Goal: Information Seeking & Learning: Find specific fact

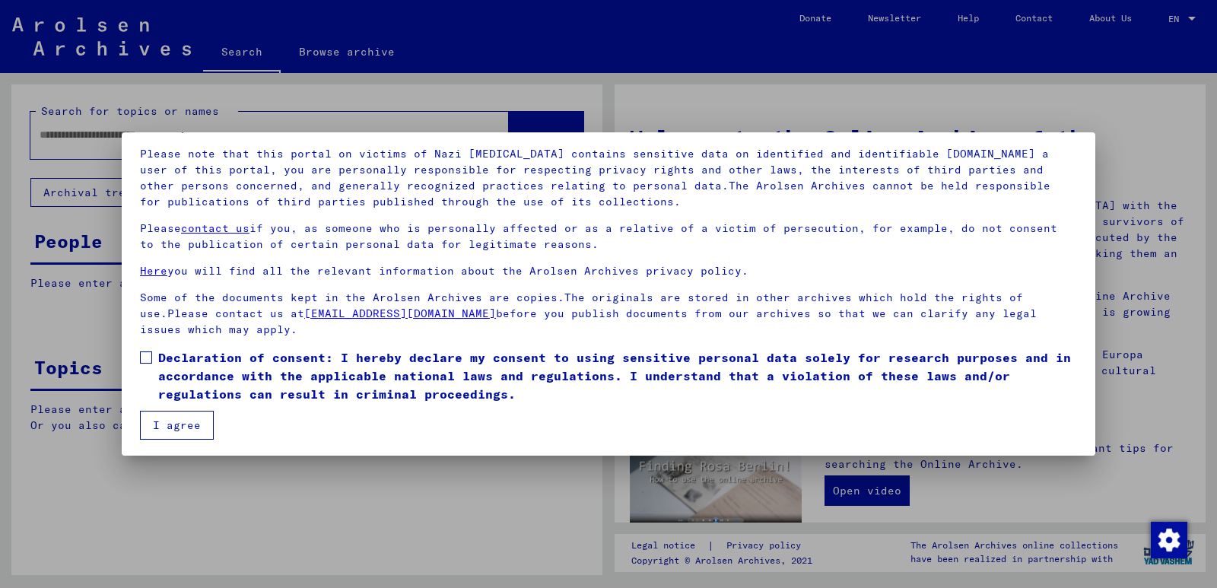
scroll to position [100, 0]
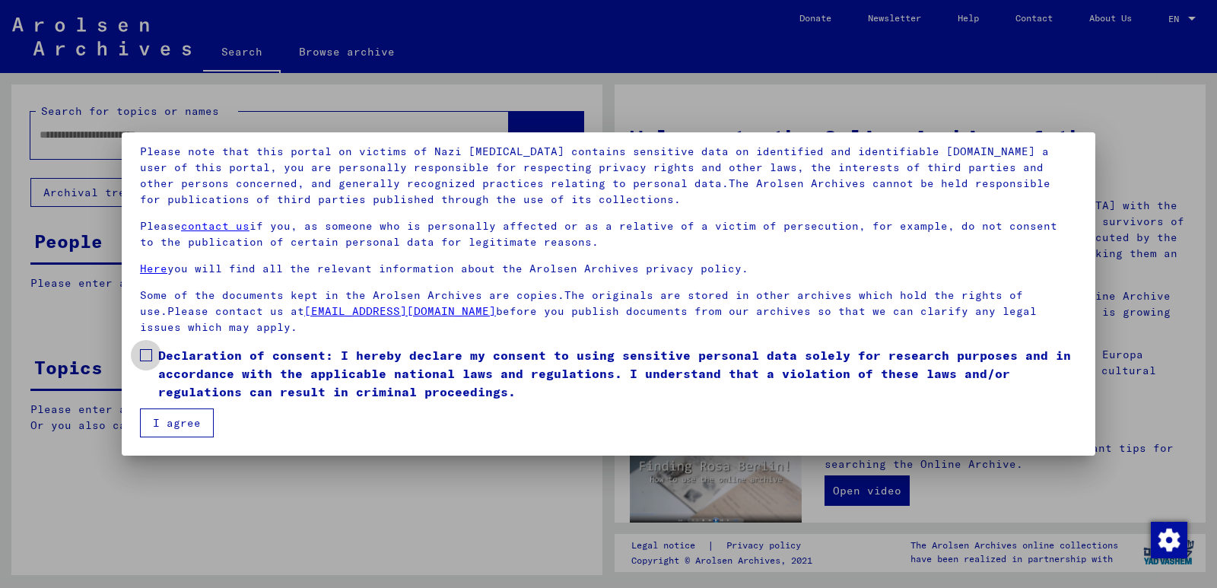
click at [148, 353] on span at bounding box center [146, 355] width 12 height 12
click at [180, 423] on button "I agree" at bounding box center [177, 423] width 74 height 29
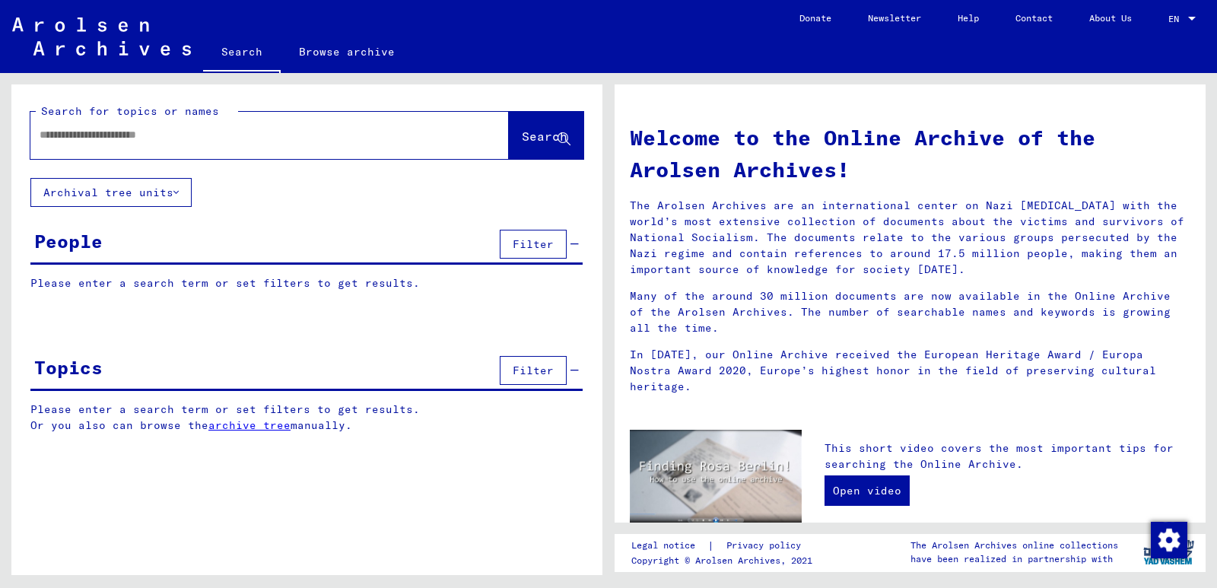
click at [40, 130] on input "text" at bounding box center [252, 135] width 424 height 16
type input "*"
type input "**********"
click at [523, 135] on span "Search" at bounding box center [545, 136] width 46 height 15
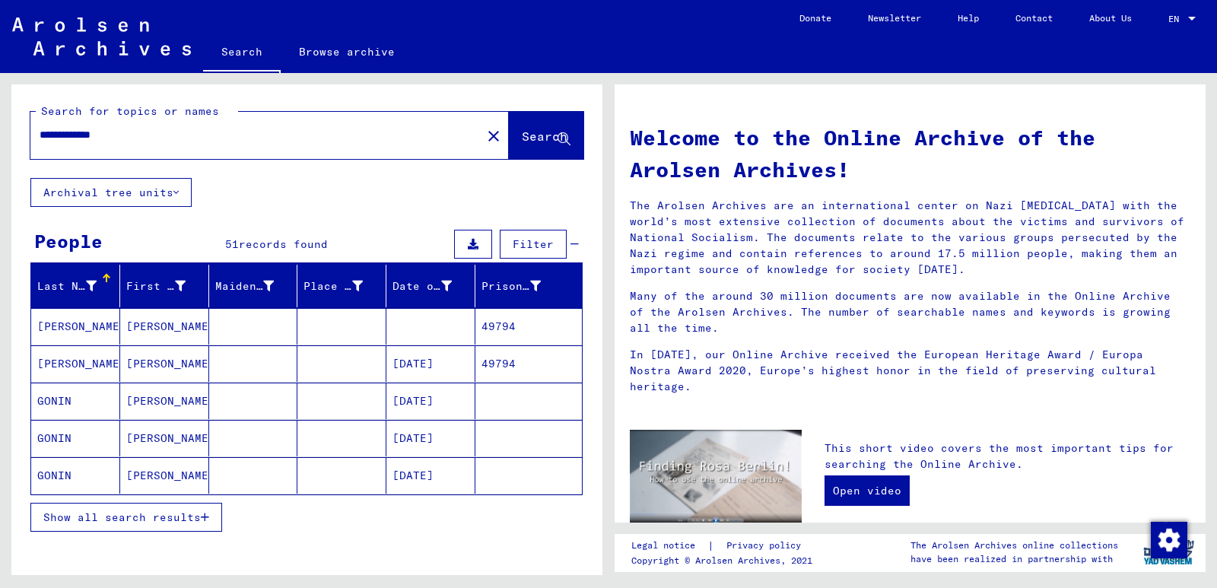
click at [205, 516] on icon "button" at bounding box center [205, 517] width 8 height 11
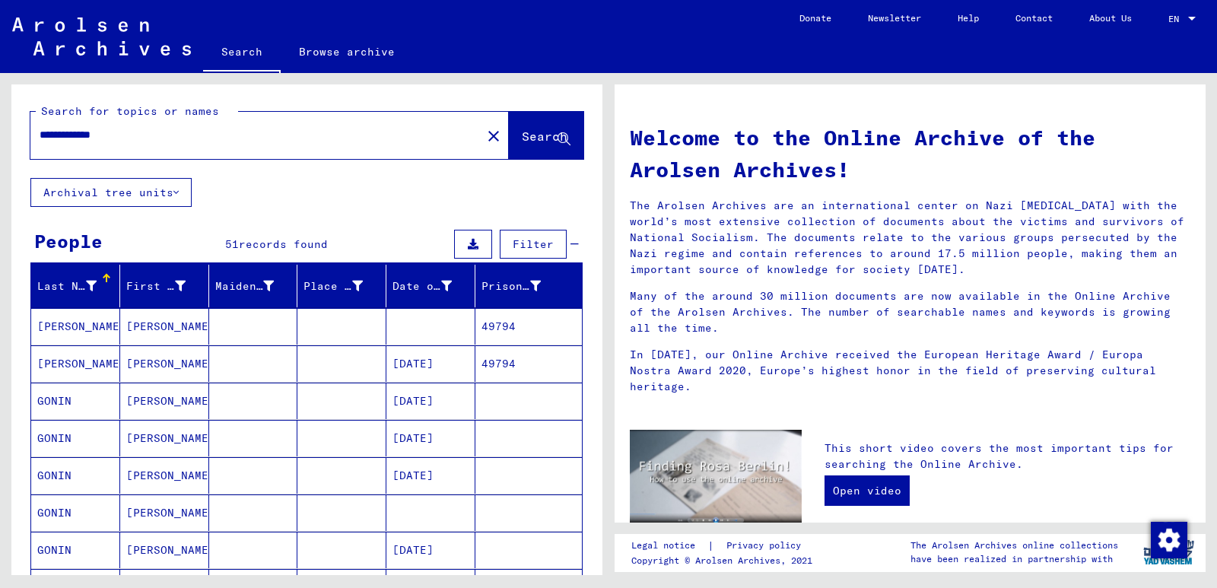
click at [415, 473] on mat-cell "[DATE]" at bounding box center [430, 475] width 89 height 37
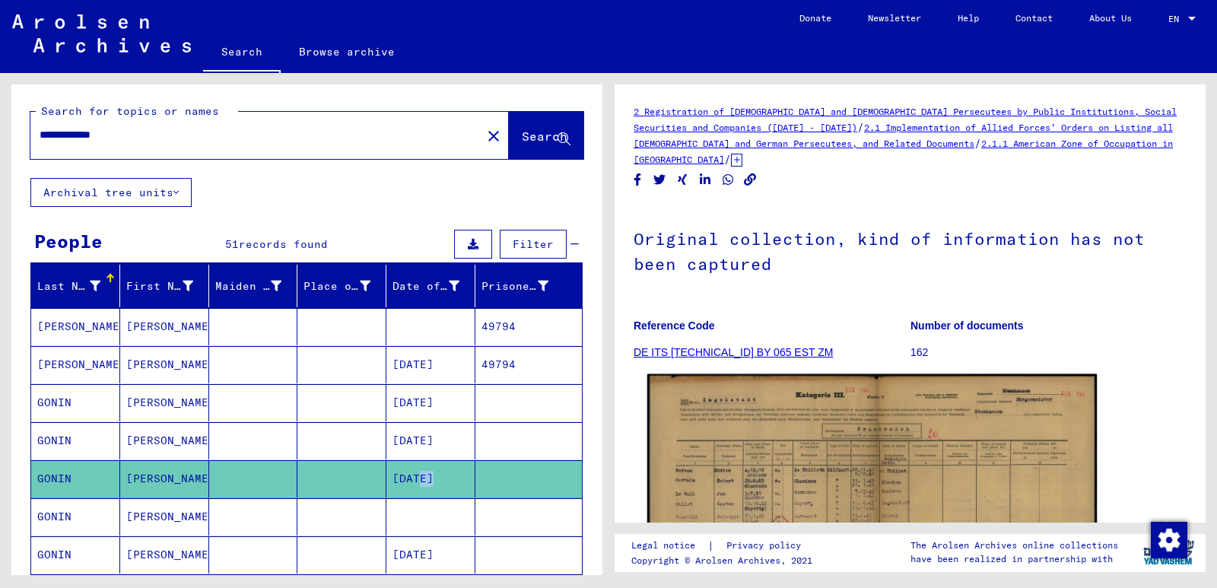
click at [845, 477] on img at bounding box center [872, 534] width 450 height 320
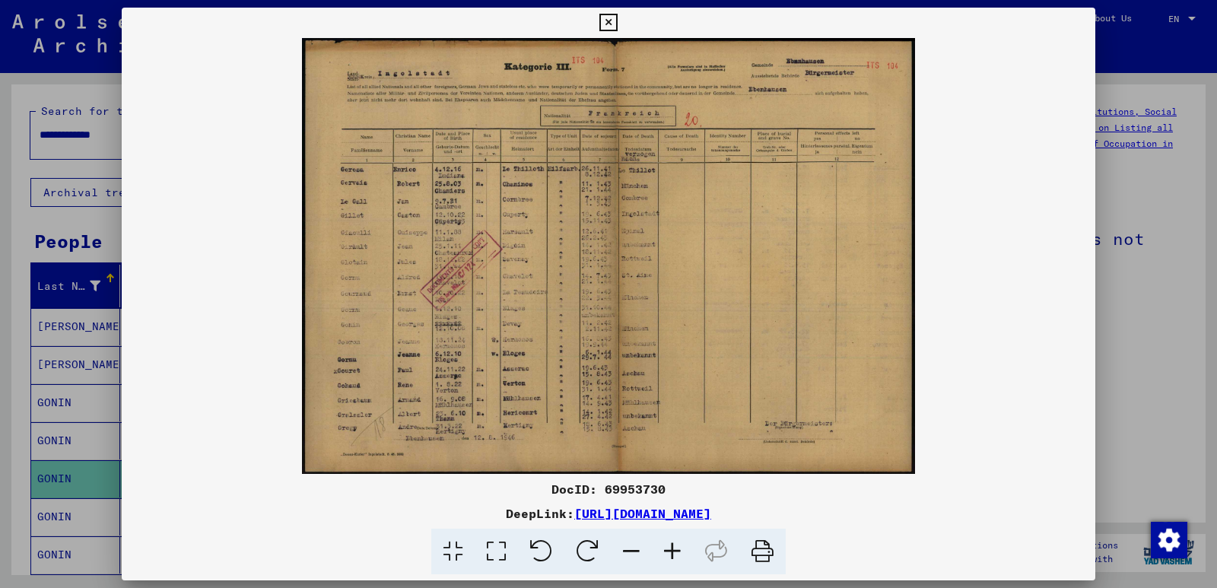
click at [761, 550] on icon at bounding box center [762, 552] width 46 height 46
click at [606, 21] on icon at bounding box center [607, 23] width 17 height 18
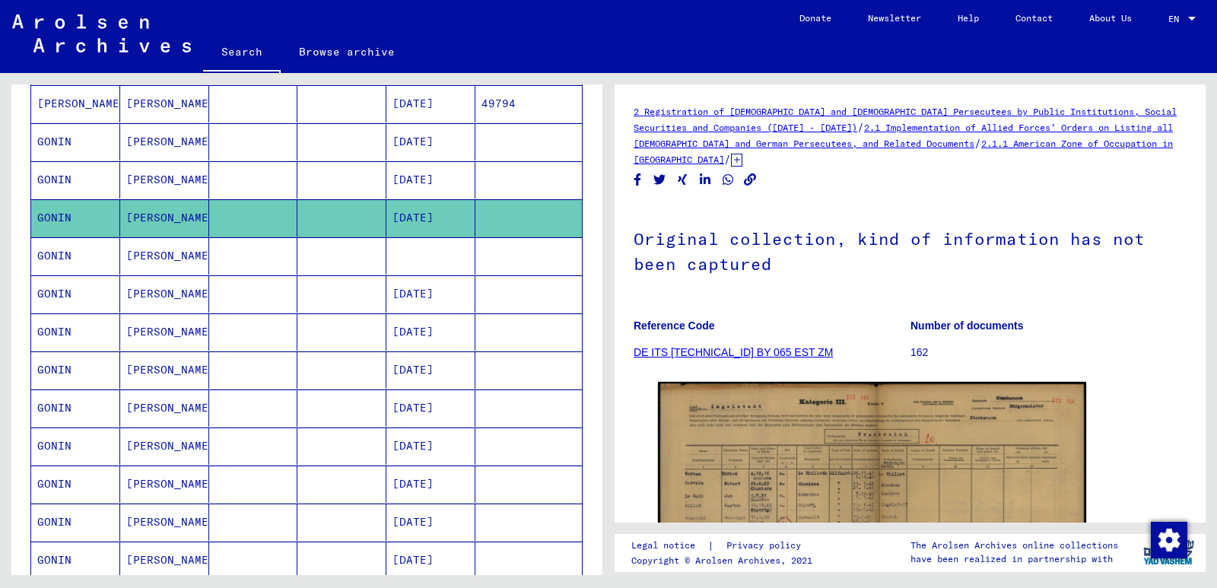
scroll to position [267, 0]
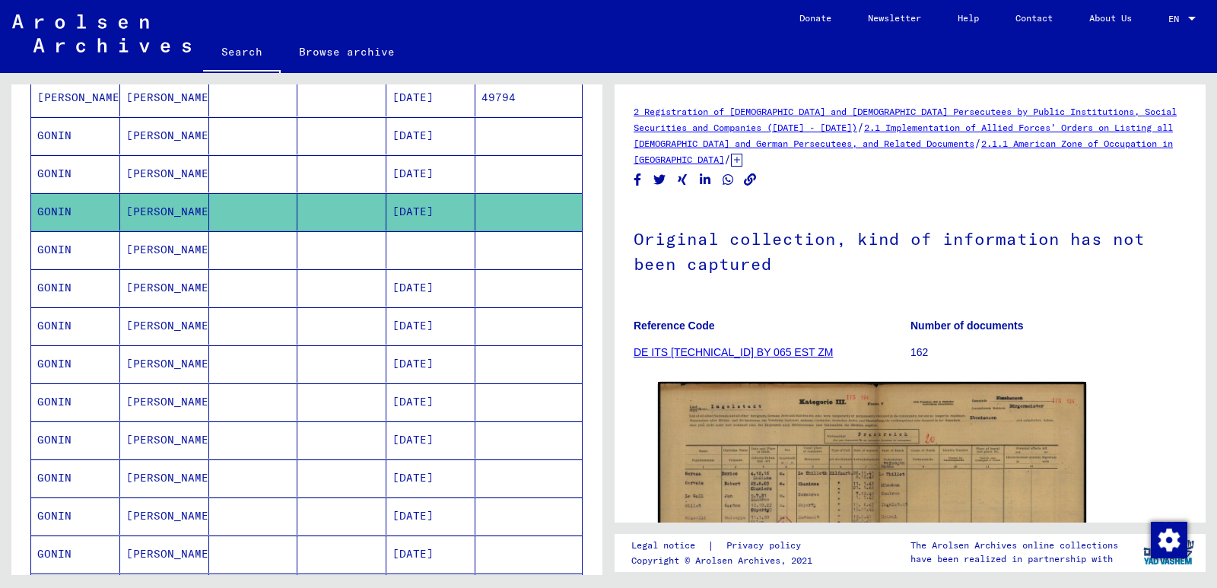
click at [424, 285] on mat-cell "[DATE]" at bounding box center [430, 287] width 89 height 37
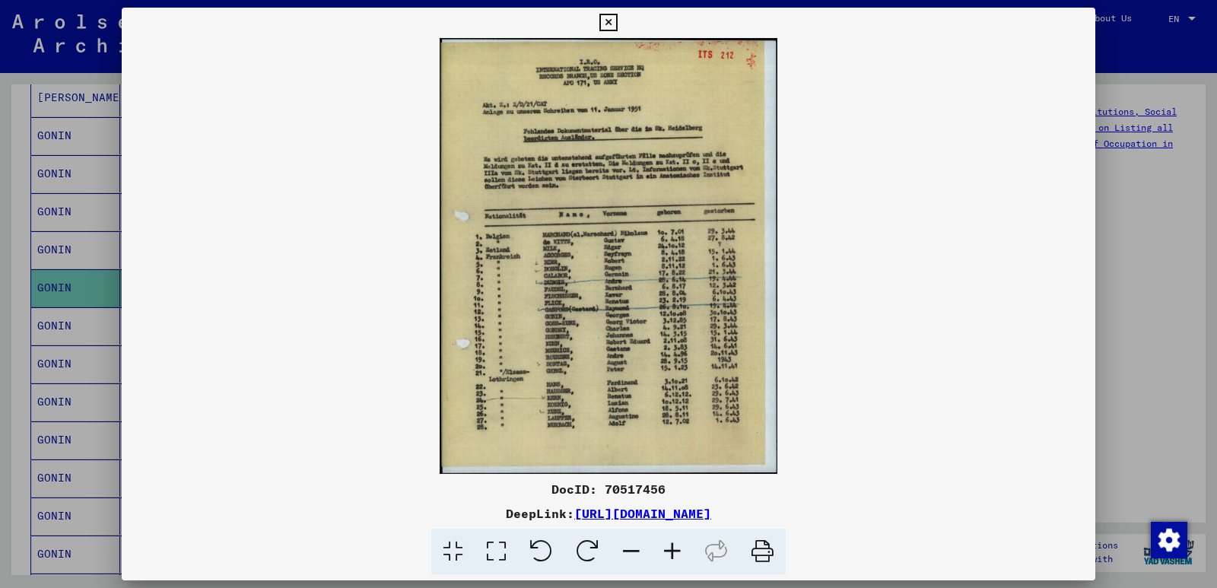
click at [608, 17] on icon at bounding box center [607, 23] width 17 height 18
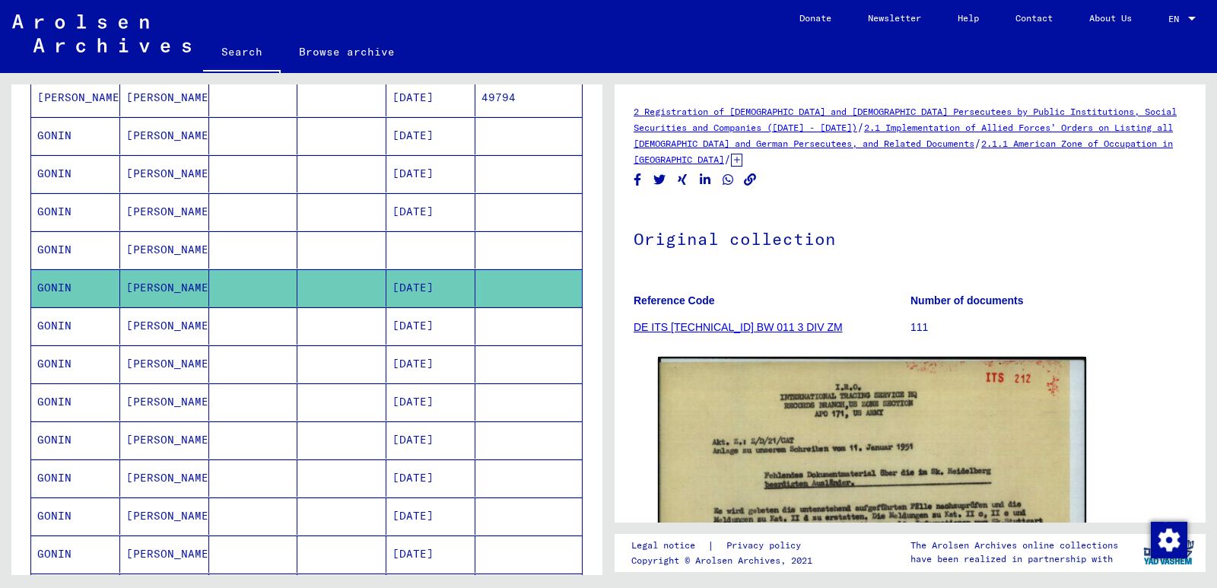
click at [418, 331] on mat-cell "[DATE]" at bounding box center [430, 325] width 89 height 37
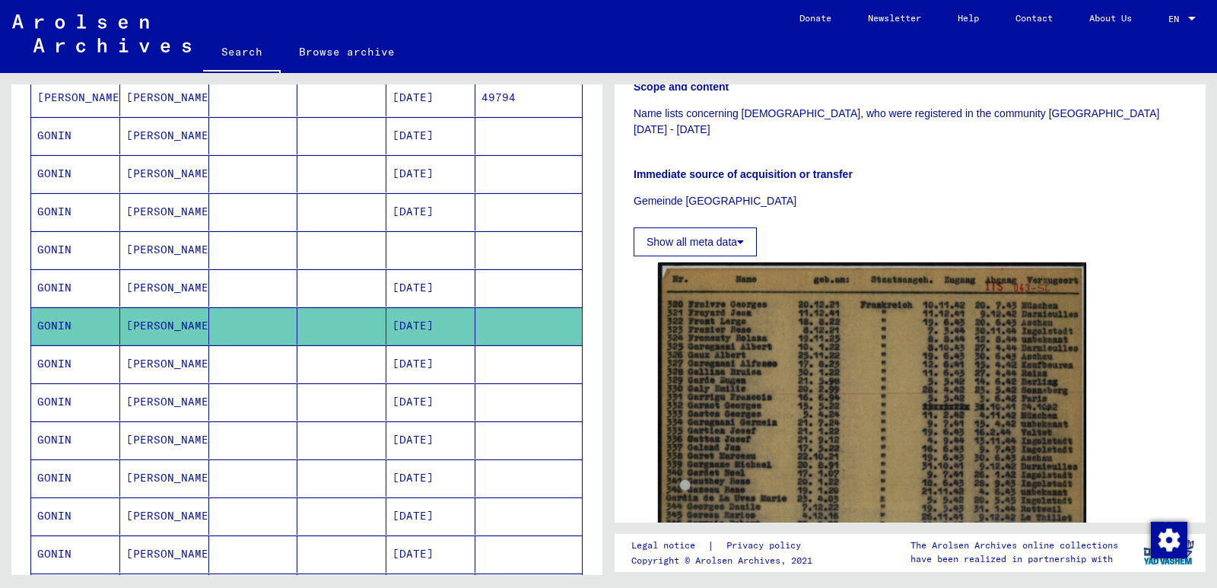
scroll to position [211, 0]
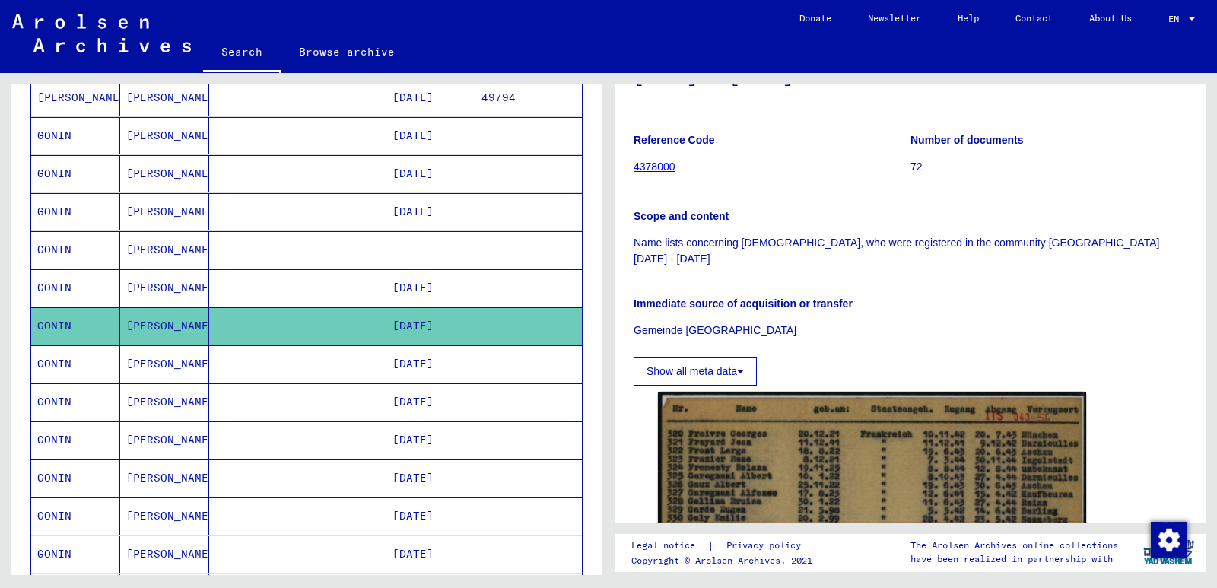
click at [430, 365] on mat-cell "[DATE]" at bounding box center [430, 363] width 89 height 37
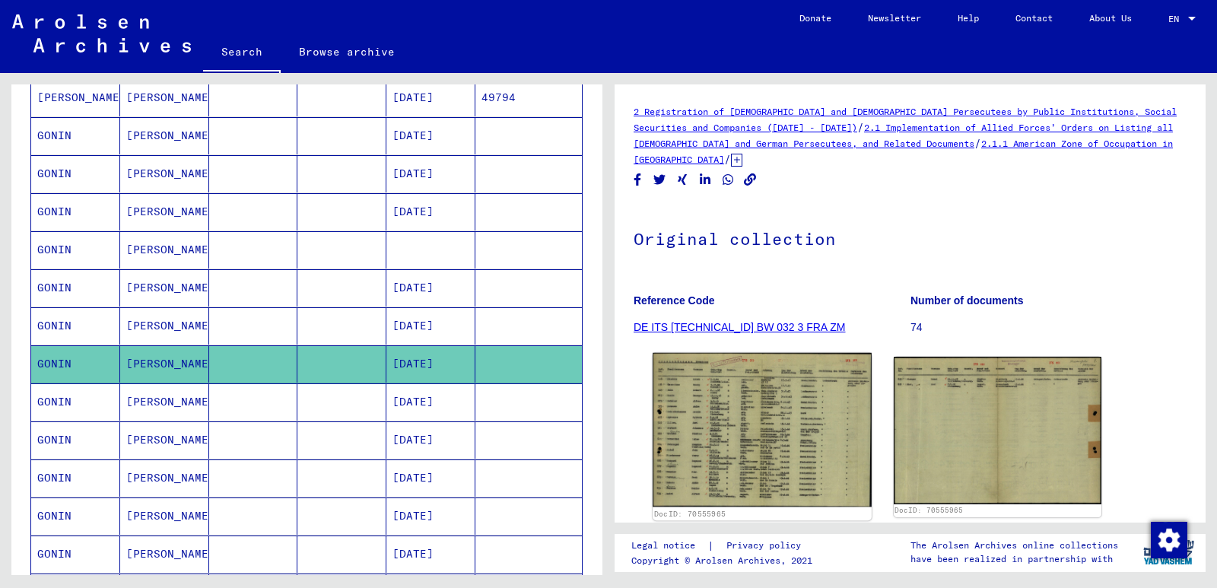
click at [765, 421] on img at bounding box center [762, 430] width 218 height 154
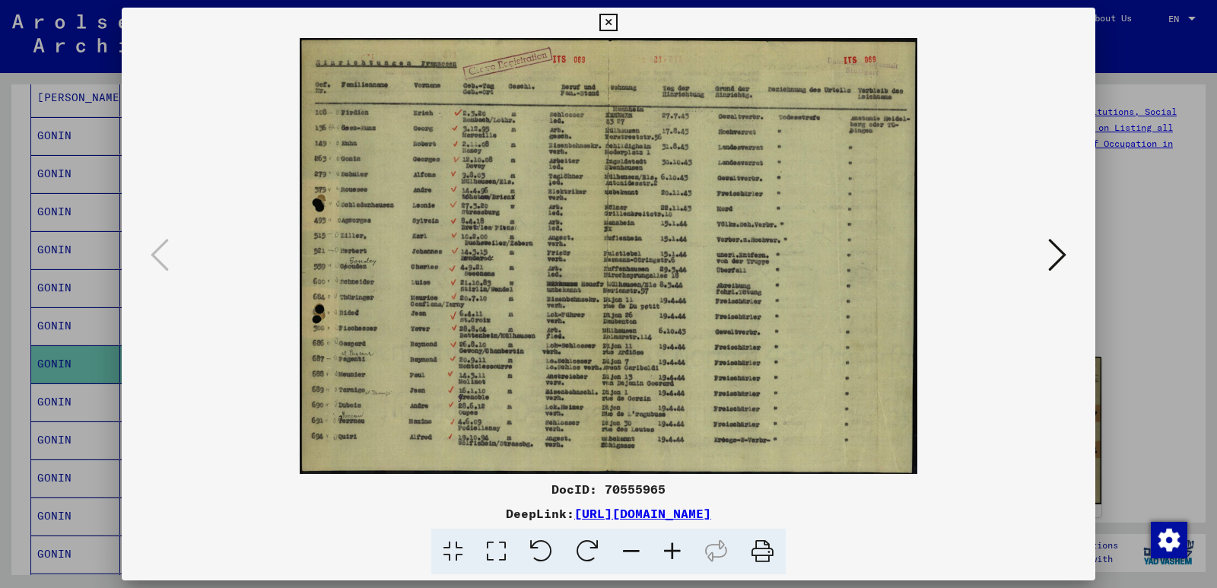
click at [607, 21] on icon at bounding box center [607, 23] width 17 height 18
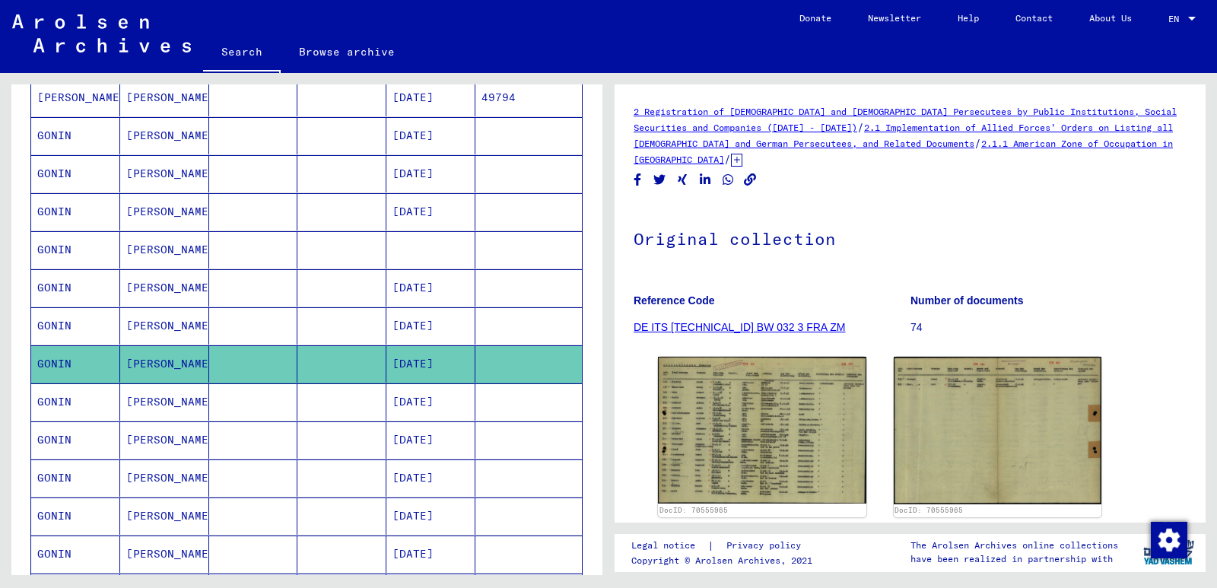
click at [695, 325] on link "DE ITS [TECHNICAL_ID] BW 032 3 FRA ZM" at bounding box center [740, 327] width 212 height 12
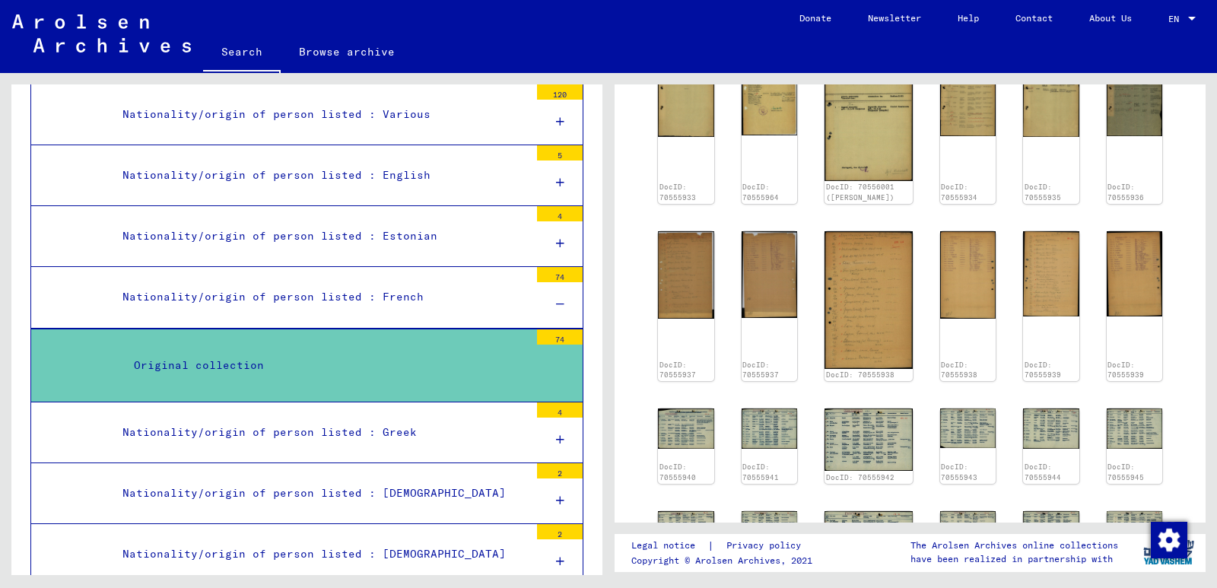
scroll to position [393, 0]
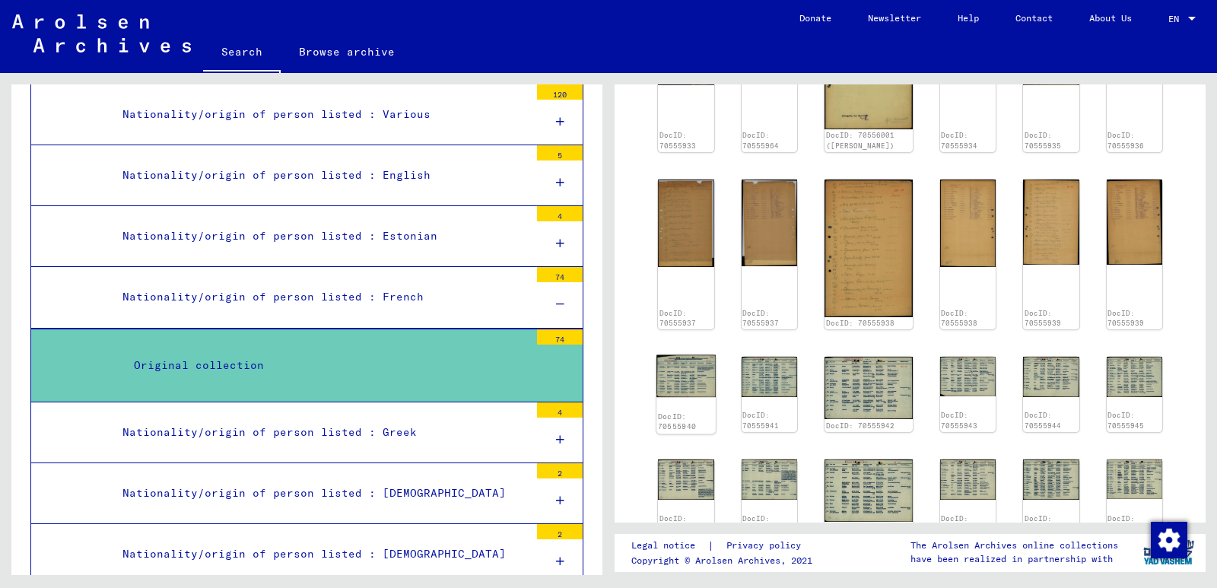
click at [682, 355] on img at bounding box center [686, 376] width 59 height 42
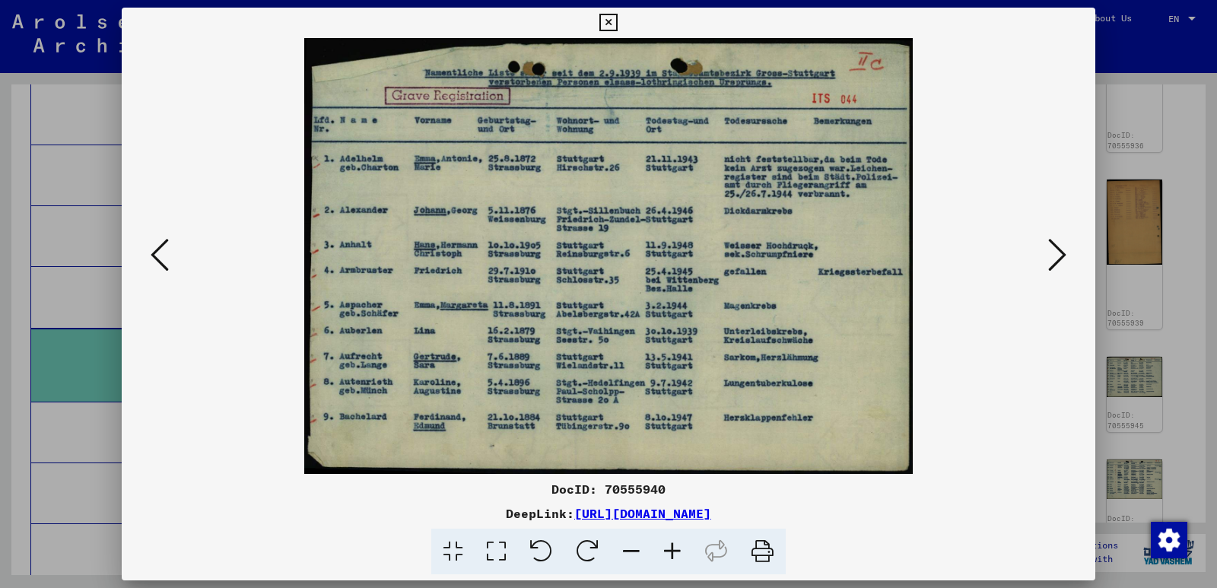
click at [1061, 252] on icon at bounding box center [1057, 255] width 18 height 37
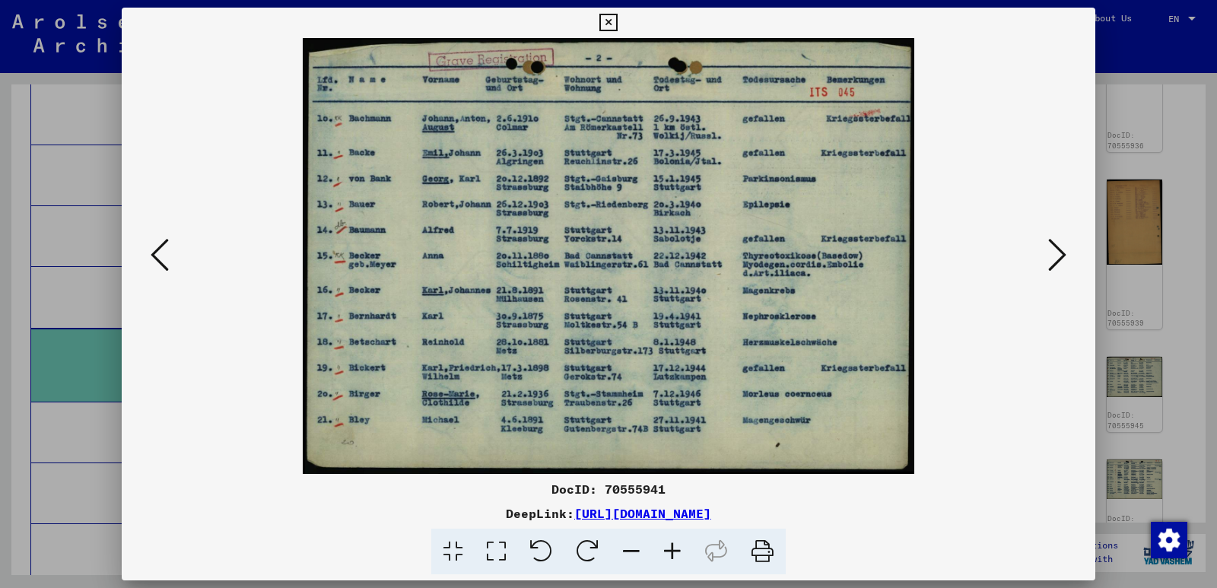
click at [1061, 252] on icon at bounding box center [1057, 255] width 18 height 37
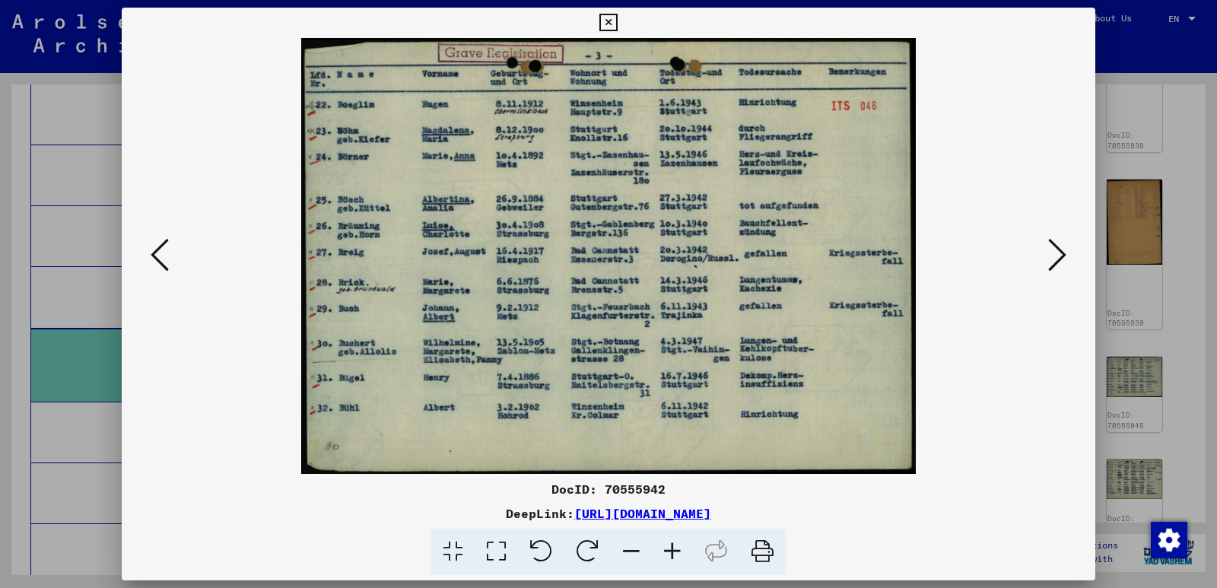
click at [1061, 252] on icon at bounding box center [1057, 255] width 18 height 37
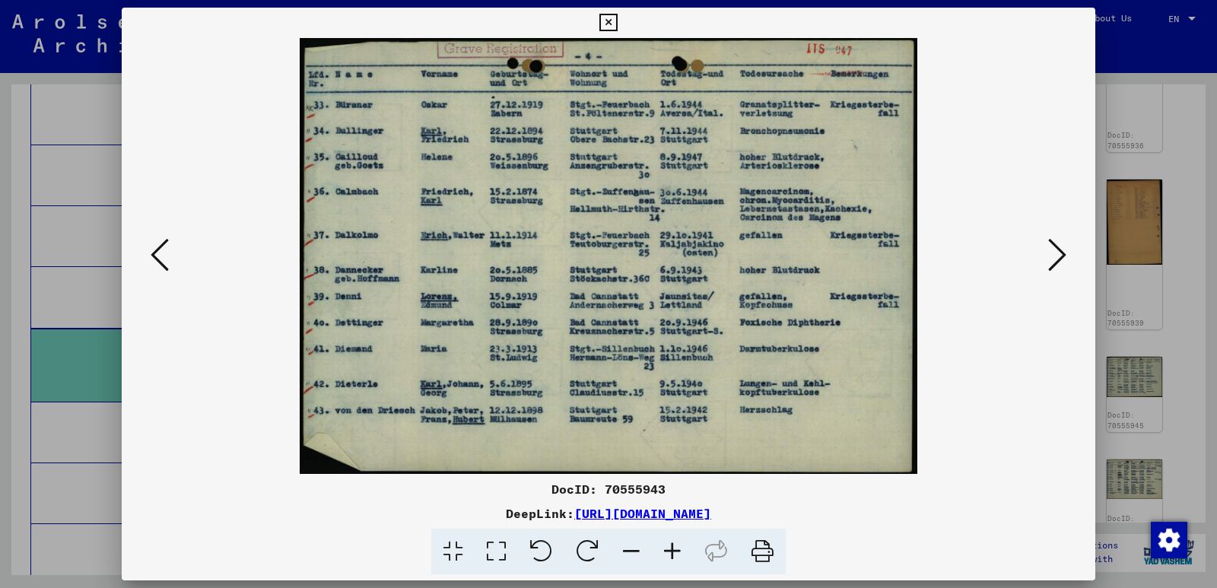
click at [1061, 252] on icon at bounding box center [1057, 255] width 18 height 37
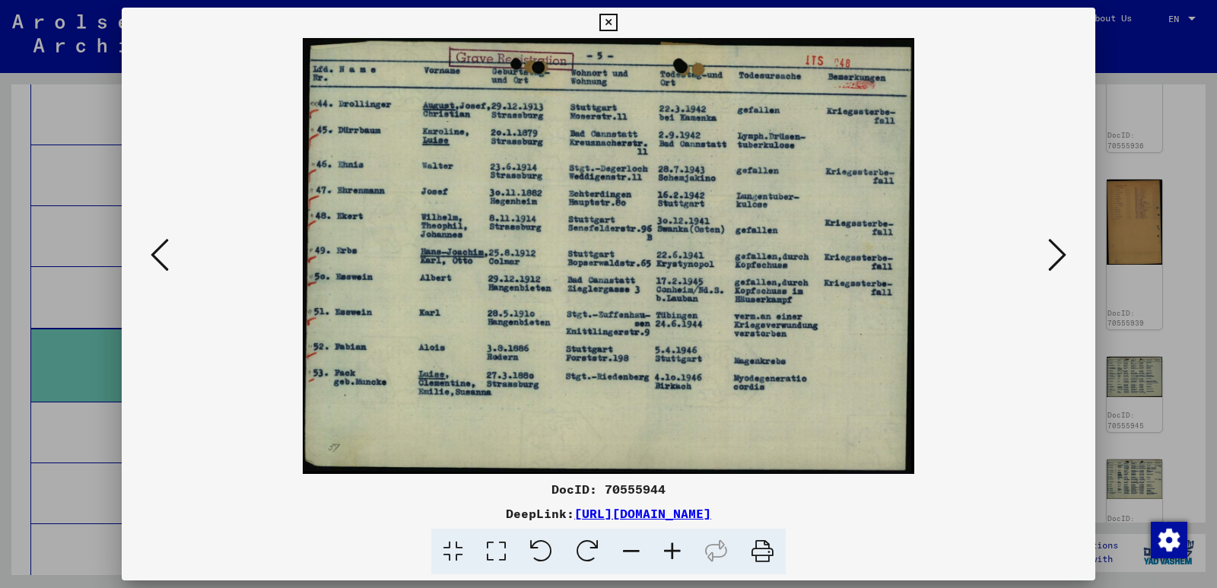
click at [1061, 252] on icon at bounding box center [1057, 255] width 18 height 37
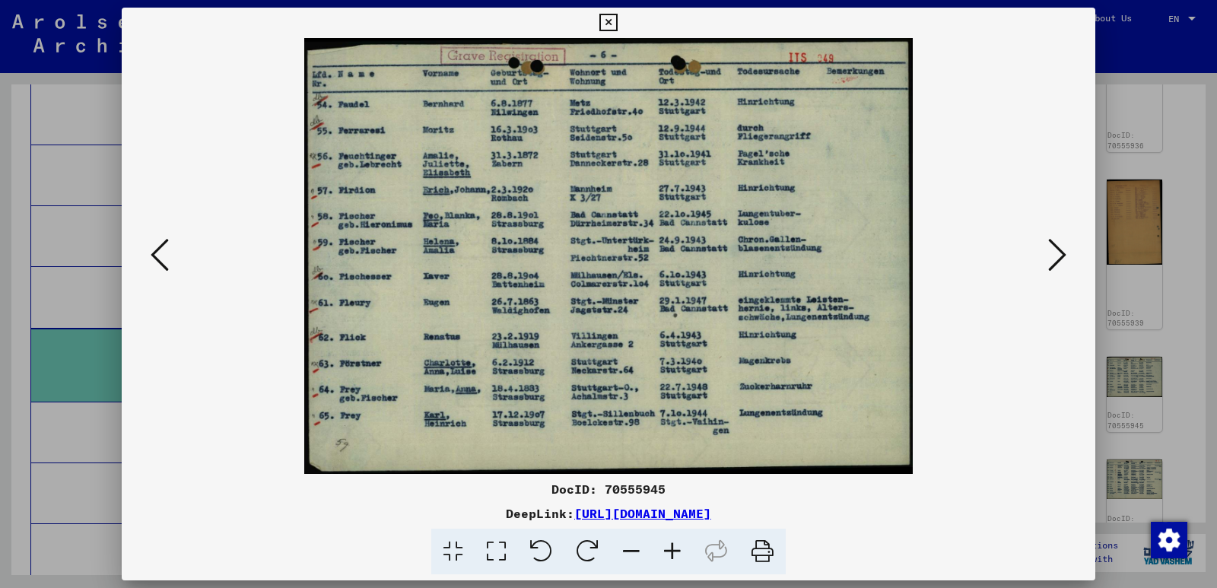
click at [1061, 252] on icon at bounding box center [1057, 255] width 18 height 37
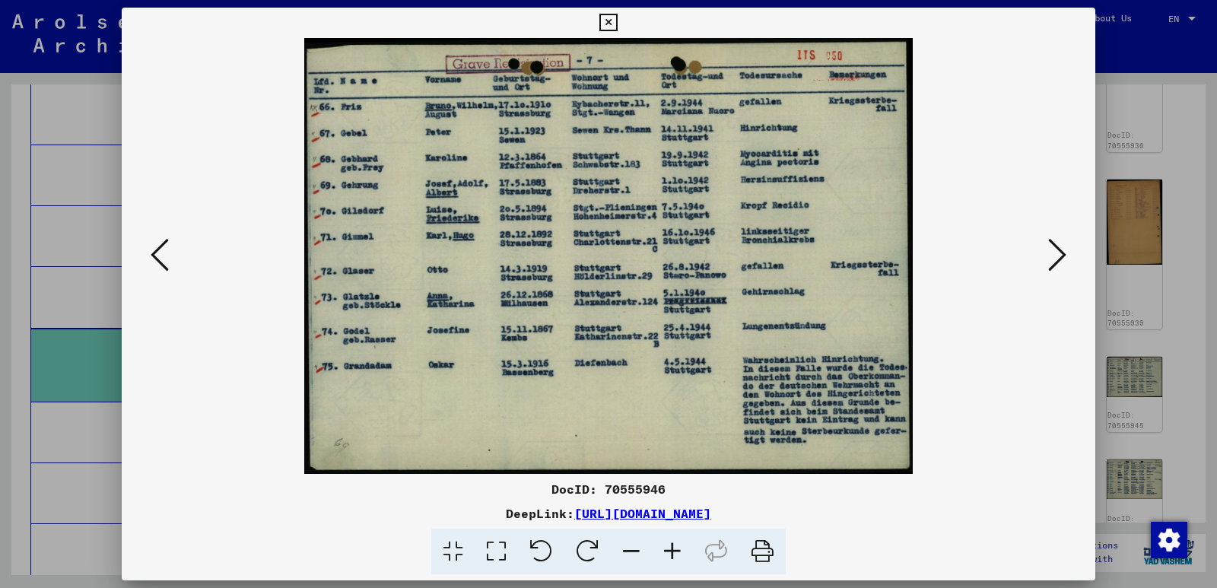
click at [1061, 252] on icon at bounding box center [1057, 255] width 18 height 37
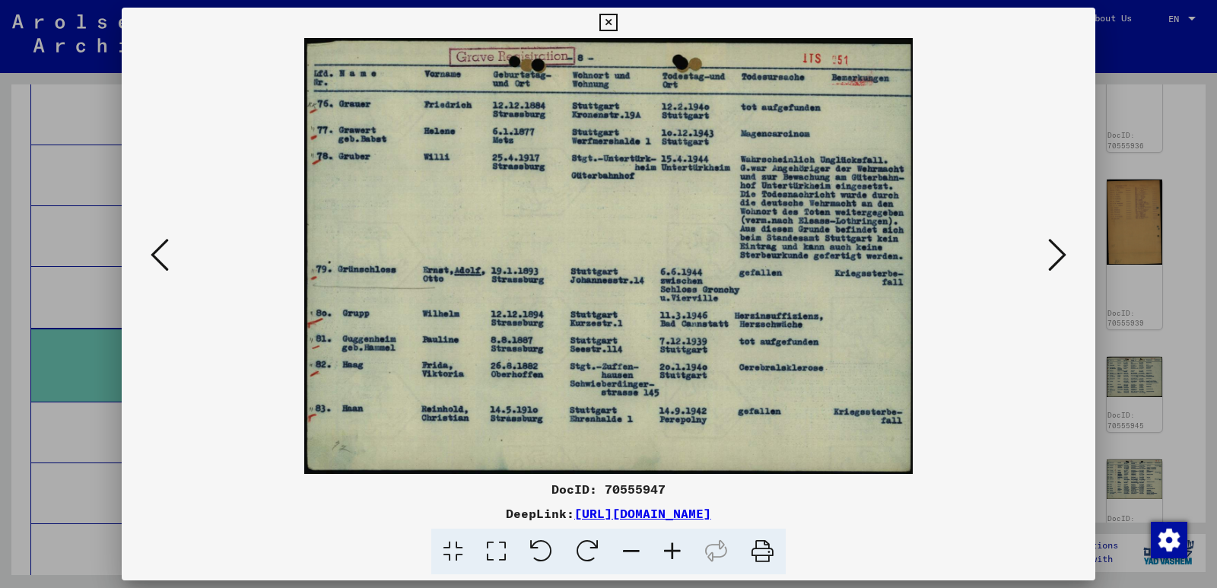
click at [1061, 252] on icon at bounding box center [1057, 255] width 18 height 37
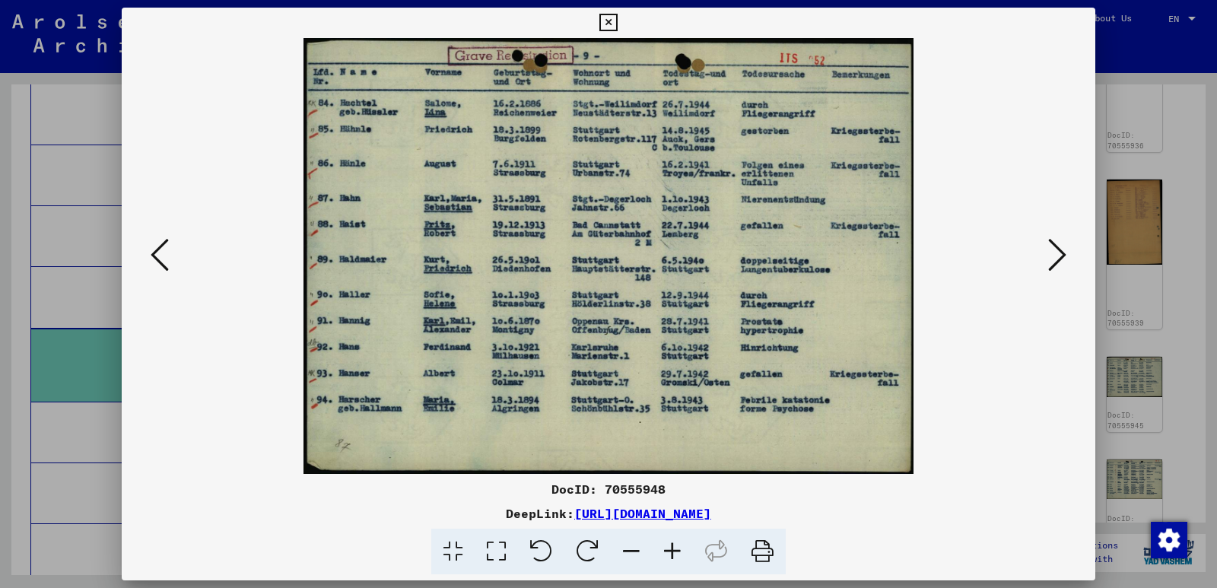
click at [1061, 252] on icon at bounding box center [1057, 255] width 18 height 37
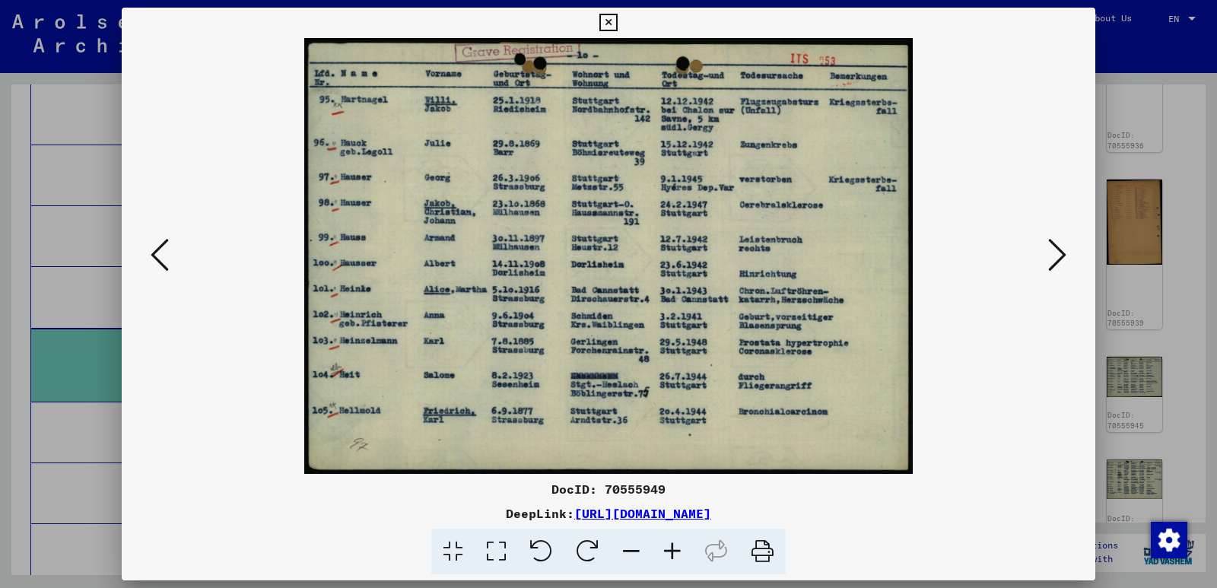
click at [1061, 252] on icon at bounding box center [1057, 255] width 18 height 37
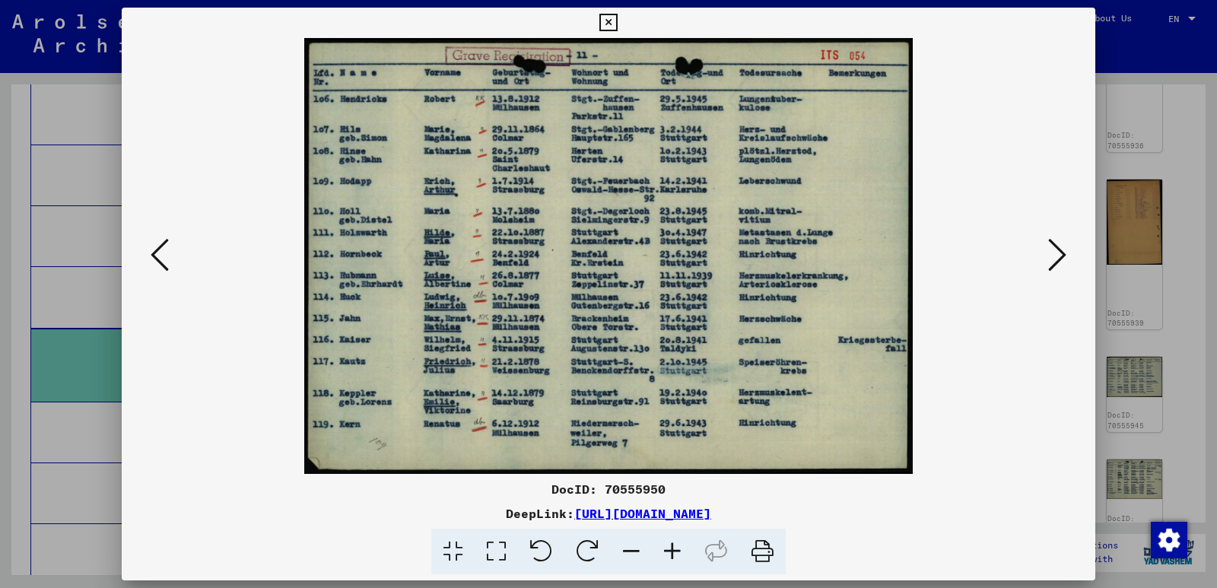
click at [1061, 252] on icon at bounding box center [1057, 255] width 18 height 37
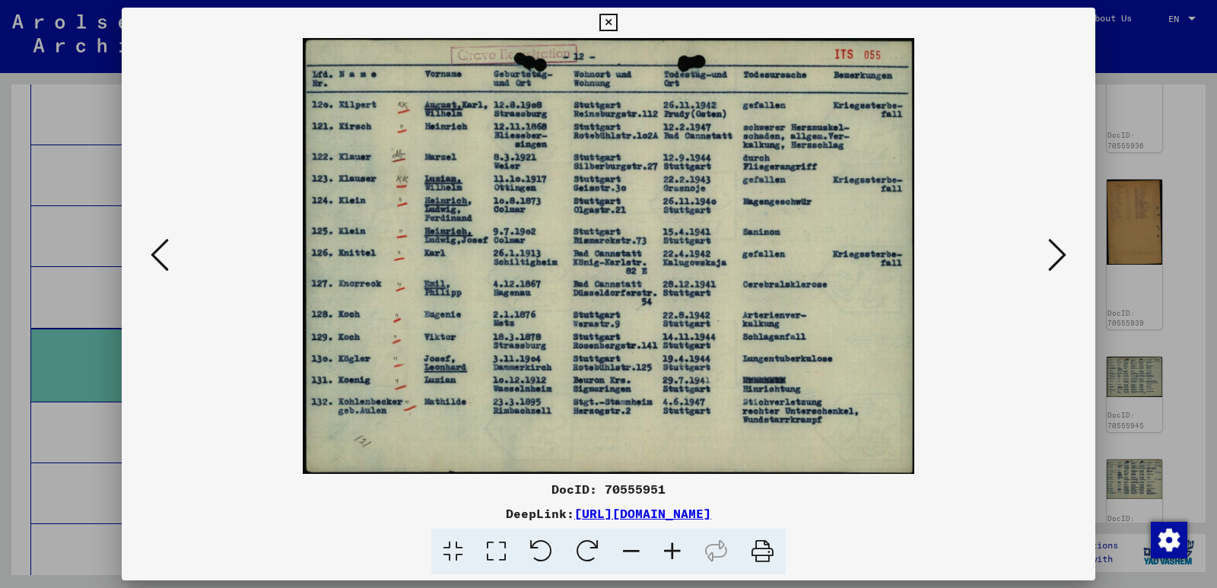
click at [1061, 252] on icon at bounding box center [1057, 255] width 18 height 37
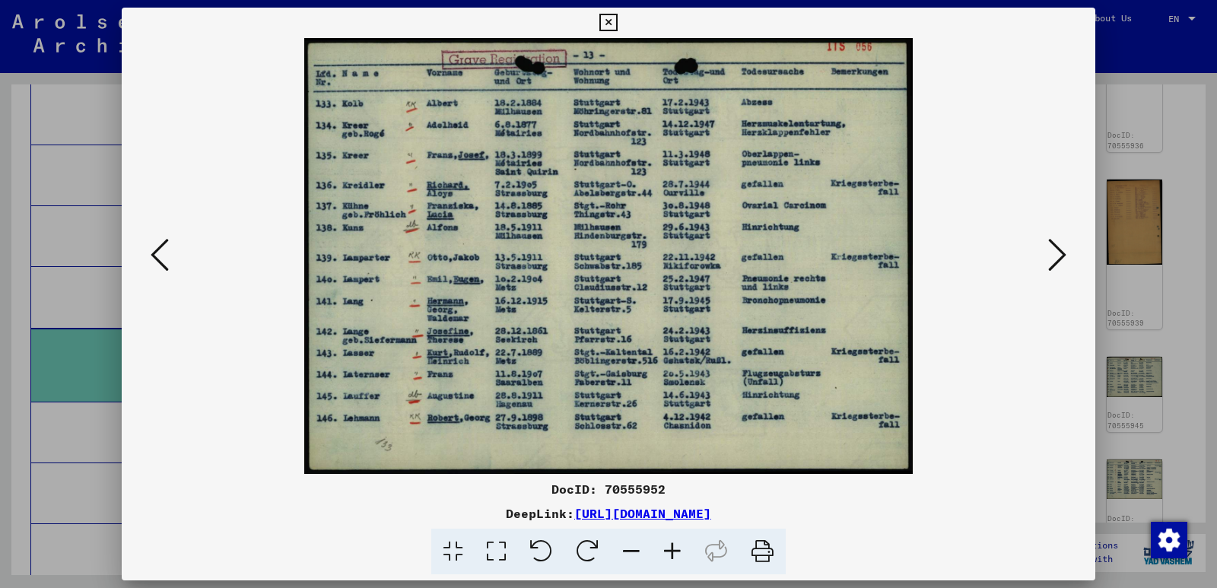
click at [1061, 252] on icon at bounding box center [1057, 255] width 18 height 37
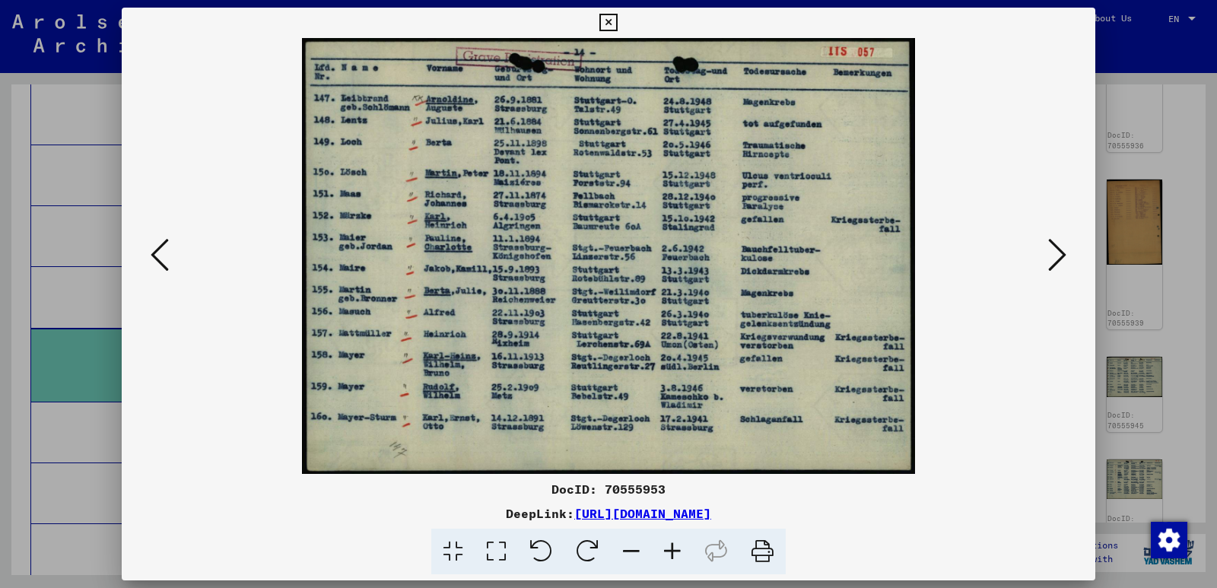
click at [1061, 252] on icon at bounding box center [1057, 255] width 18 height 37
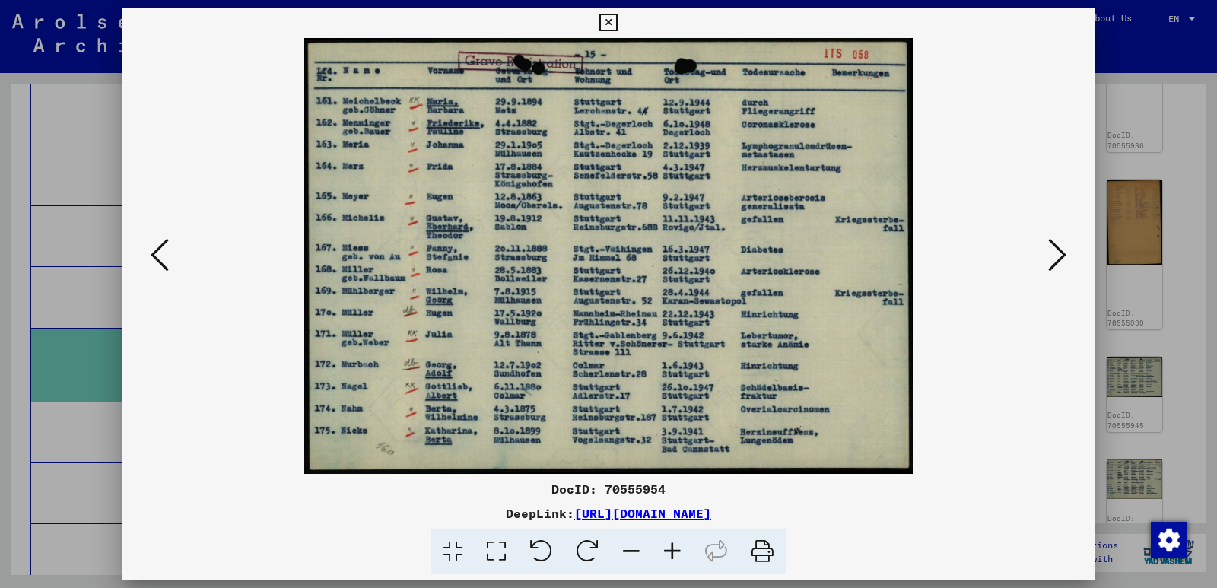
click at [1061, 252] on icon at bounding box center [1057, 255] width 18 height 37
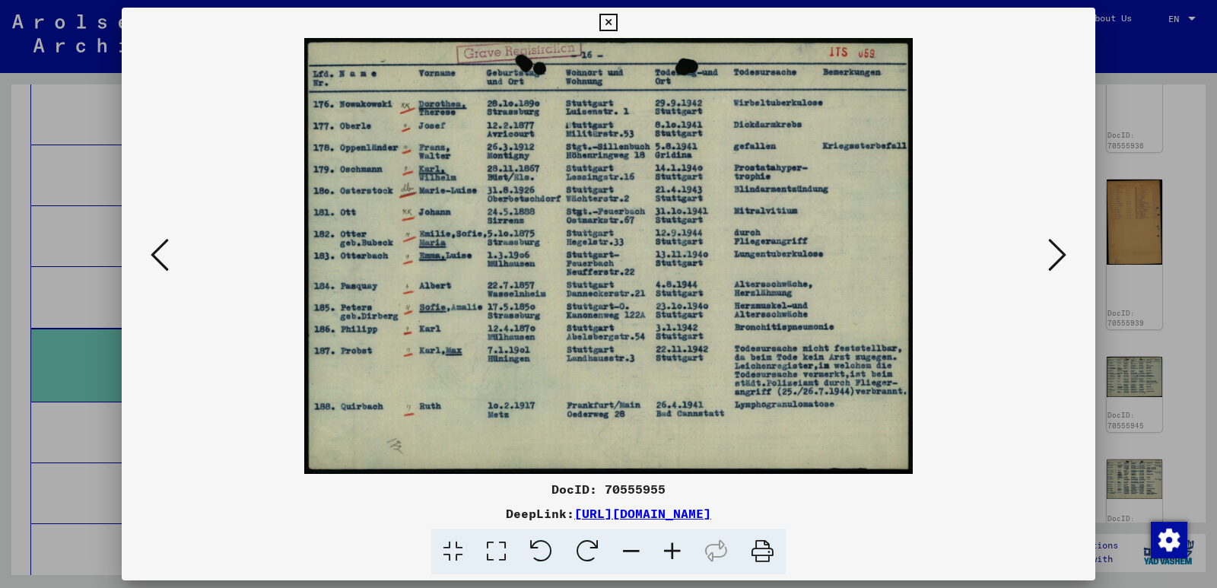
click at [1061, 252] on icon at bounding box center [1057, 255] width 18 height 37
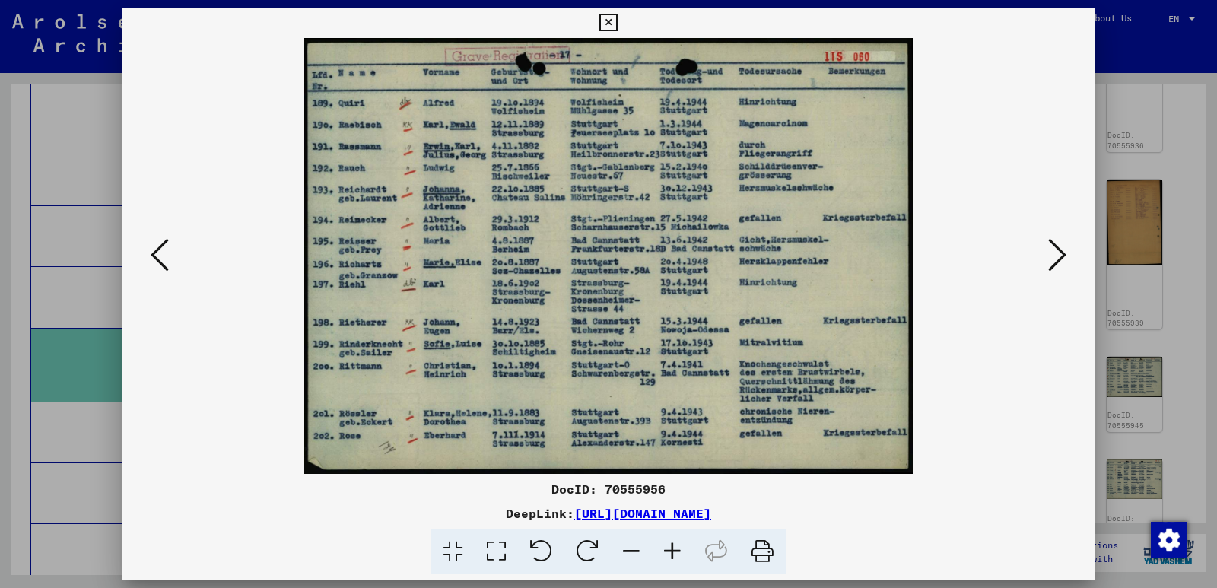
click at [1061, 252] on icon at bounding box center [1057, 255] width 18 height 37
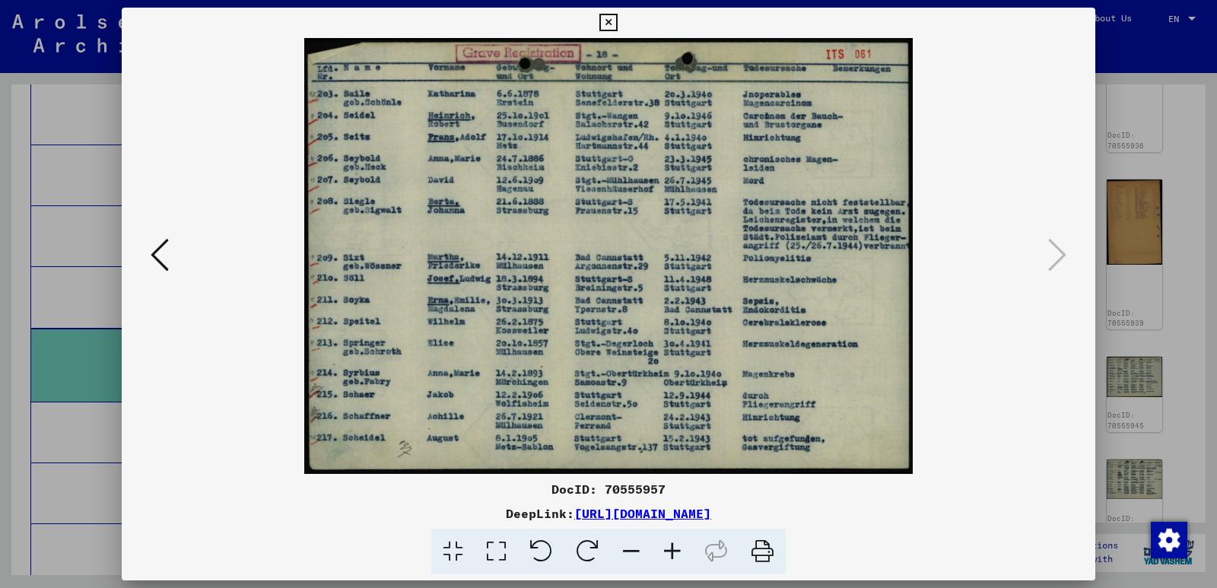
click at [154, 250] on icon at bounding box center [160, 255] width 18 height 37
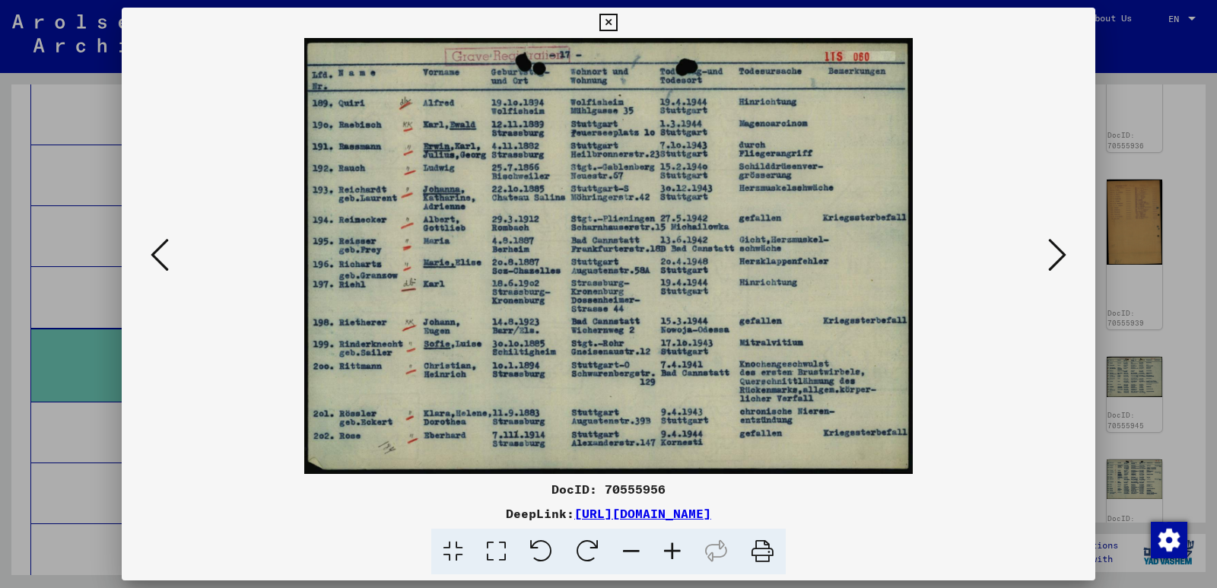
click at [154, 250] on icon at bounding box center [160, 255] width 18 height 37
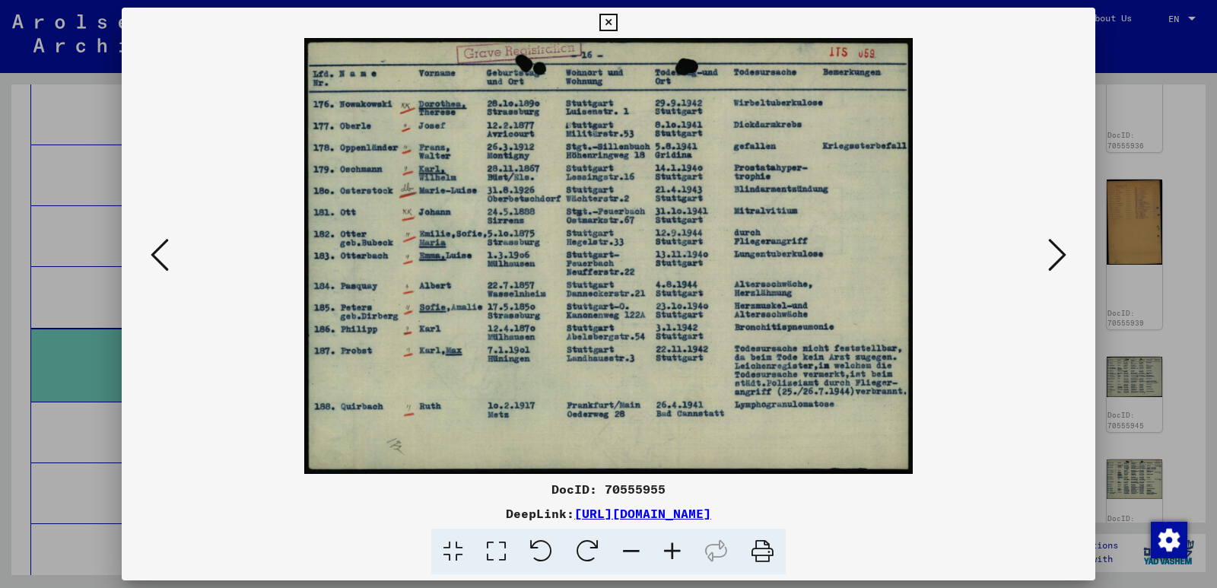
click at [154, 250] on icon at bounding box center [160, 255] width 18 height 37
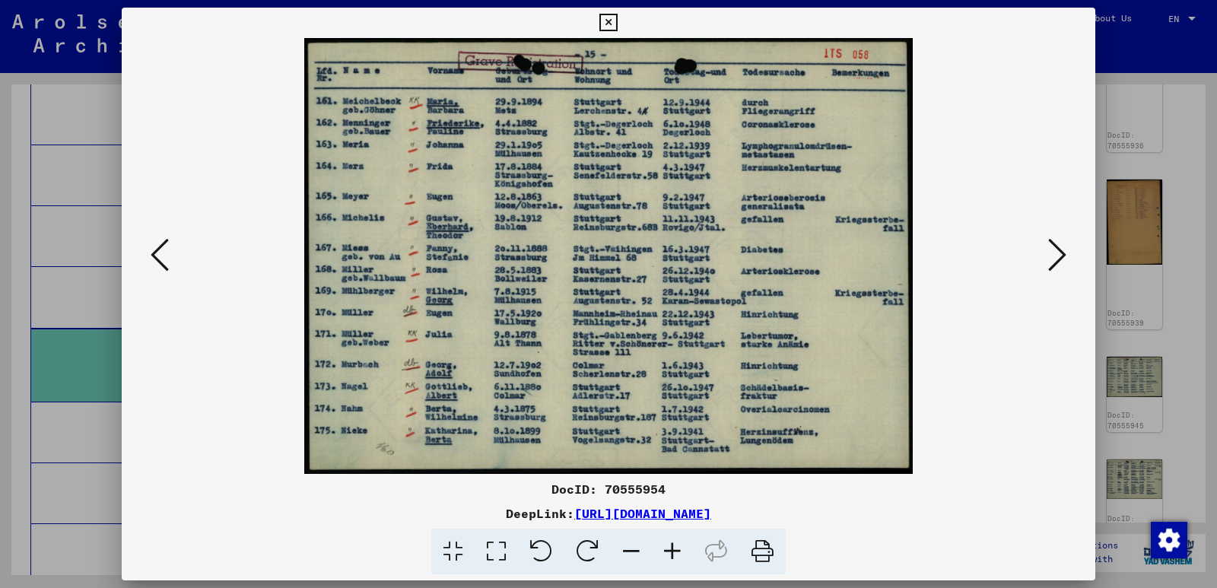
click at [154, 250] on icon at bounding box center [160, 255] width 18 height 37
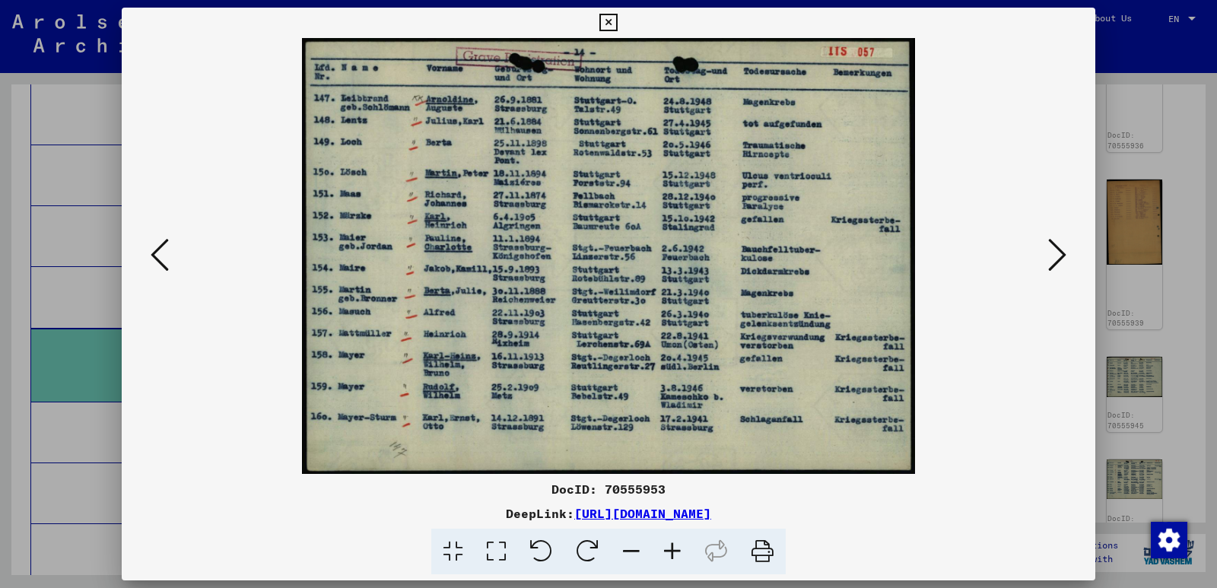
click at [154, 250] on icon at bounding box center [160, 255] width 18 height 37
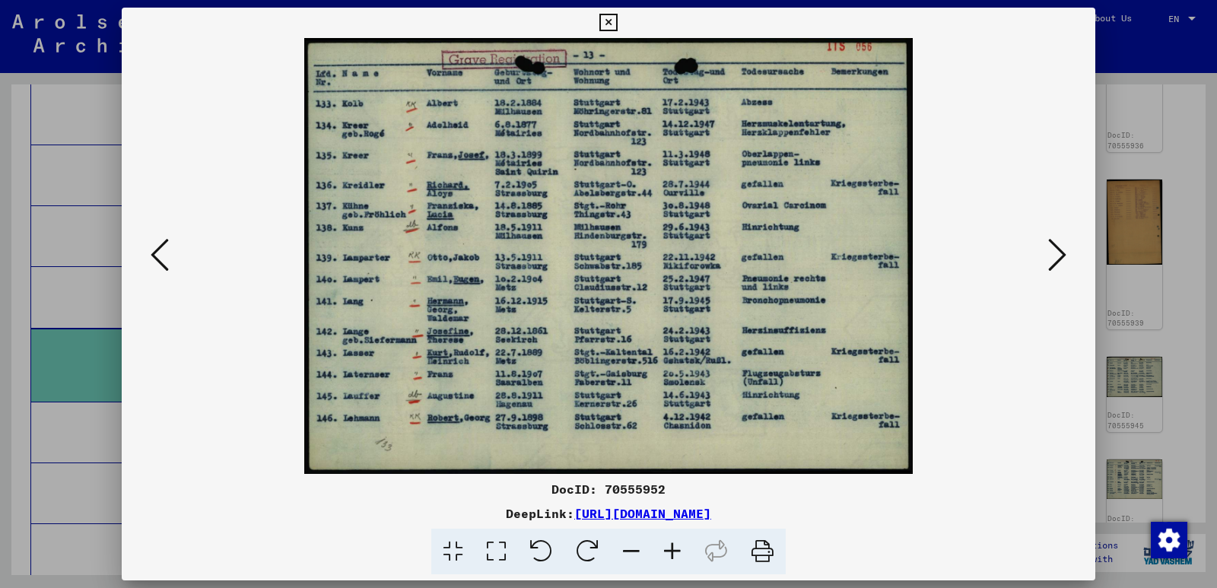
click at [154, 250] on icon at bounding box center [160, 255] width 18 height 37
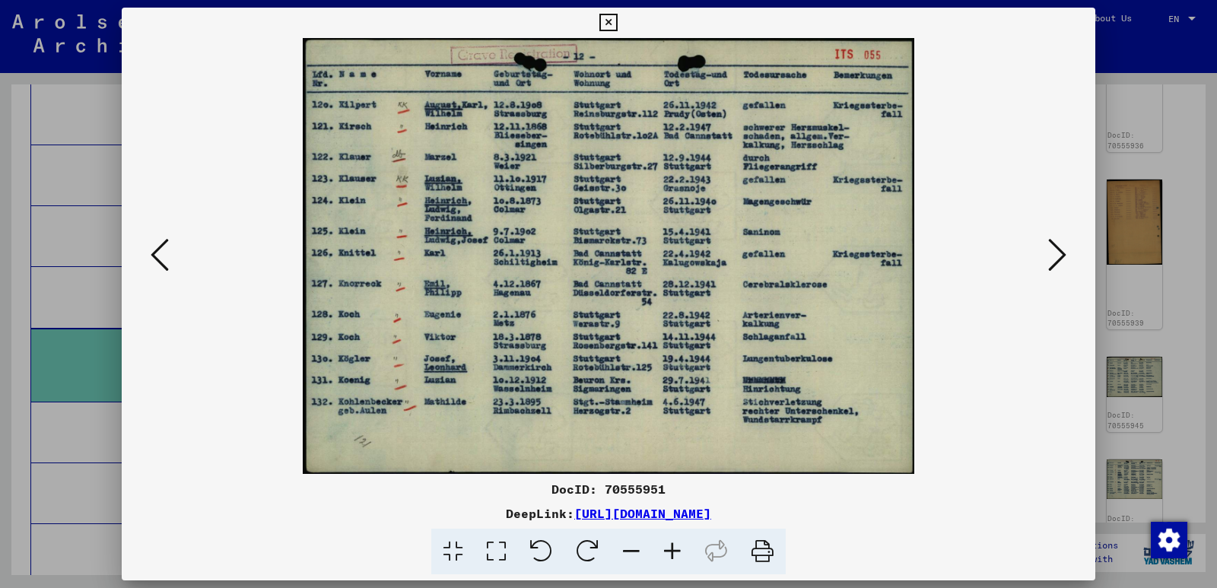
click at [154, 250] on icon at bounding box center [160, 255] width 18 height 37
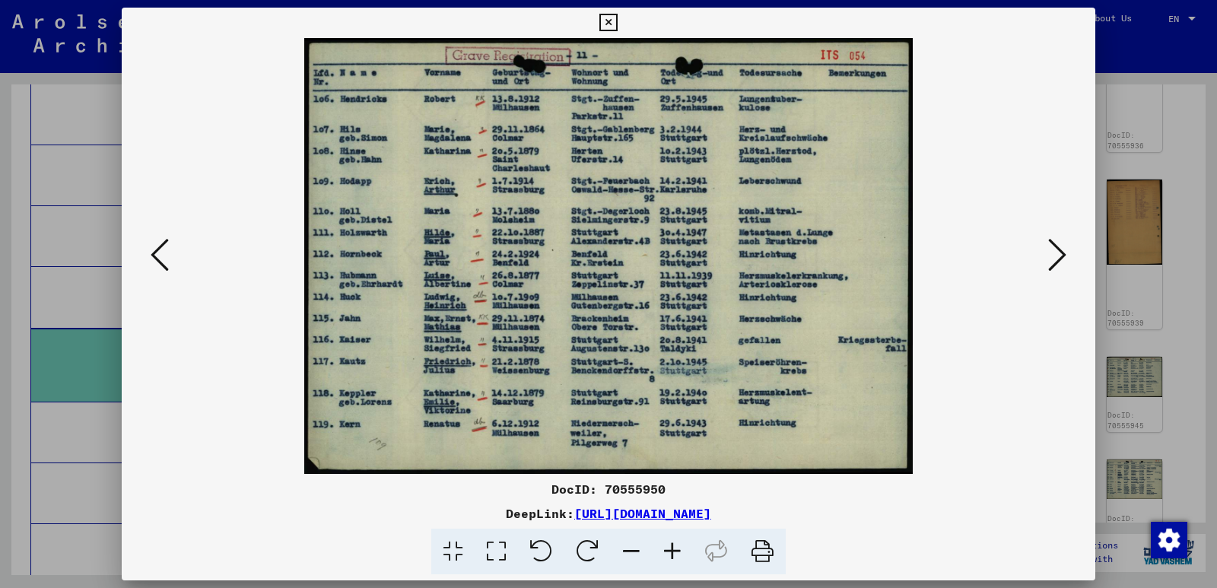
click at [154, 250] on icon at bounding box center [160, 255] width 18 height 37
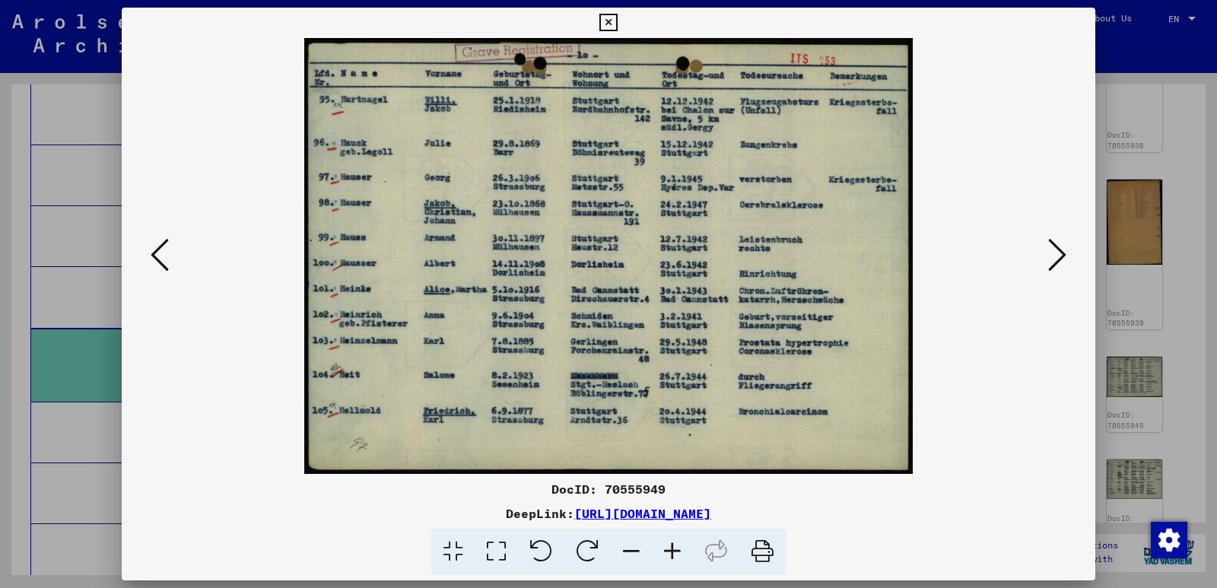
click at [154, 250] on icon at bounding box center [160, 255] width 18 height 37
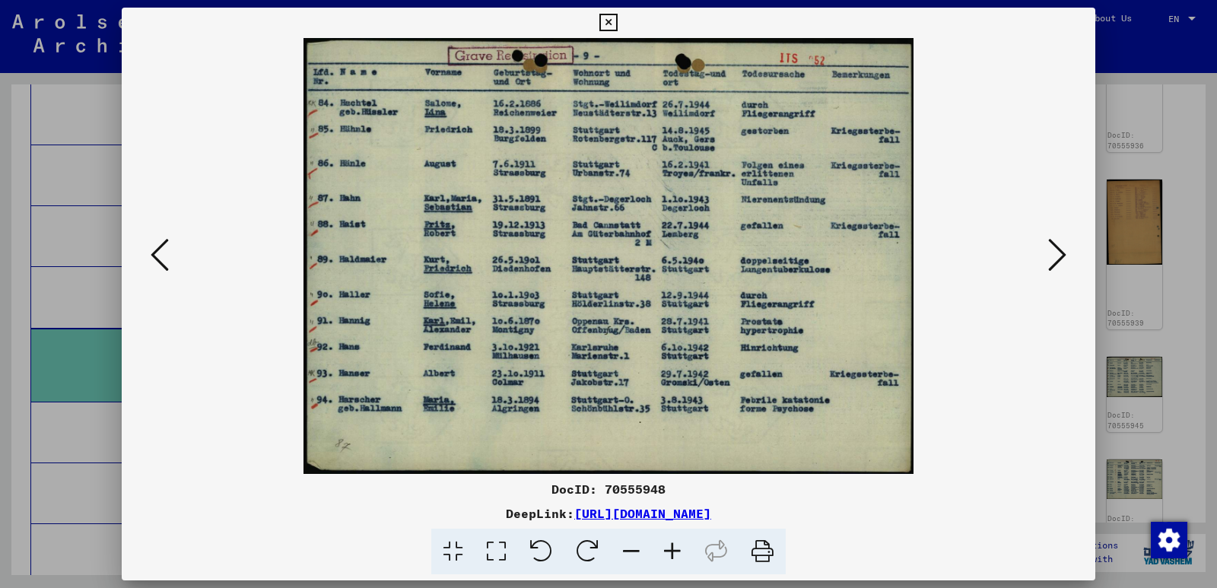
click at [154, 250] on icon at bounding box center [160, 255] width 18 height 37
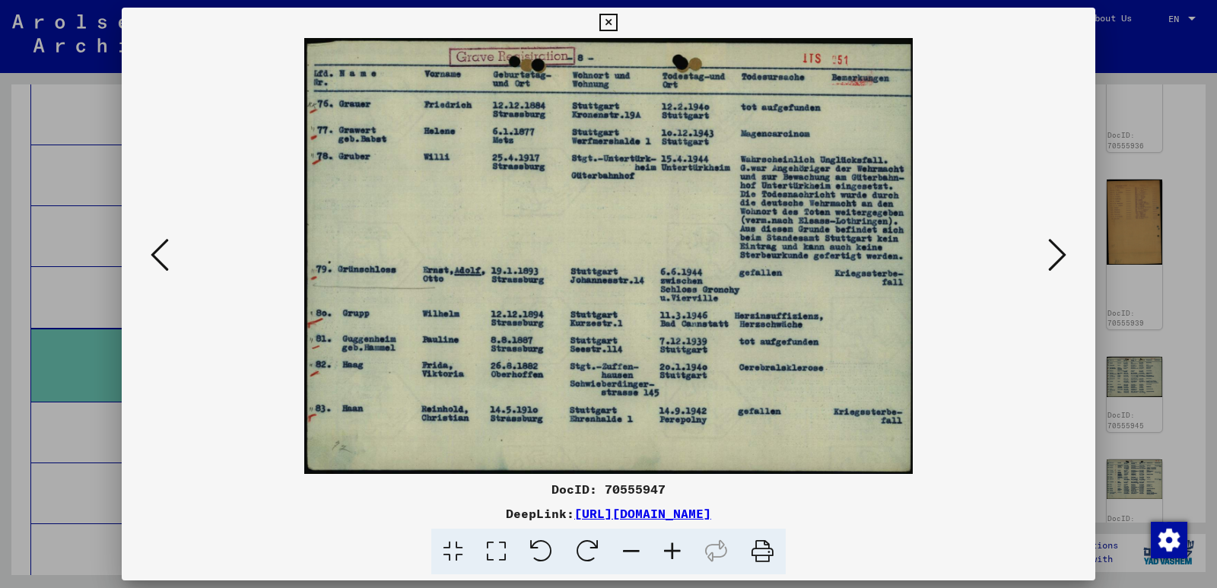
click at [154, 250] on icon at bounding box center [160, 255] width 18 height 37
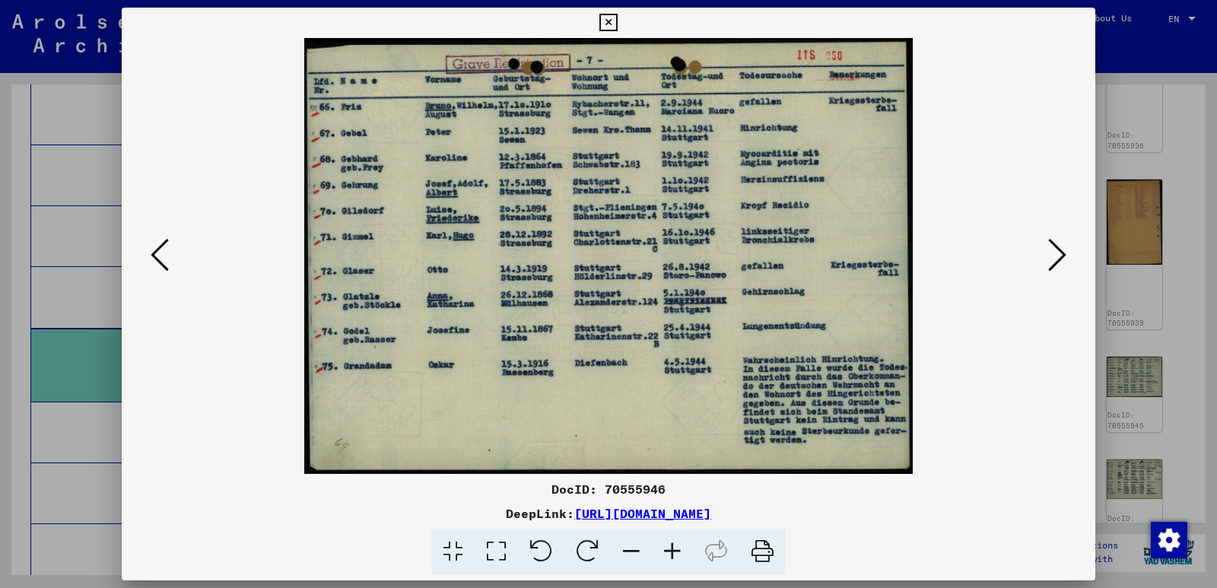
click at [154, 250] on icon at bounding box center [160, 255] width 18 height 37
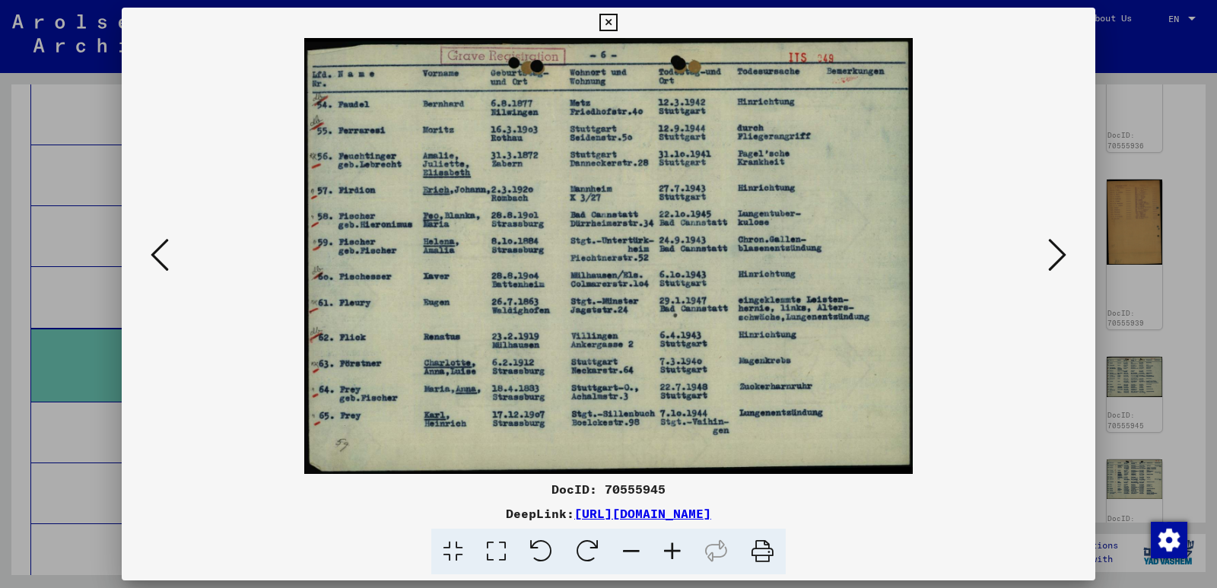
click at [154, 250] on icon at bounding box center [160, 255] width 18 height 37
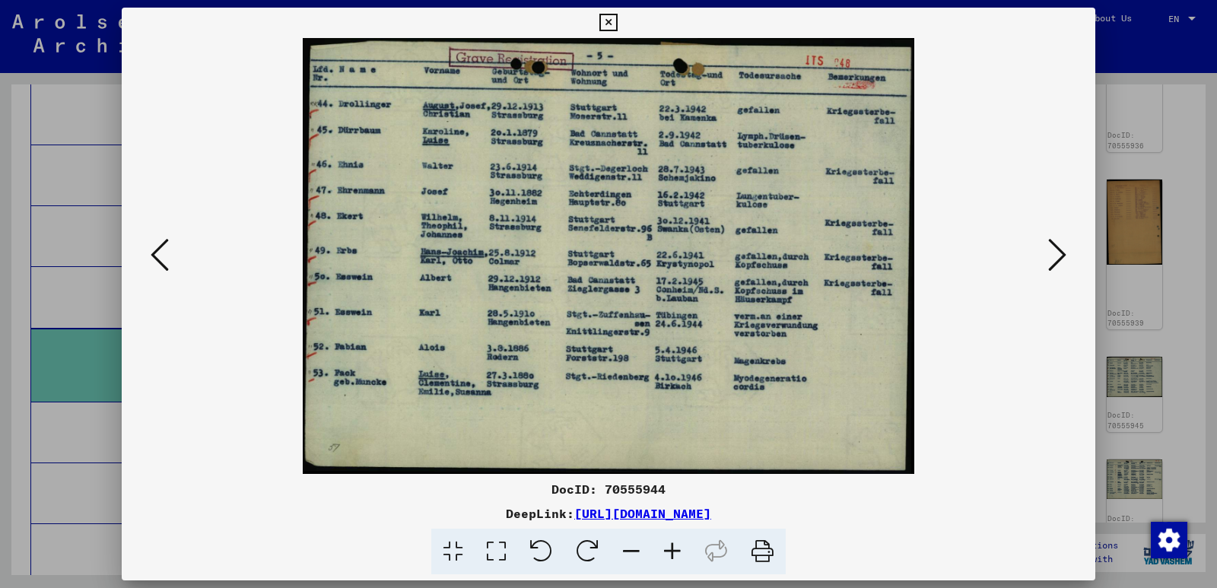
click at [154, 250] on icon at bounding box center [160, 255] width 18 height 37
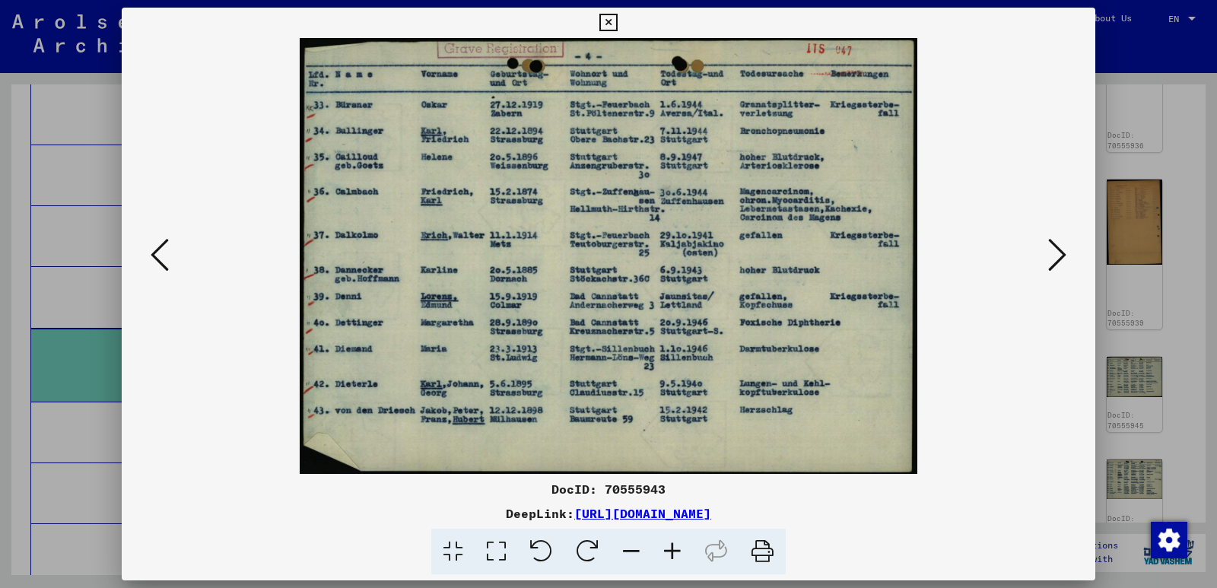
click at [154, 250] on icon at bounding box center [160, 255] width 18 height 37
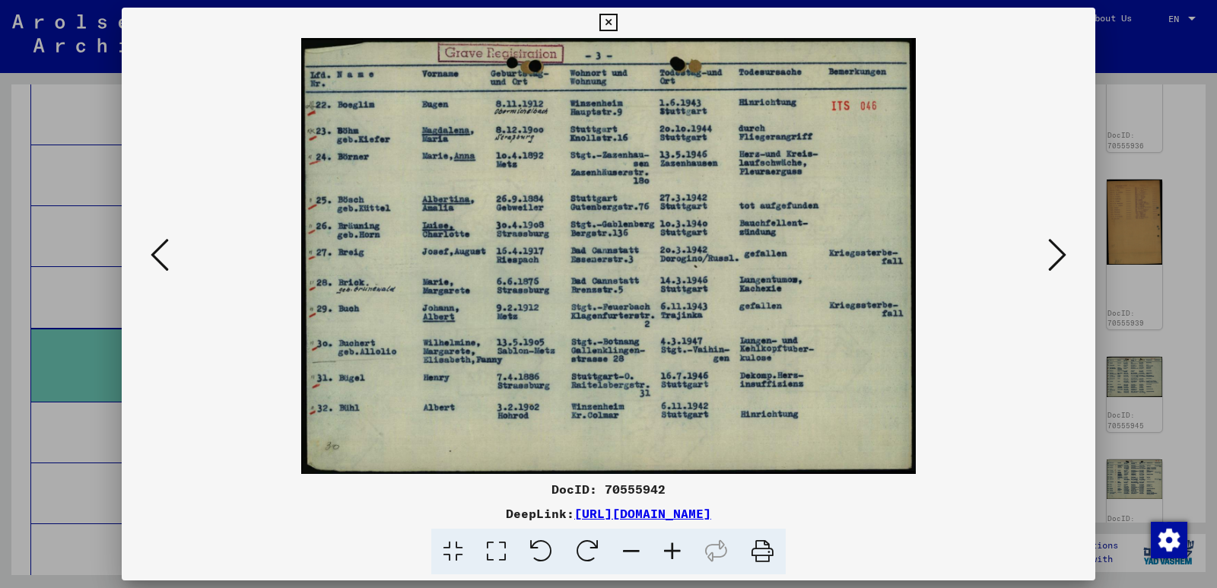
click at [154, 250] on icon at bounding box center [160, 255] width 18 height 37
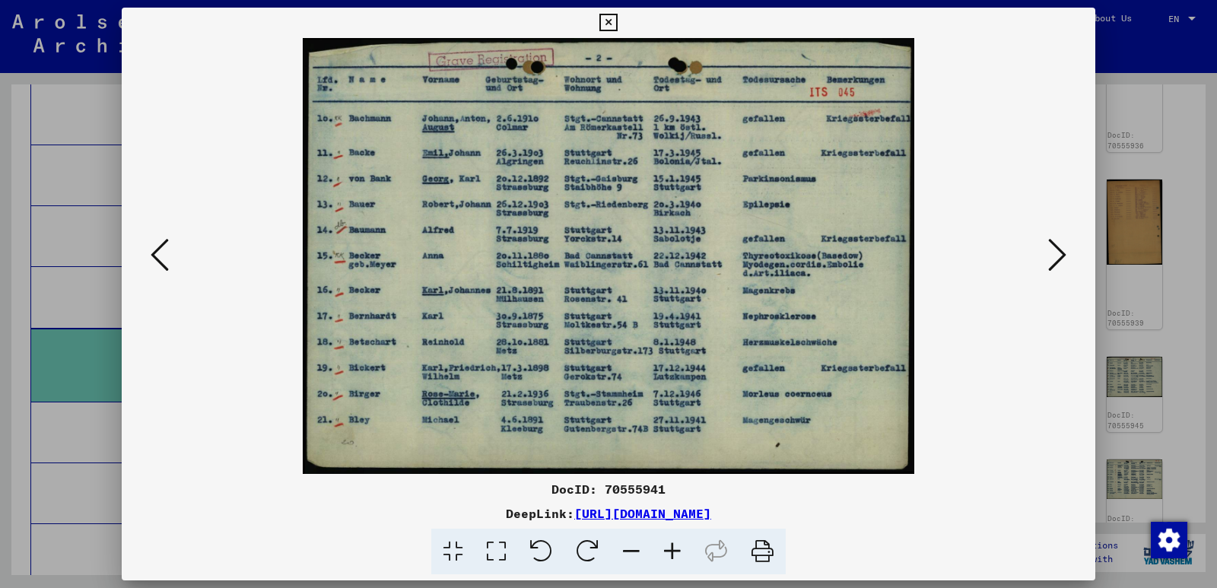
click at [154, 250] on icon at bounding box center [160, 255] width 18 height 37
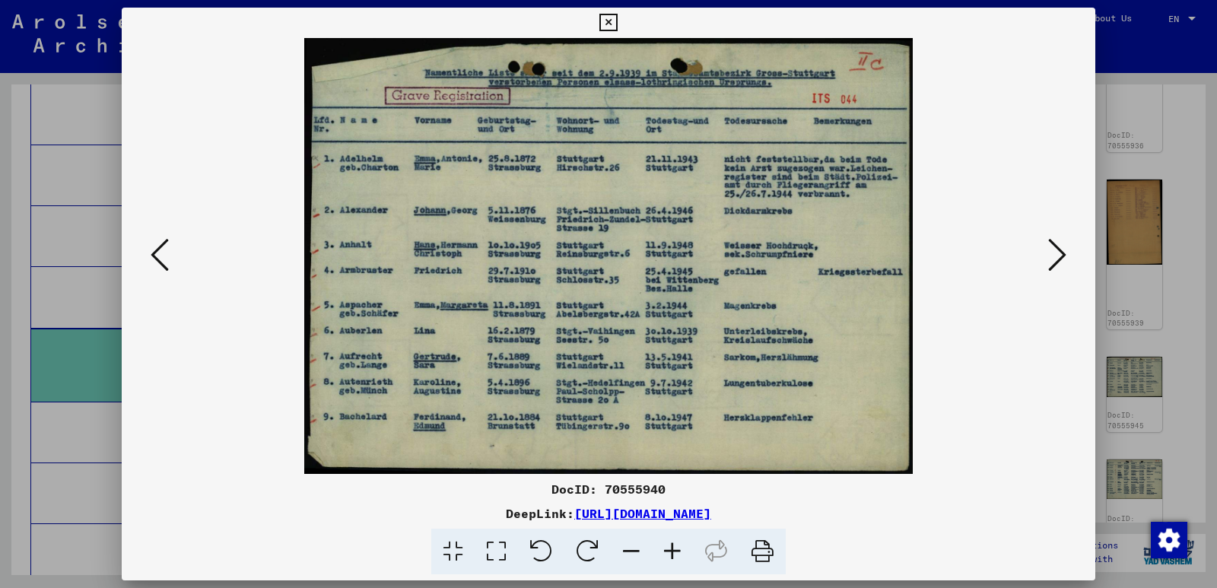
click at [154, 250] on icon at bounding box center [160, 255] width 18 height 37
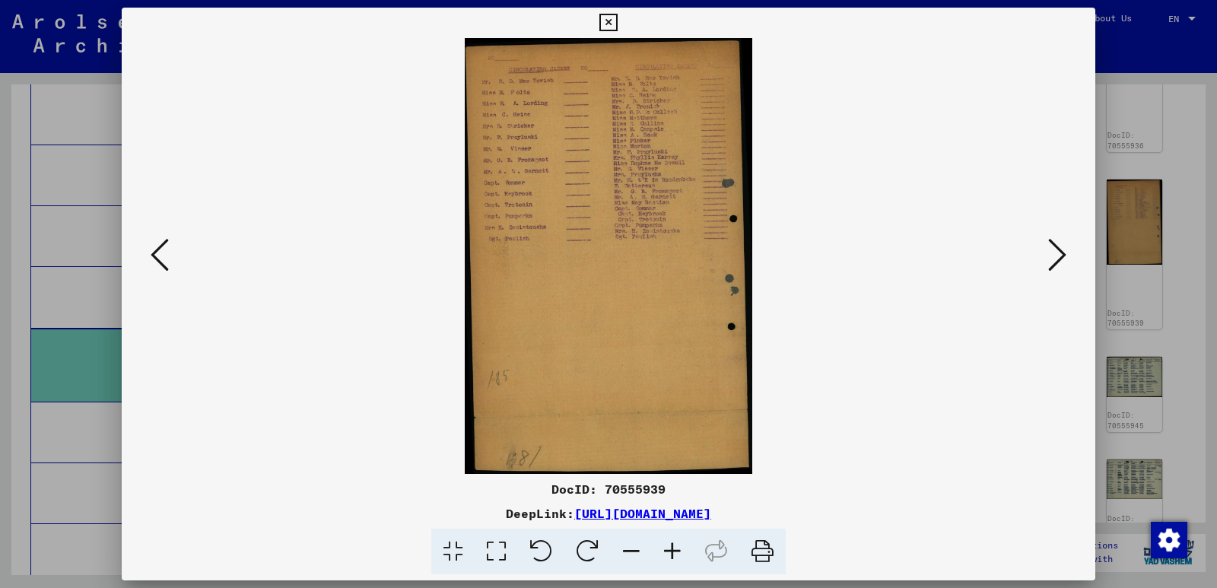
click at [154, 250] on icon at bounding box center [160, 255] width 18 height 37
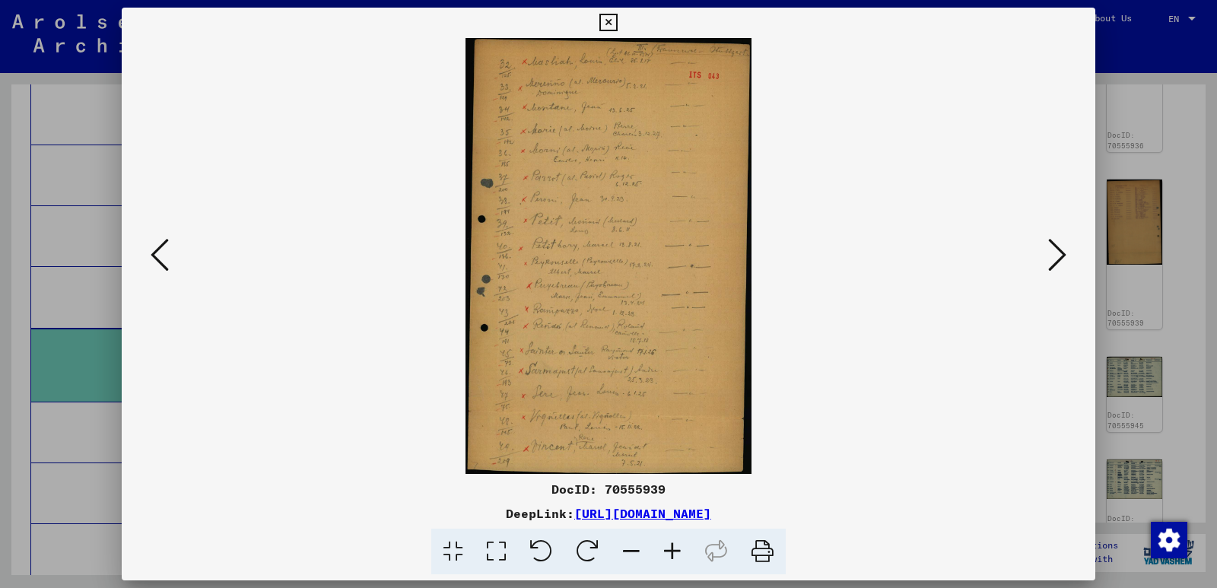
click at [154, 250] on icon at bounding box center [160, 255] width 18 height 37
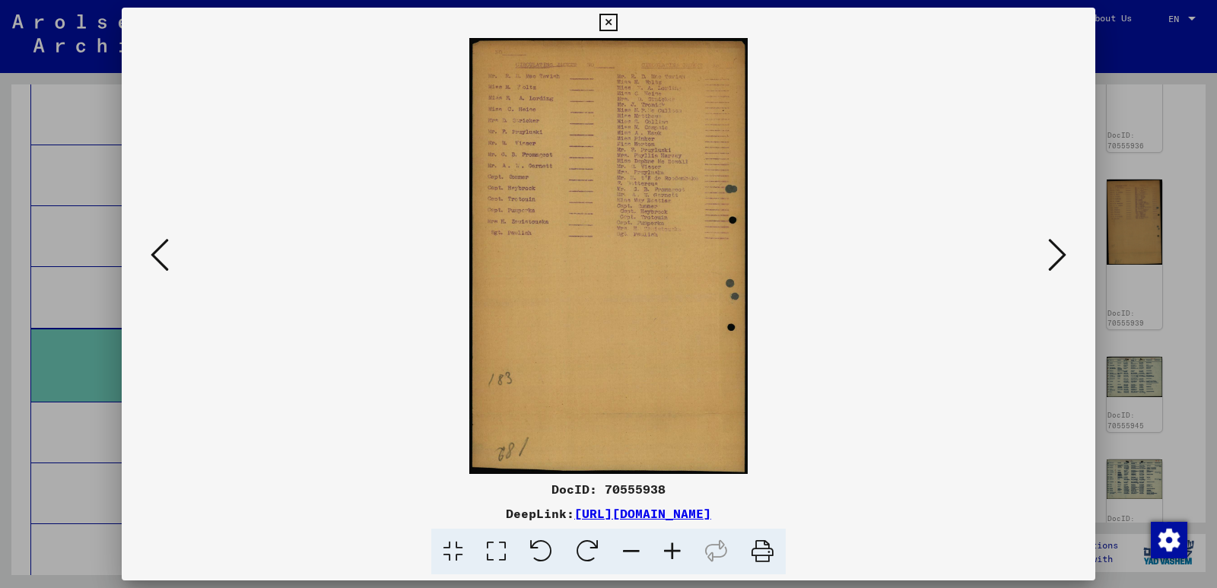
click at [154, 250] on icon at bounding box center [160, 255] width 18 height 37
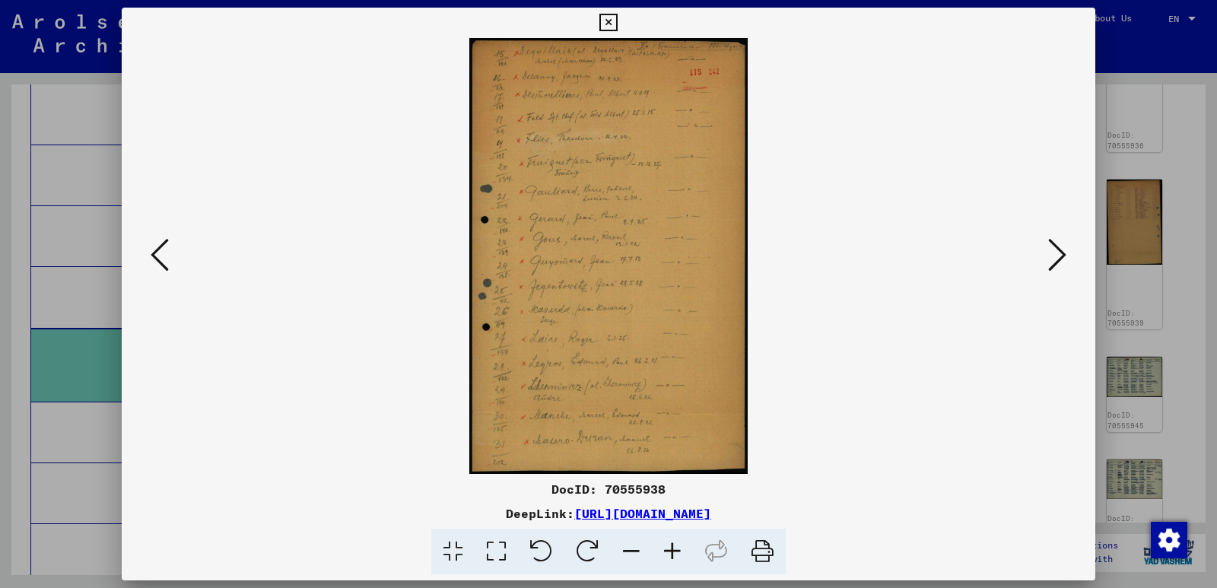
click at [154, 250] on icon at bounding box center [160, 255] width 18 height 37
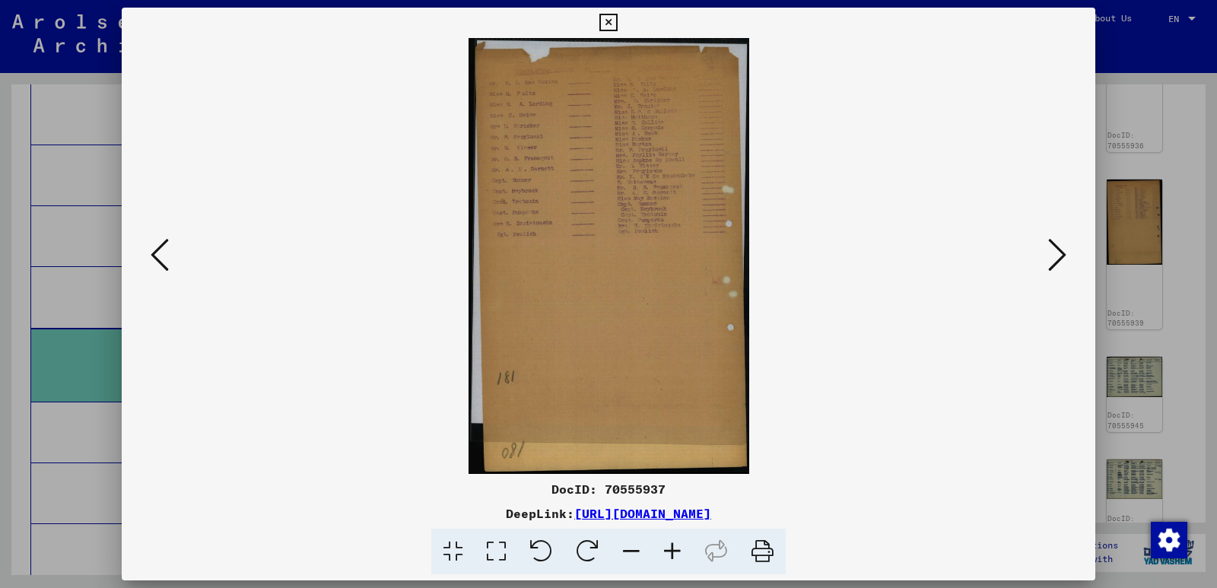
click at [154, 250] on icon at bounding box center [160, 255] width 18 height 37
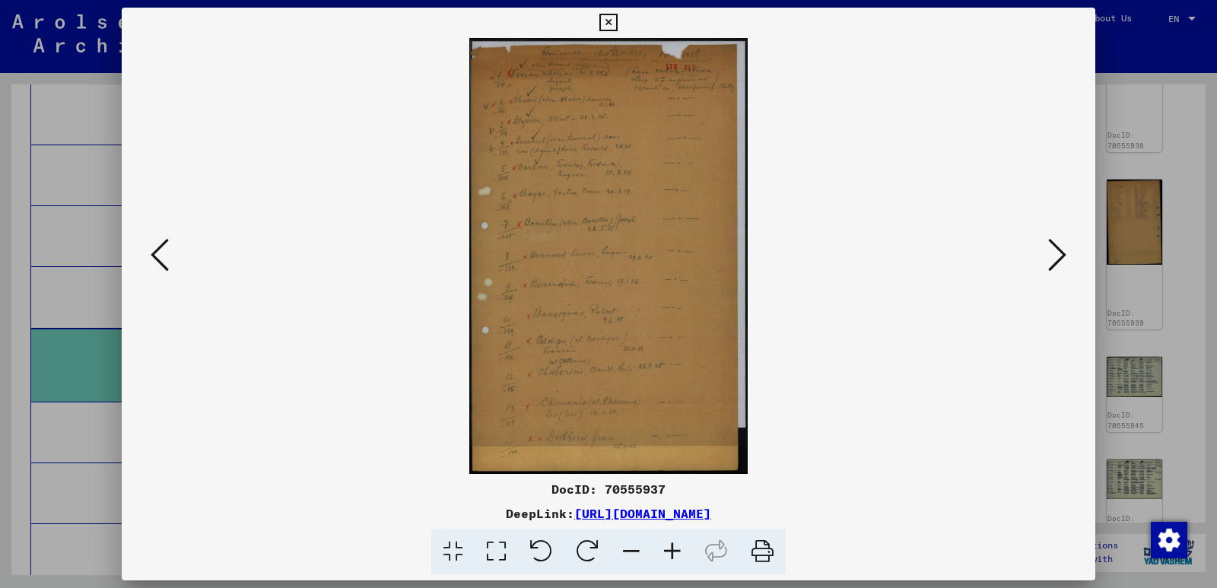
click at [154, 250] on icon at bounding box center [160, 255] width 18 height 37
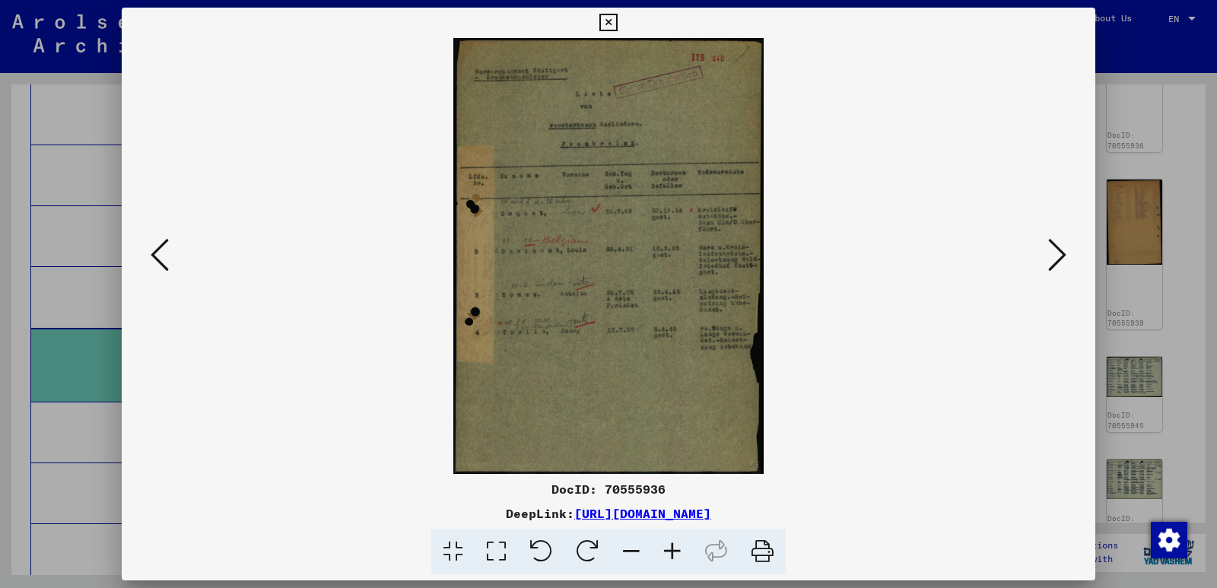
click at [154, 250] on icon at bounding box center [160, 255] width 18 height 37
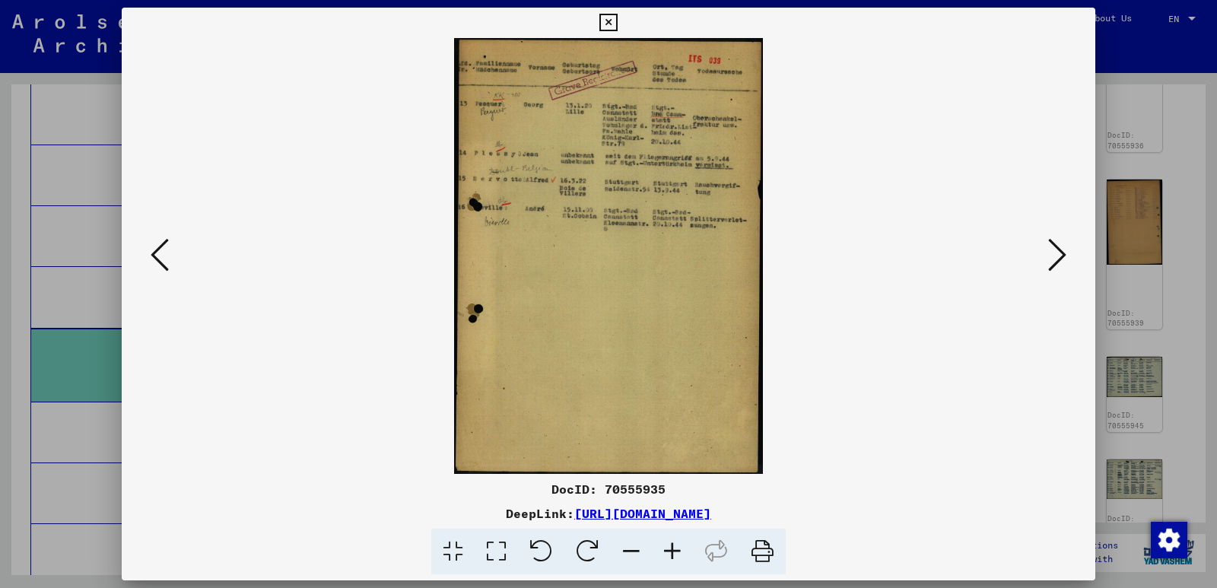
click at [1061, 254] on icon at bounding box center [1057, 255] width 18 height 37
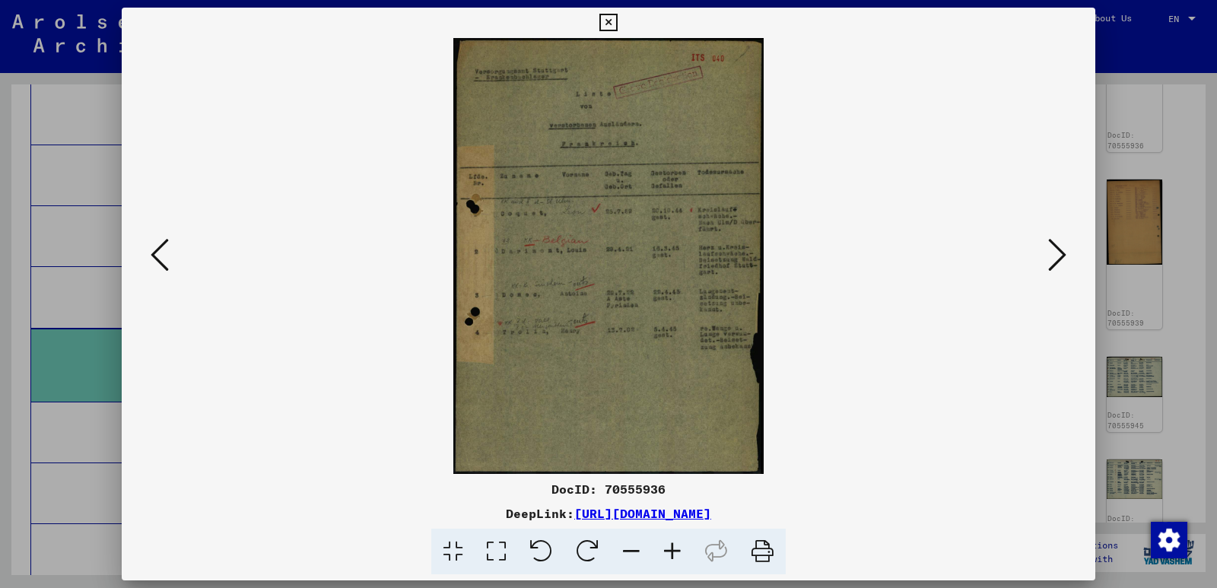
click at [1061, 254] on icon at bounding box center [1057, 255] width 18 height 37
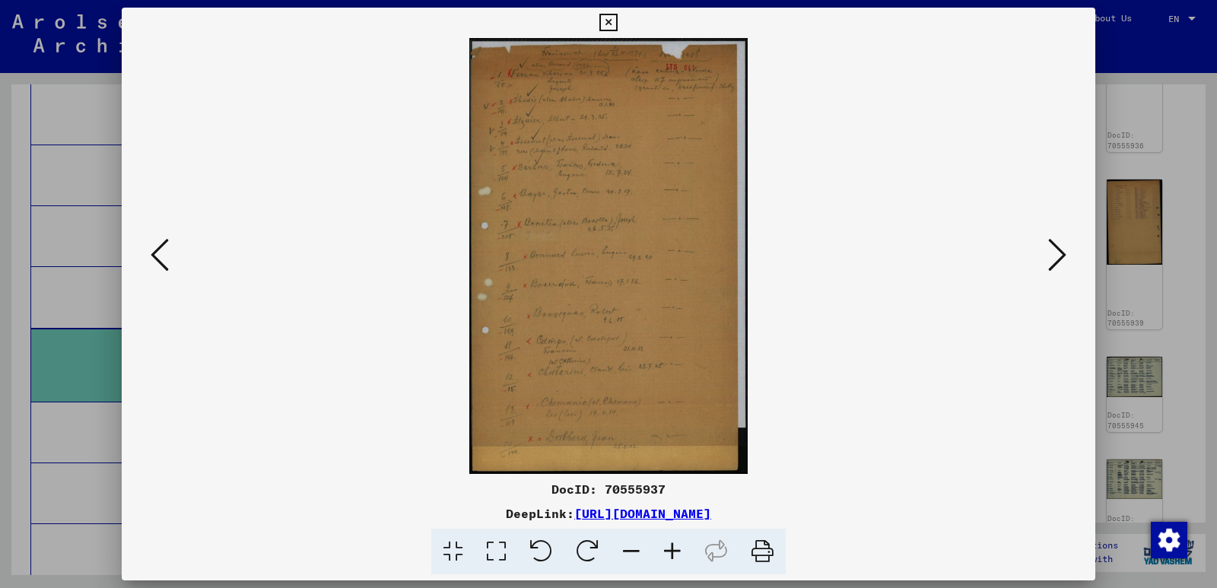
click at [1061, 254] on icon at bounding box center [1057, 255] width 18 height 37
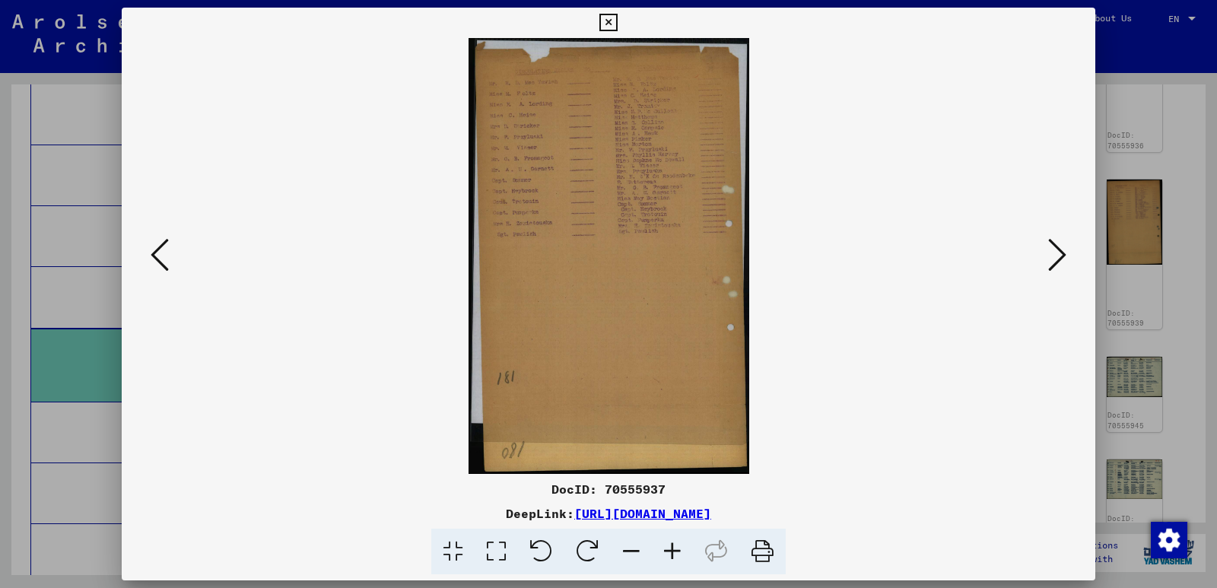
click at [1061, 254] on icon at bounding box center [1057, 255] width 18 height 37
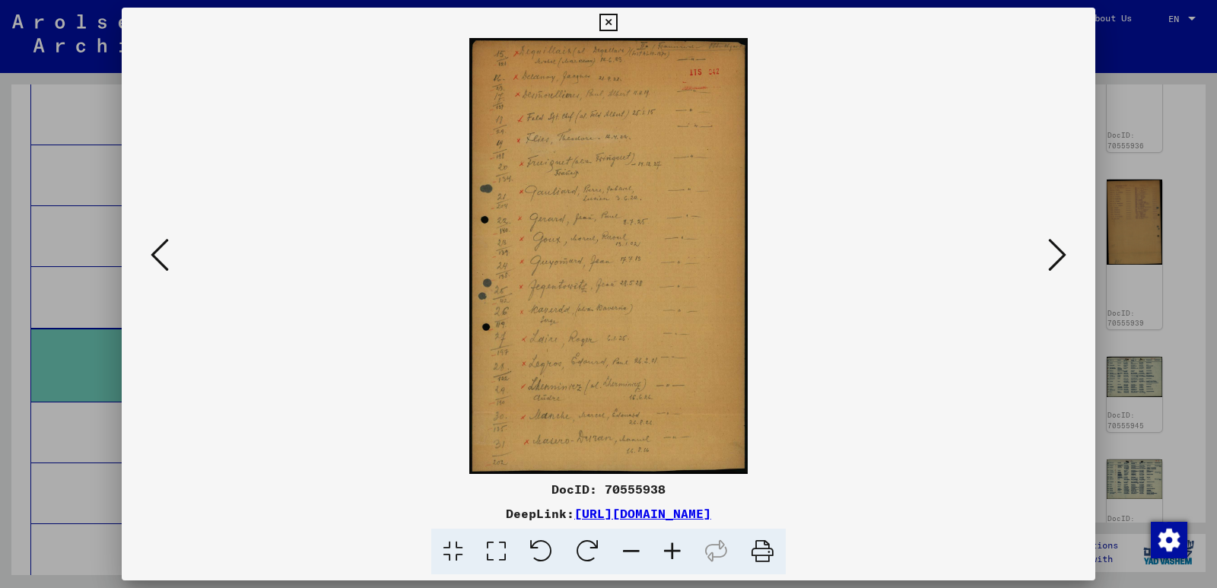
click at [1061, 254] on icon at bounding box center [1057, 255] width 18 height 37
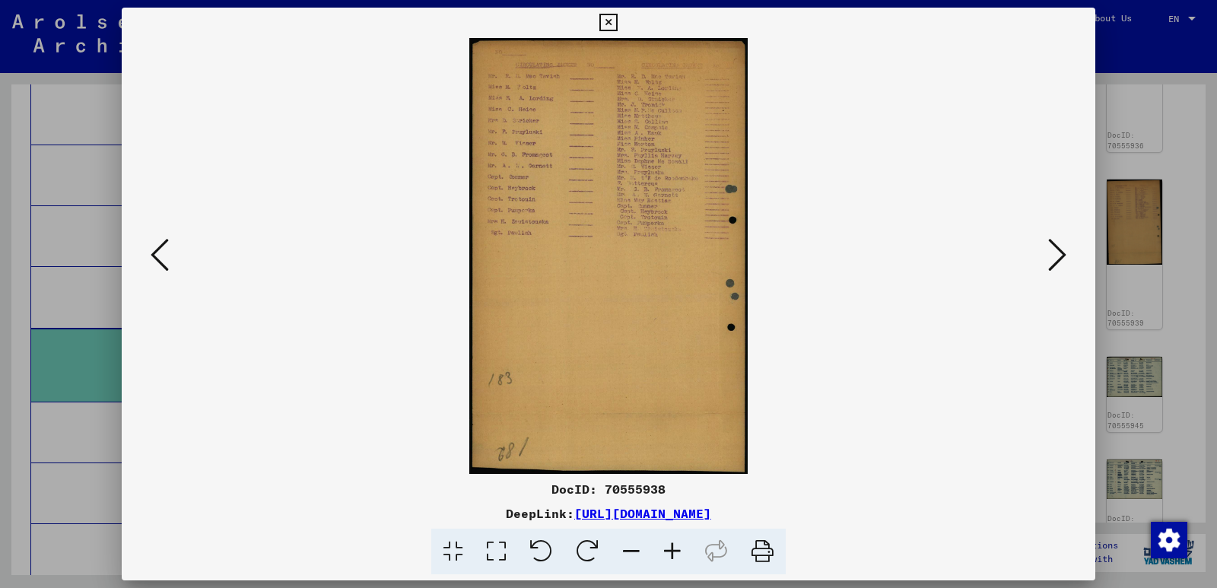
click at [1061, 254] on icon at bounding box center [1057, 255] width 18 height 37
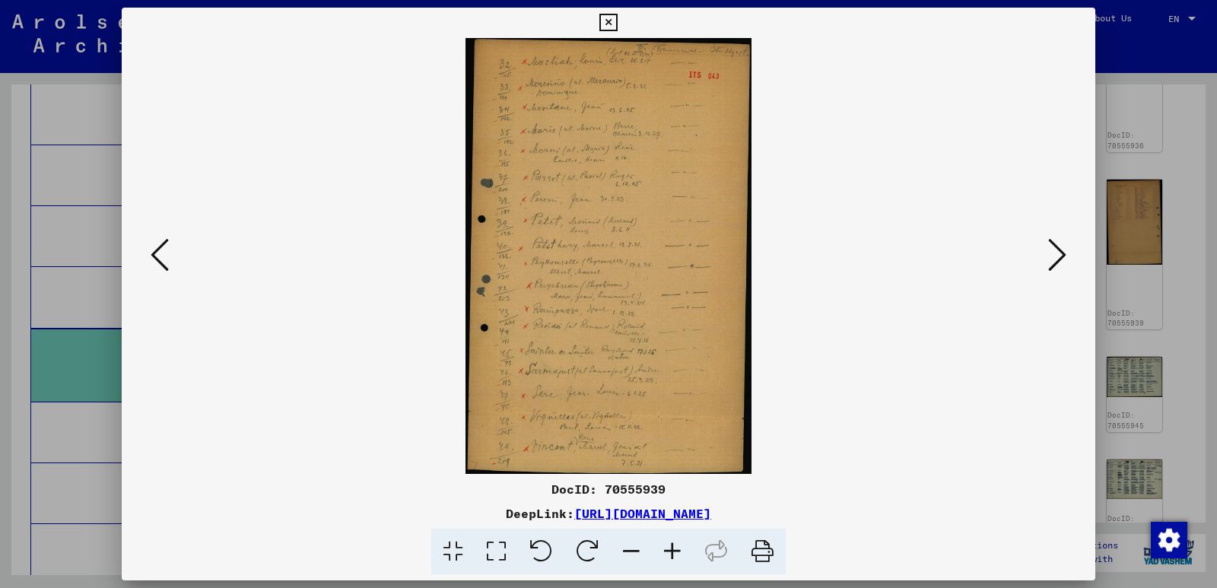
click at [157, 255] on icon at bounding box center [160, 255] width 18 height 37
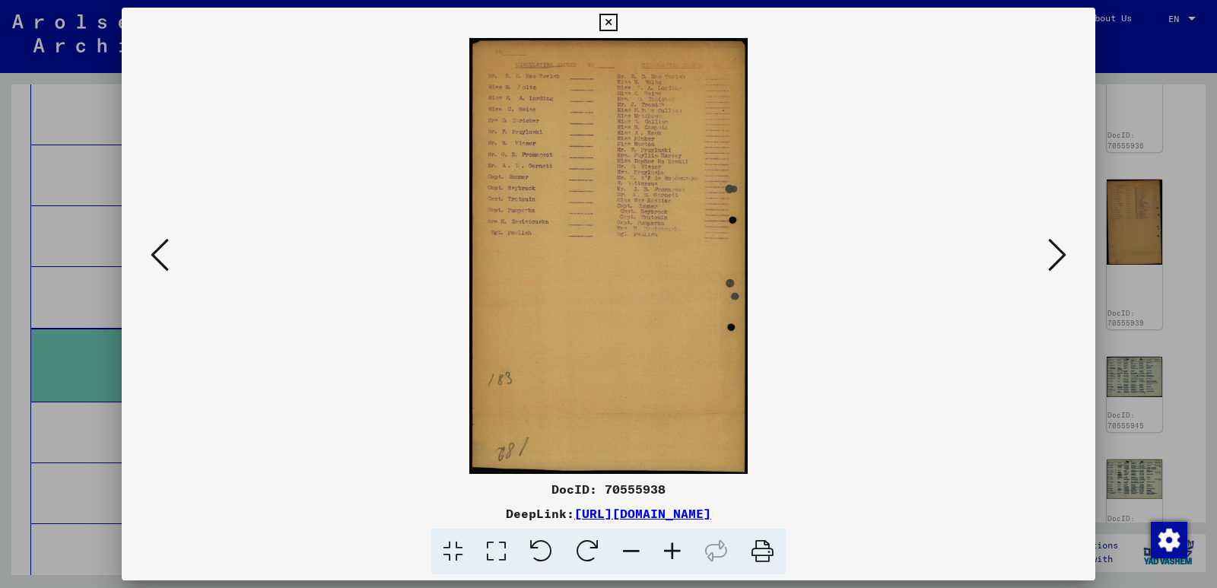
click at [157, 255] on icon at bounding box center [160, 255] width 18 height 37
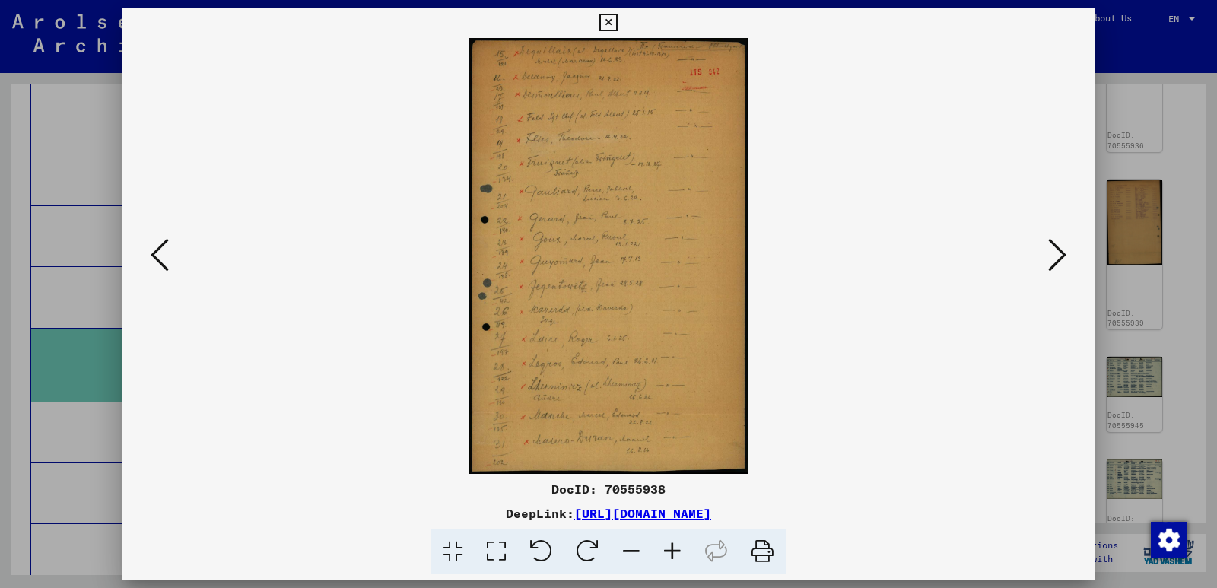
click at [157, 255] on icon at bounding box center [160, 255] width 18 height 37
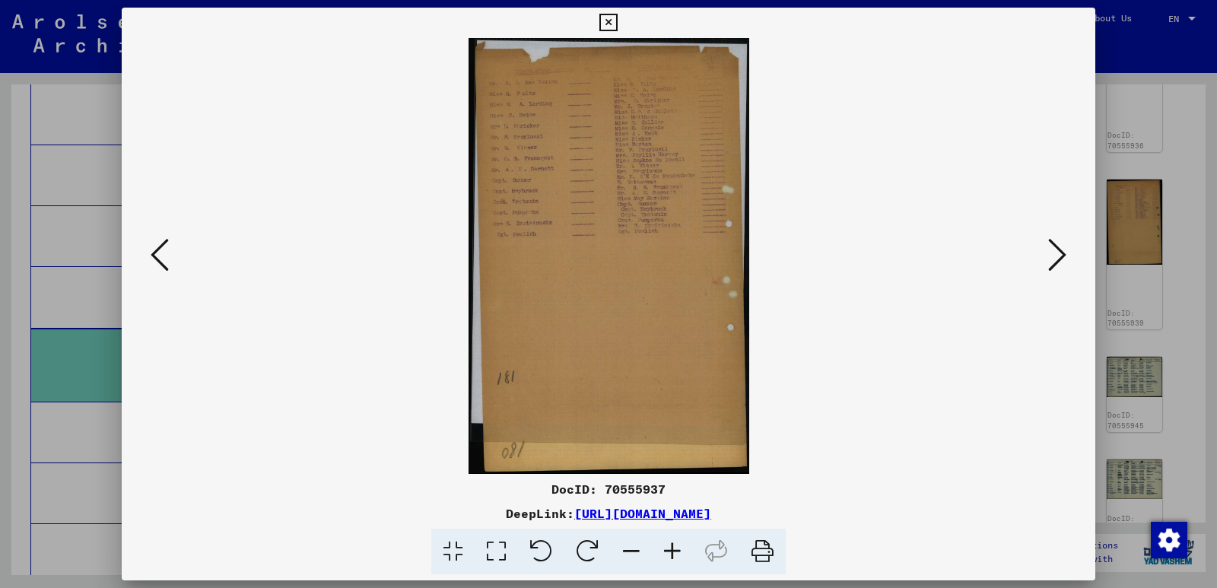
click at [157, 255] on icon at bounding box center [160, 255] width 18 height 37
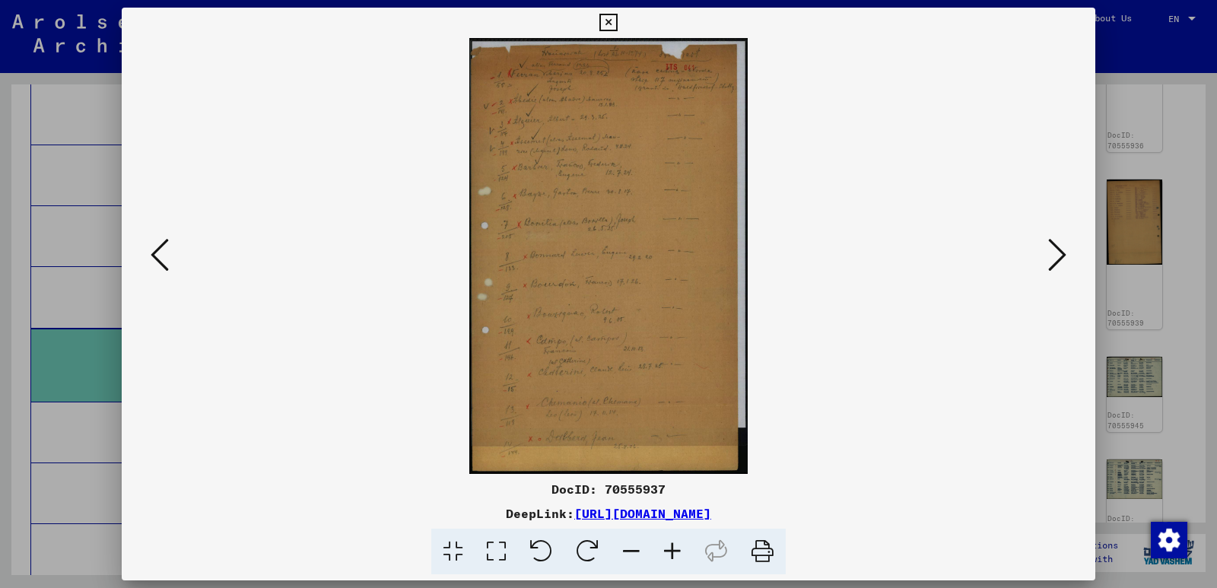
click at [157, 255] on icon at bounding box center [160, 255] width 18 height 37
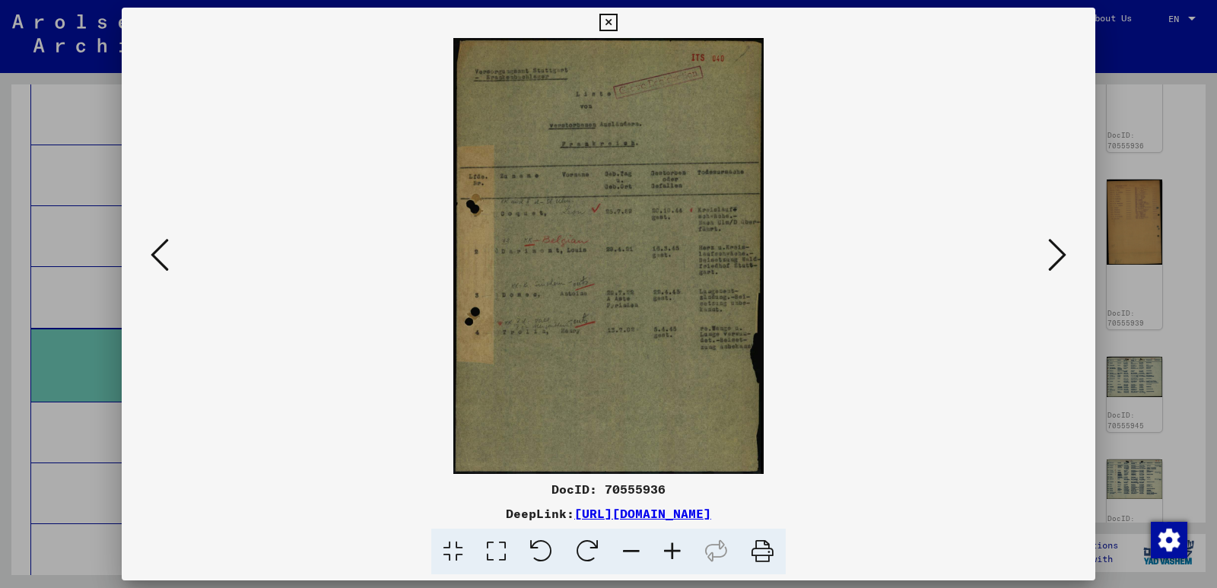
click at [157, 255] on icon at bounding box center [160, 255] width 18 height 37
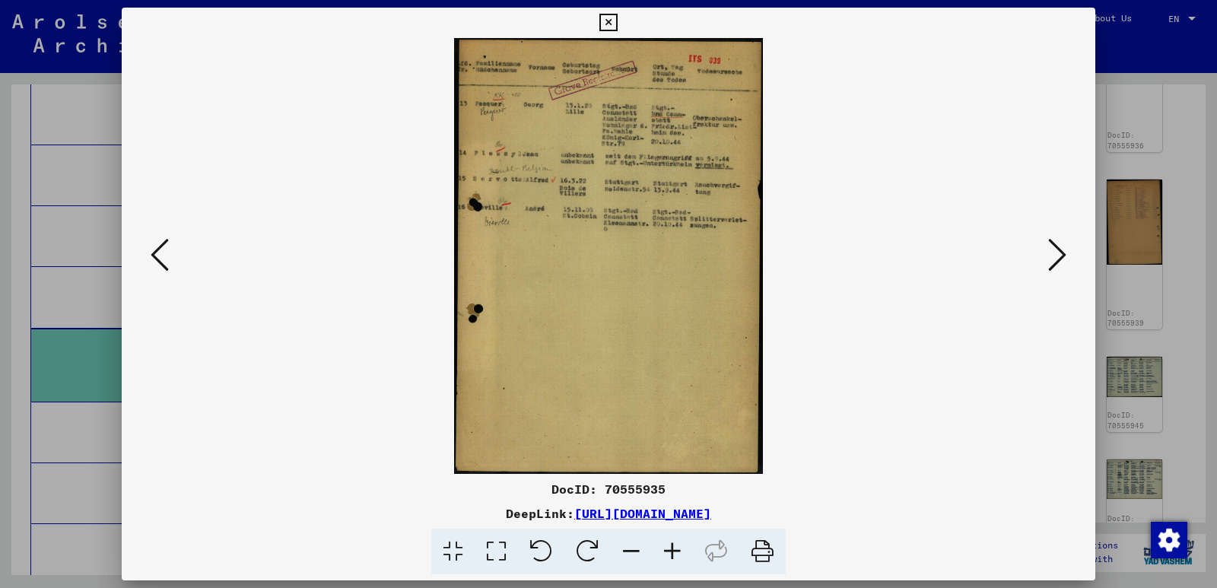
click at [157, 255] on icon at bounding box center [160, 255] width 18 height 37
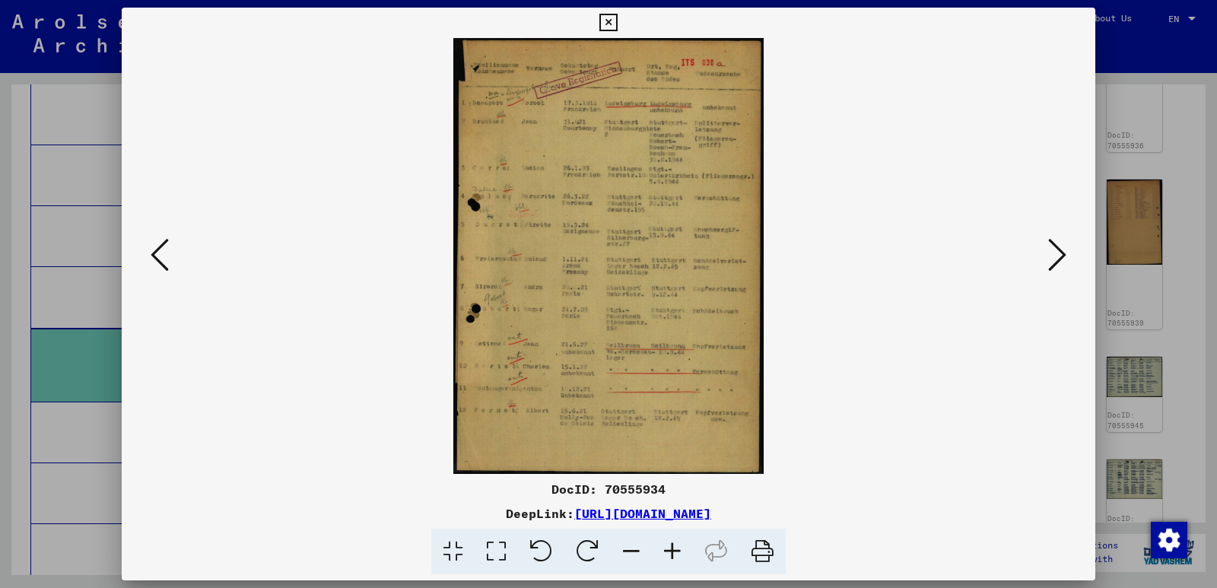
click at [157, 255] on icon at bounding box center [160, 255] width 18 height 37
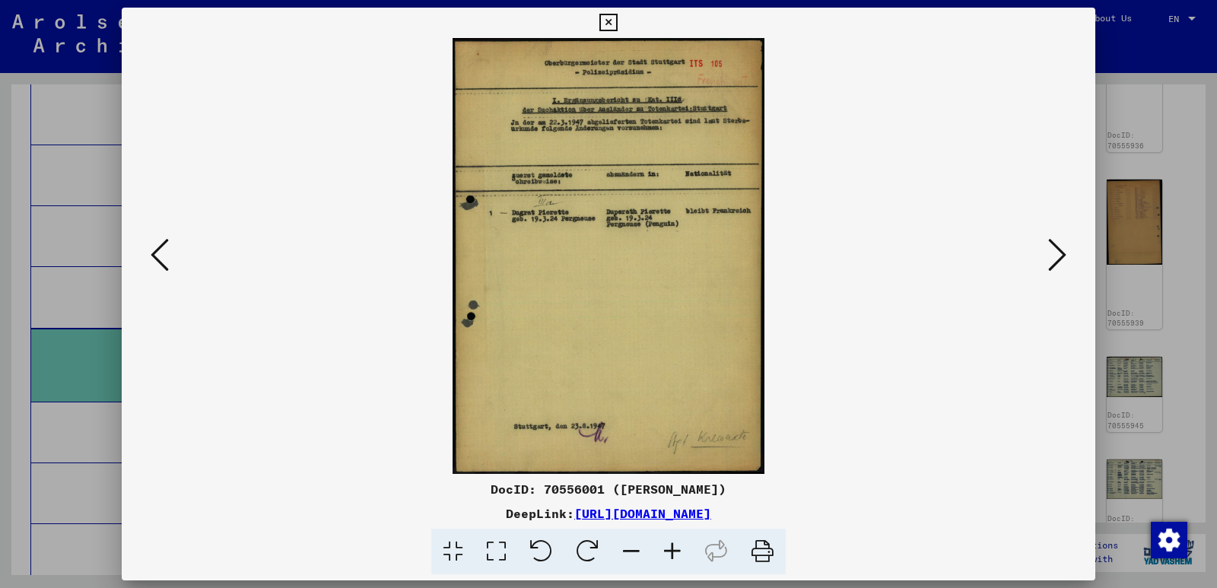
click at [1063, 253] on icon at bounding box center [1057, 255] width 18 height 37
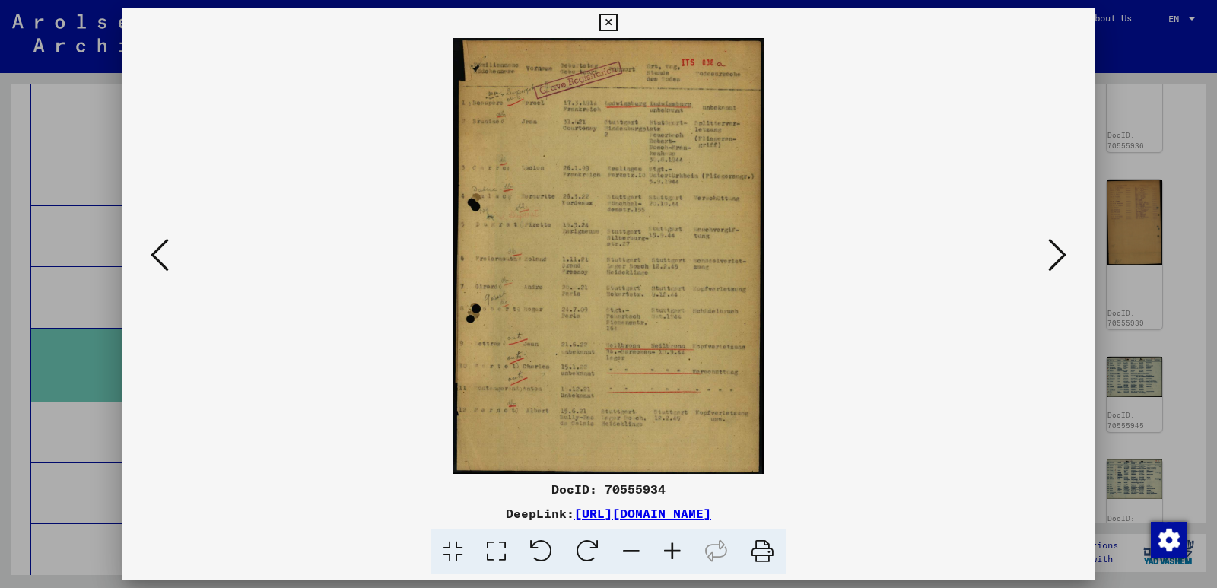
click at [1063, 253] on icon at bounding box center [1057, 255] width 18 height 37
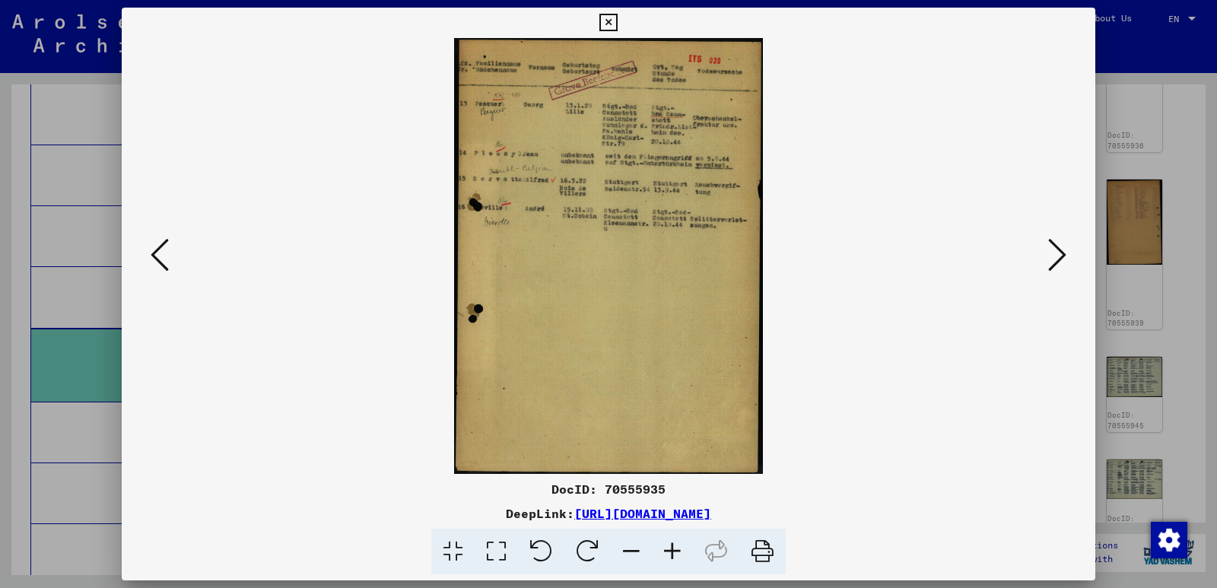
click at [1063, 253] on icon at bounding box center [1057, 255] width 18 height 37
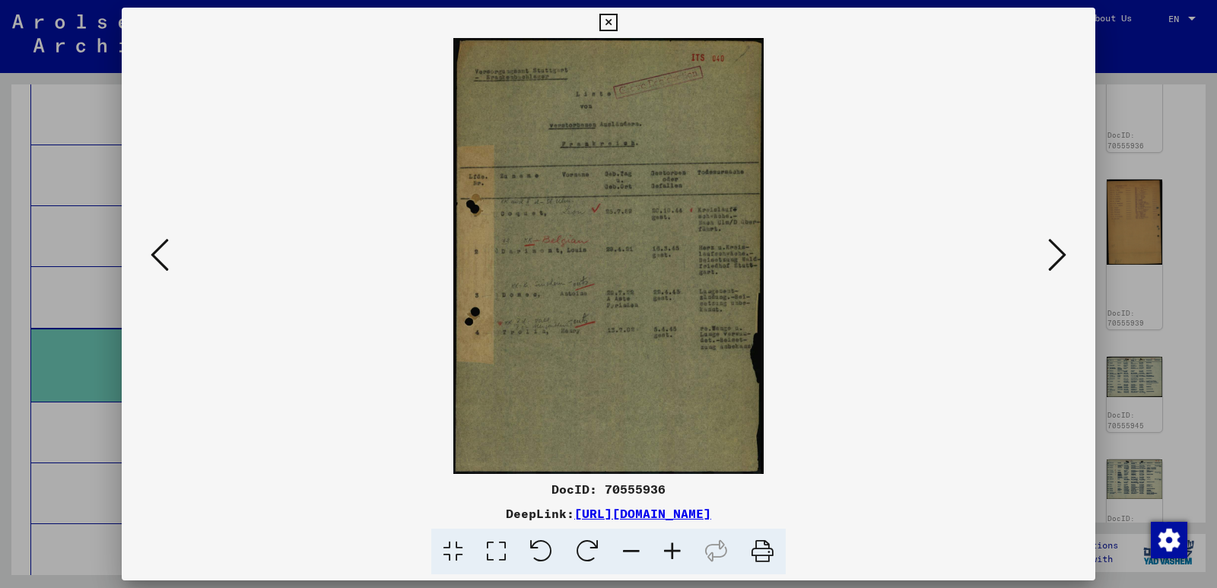
click at [1063, 253] on icon at bounding box center [1057, 255] width 18 height 37
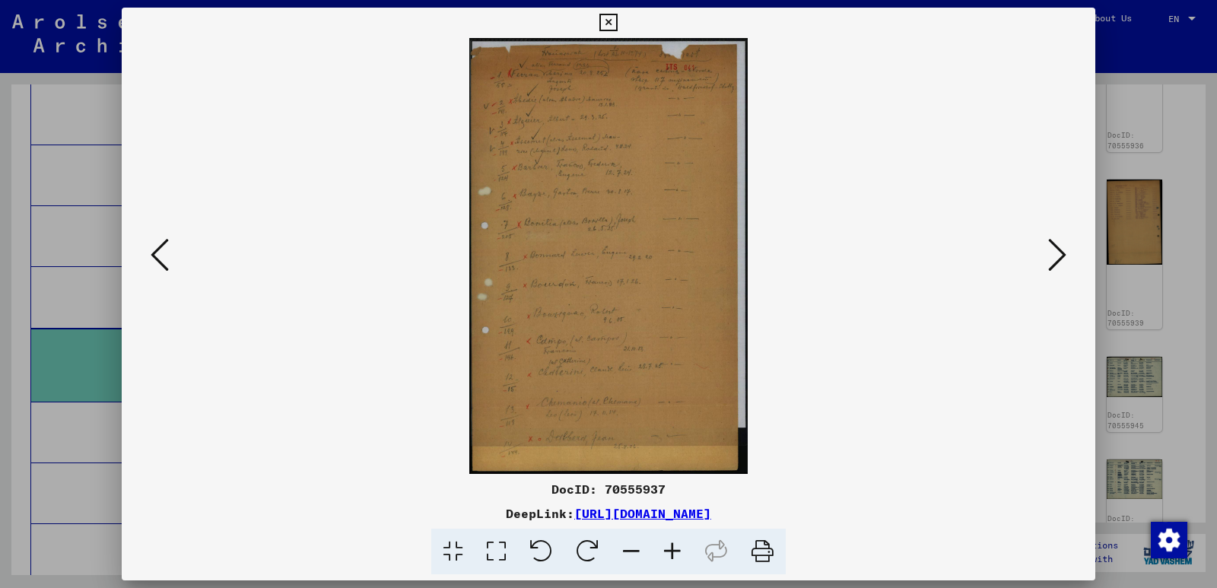
click at [1063, 253] on icon at bounding box center [1057, 255] width 18 height 37
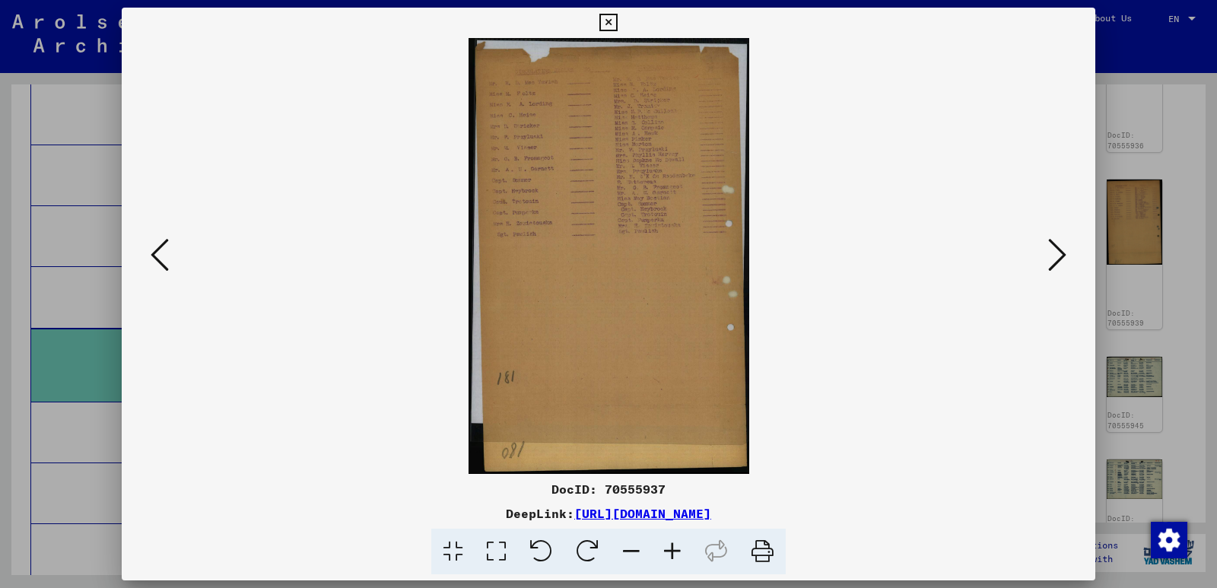
click at [1063, 253] on icon at bounding box center [1057, 255] width 18 height 37
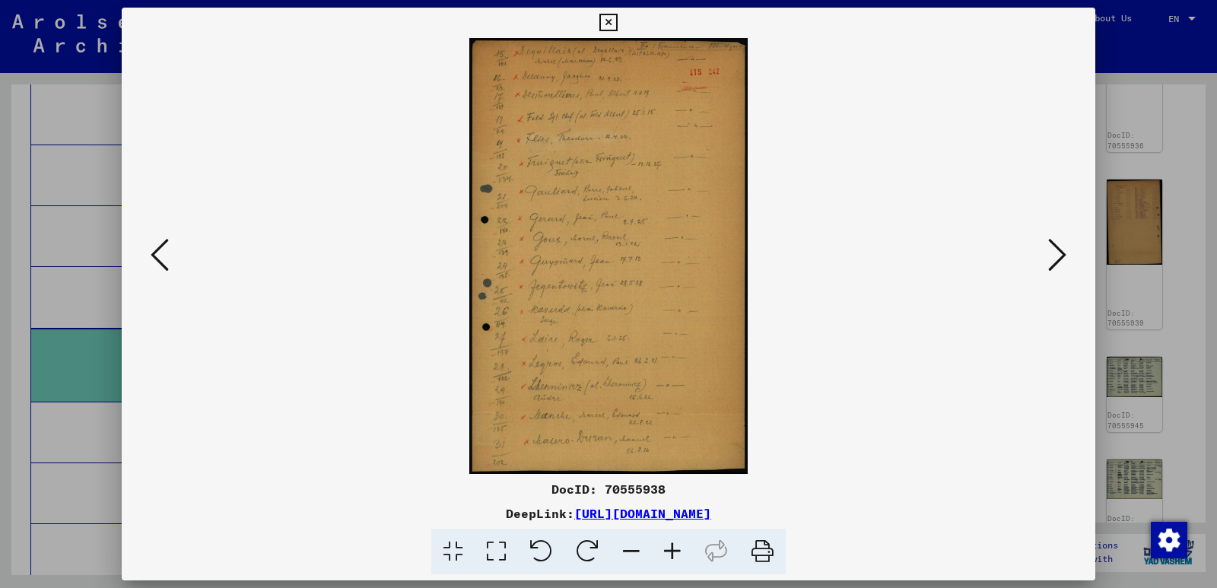
click at [1063, 253] on icon at bounding box center [1057, 255] width 18 height 37
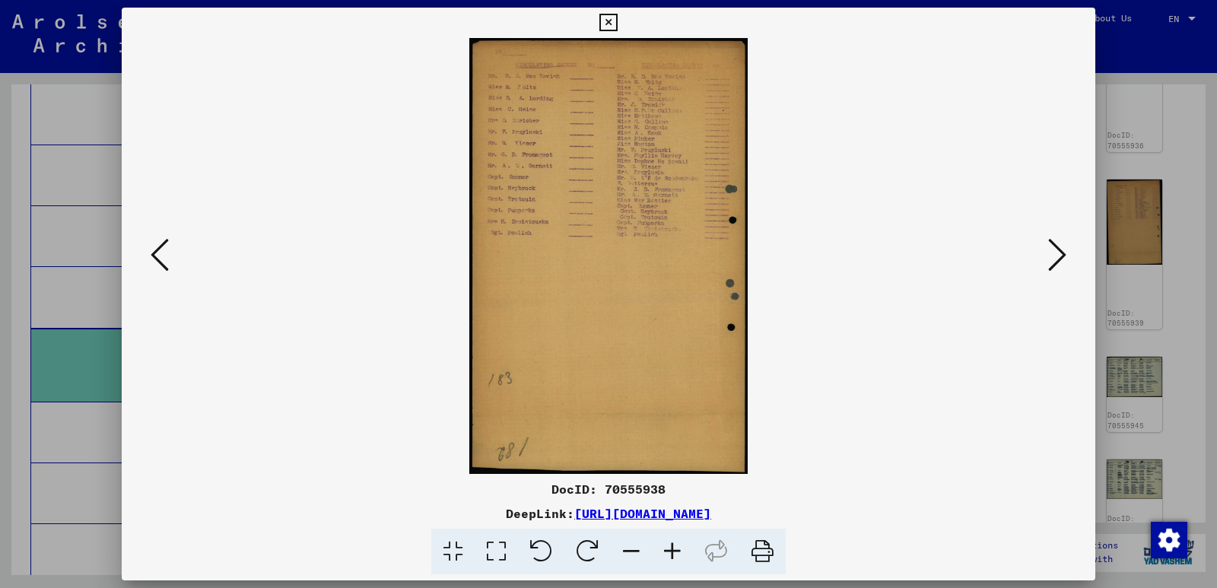
click at [1063, 253] on icon at bounding box center [1057, 255] width 18 height 37
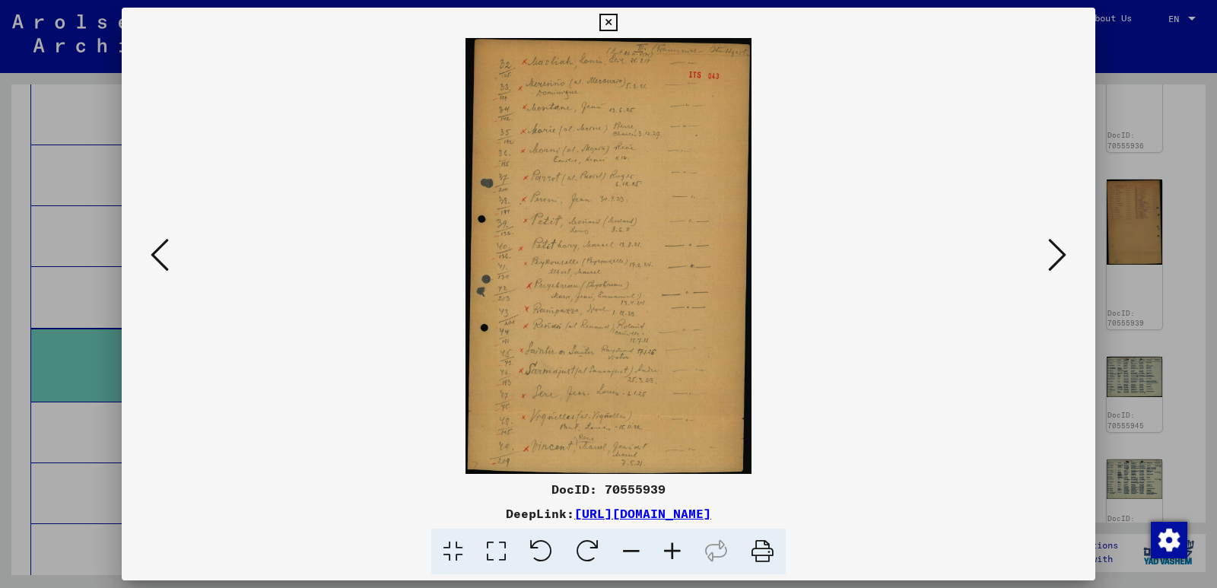
click at [1063, 253] on icon at bounding box center [1057, 255] width 18 height 37
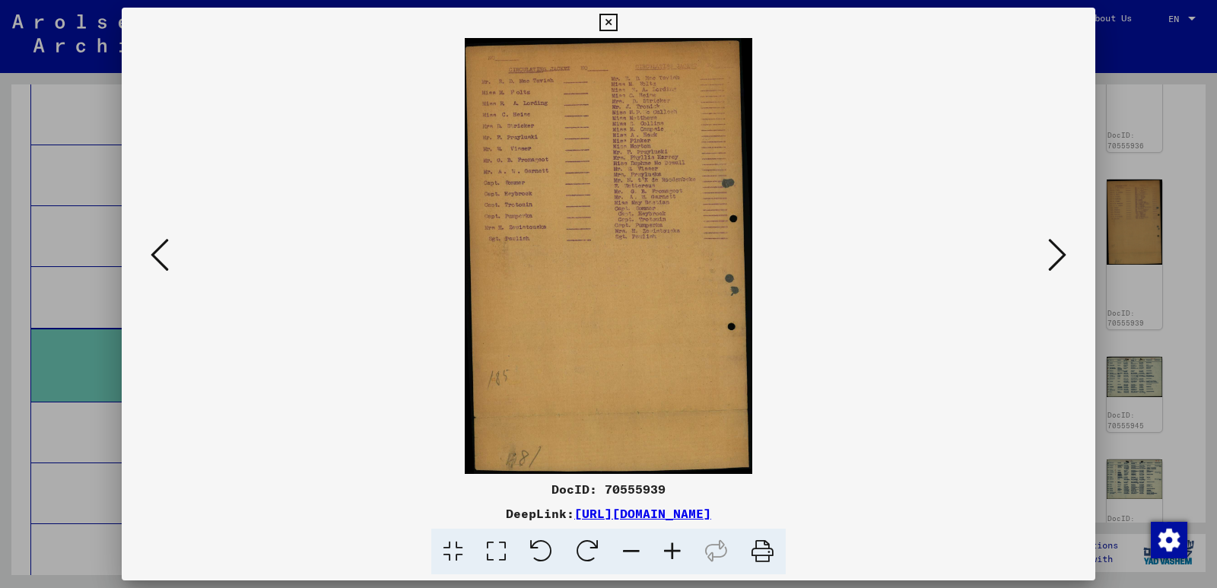
click at [1063, 253] on icon at bounding box center [1057, 255] width 18 height 37
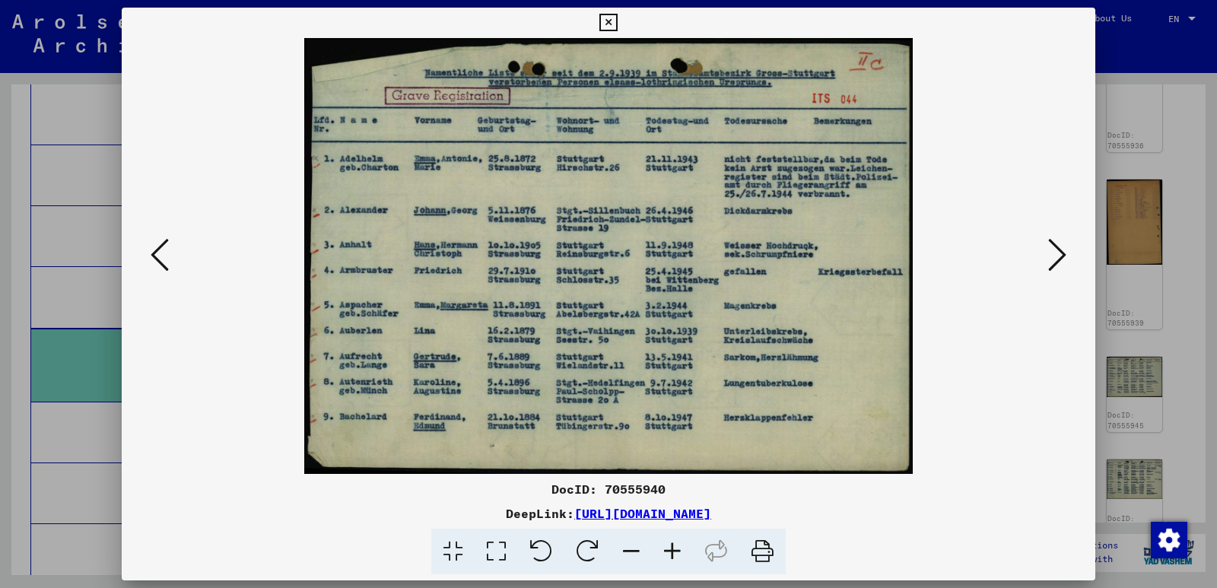
click at [1063, 253] on icon at bounding box center [1057, 255] width 18 height 37
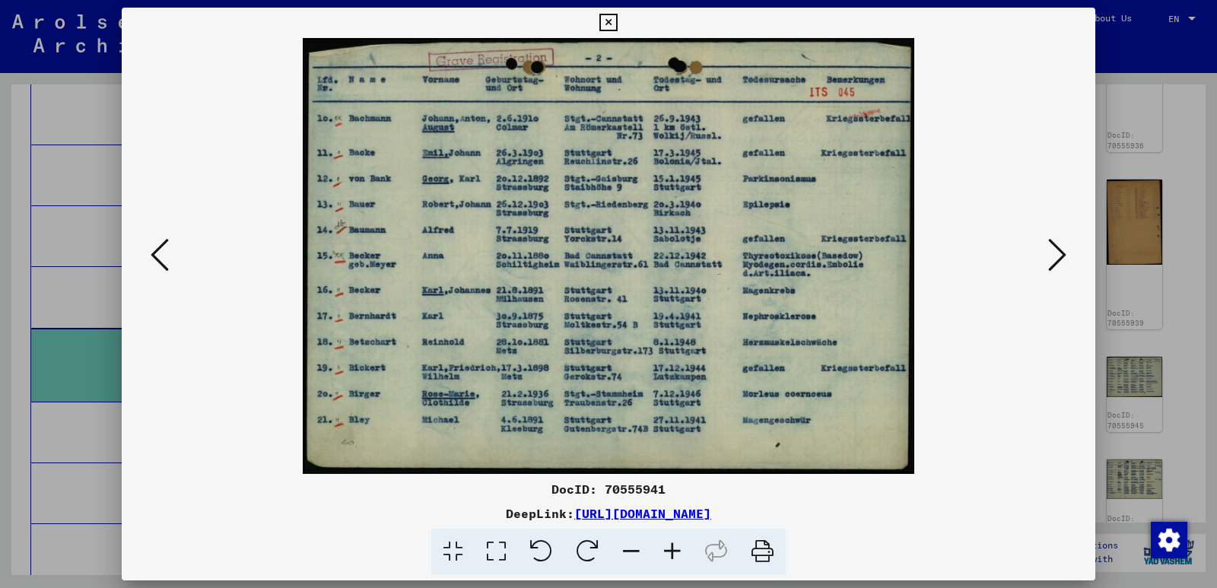
click at [1063, 253] on icon at bounding box center [1057, 255] width 18 height 37
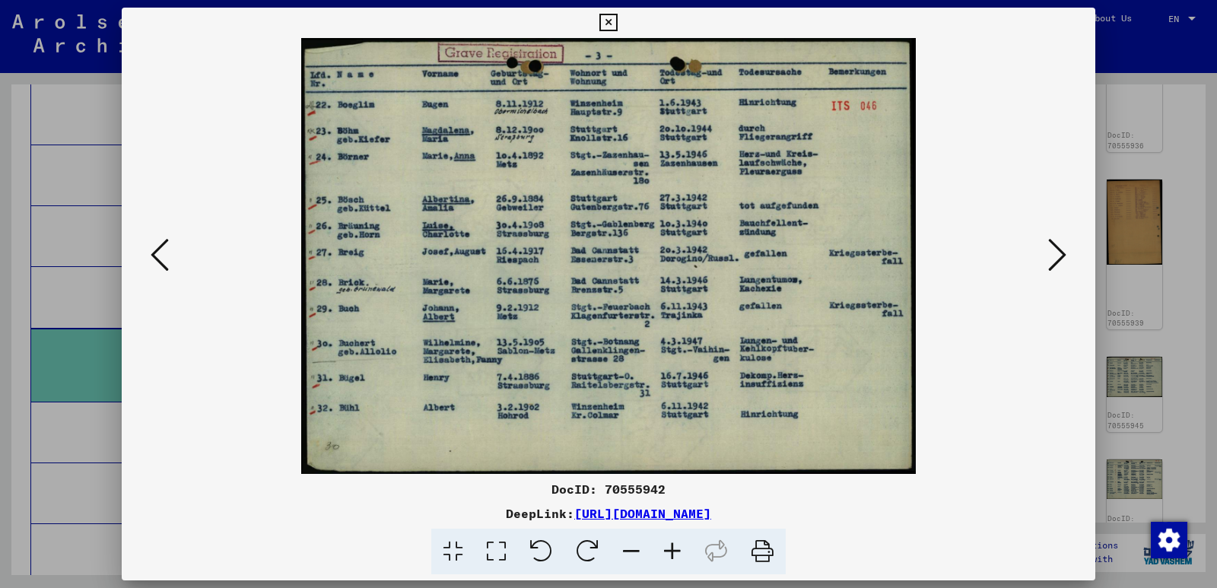
click at [1063, 253] on icon at bounding box center [1057, 255] width 18 height 37
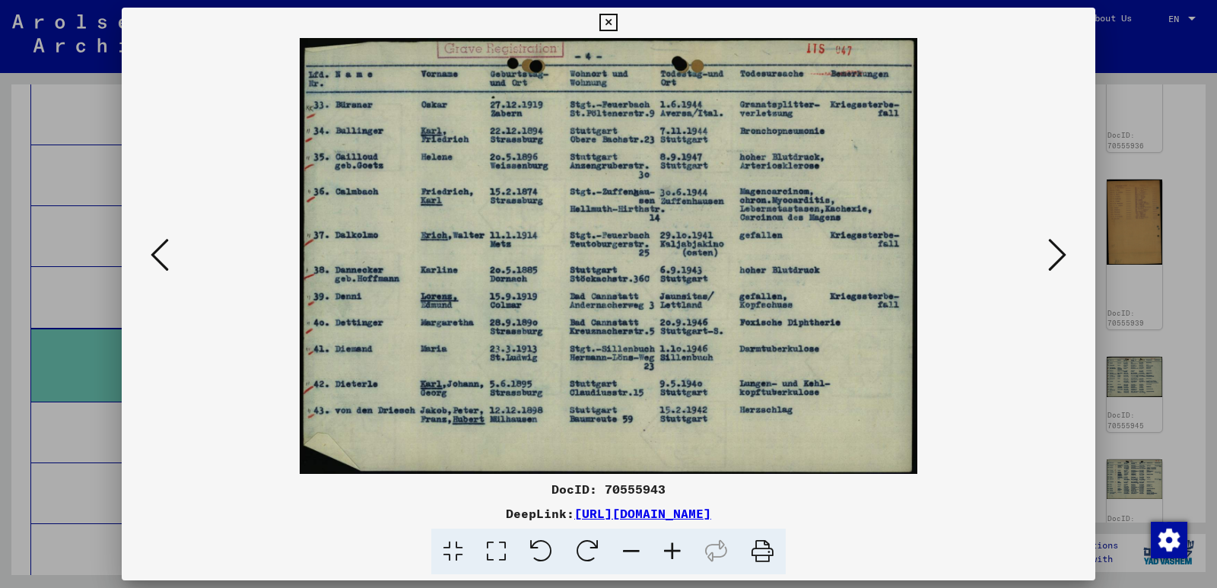
click at [1063, 253] on icon at bounding box center [1057, 255] width 18 height 37
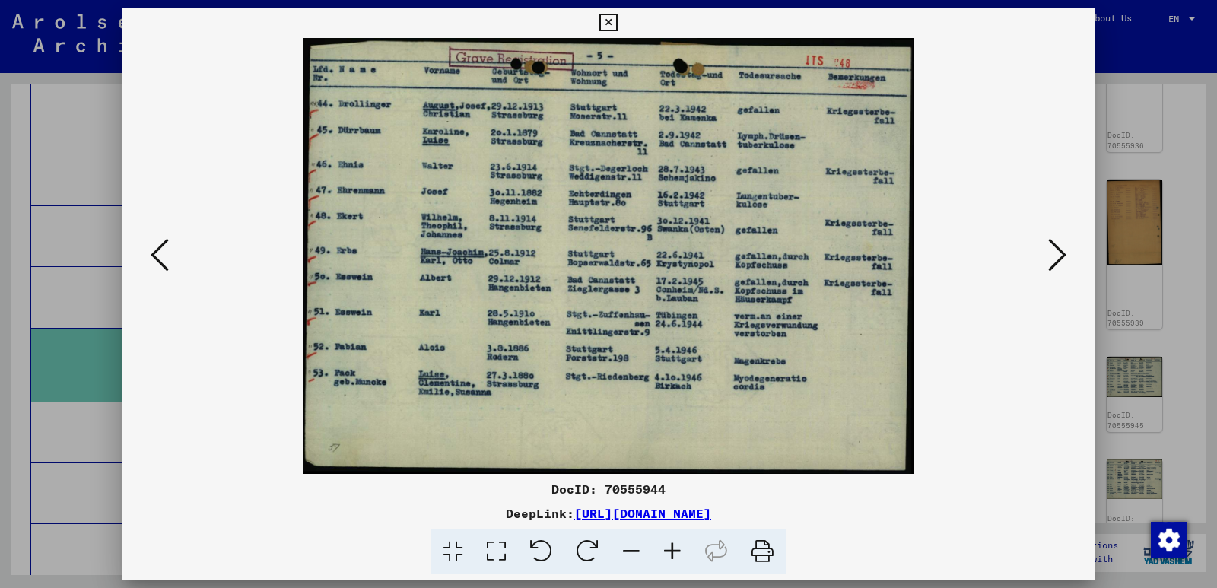
click at [610, 19] on icon at bounding box center [607, 23] width 17 height 18
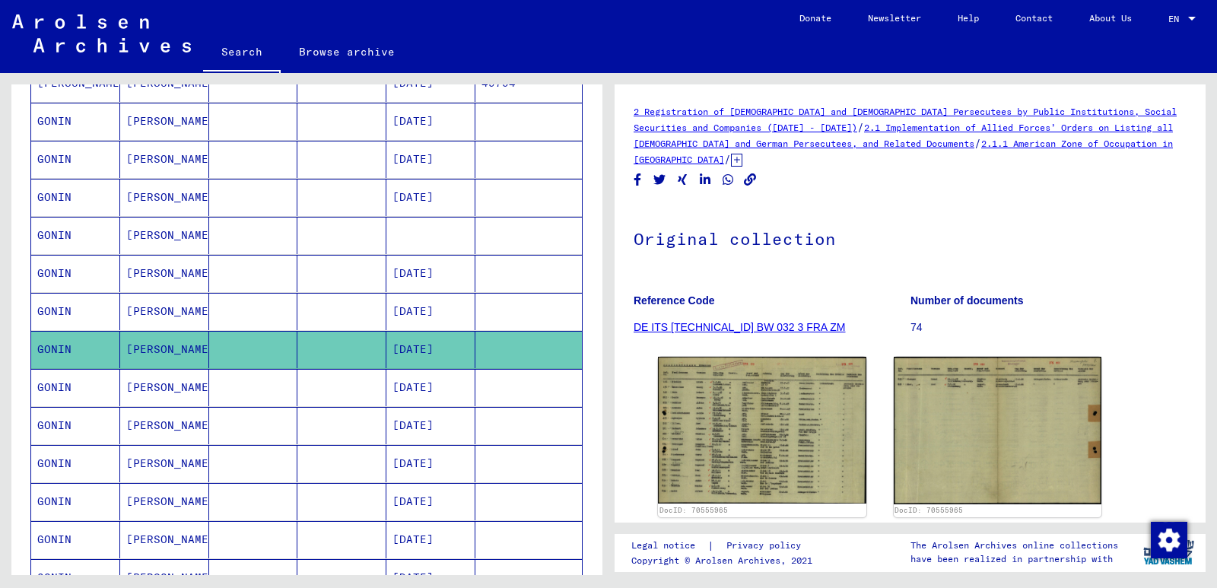
scroll to position [369, 0]
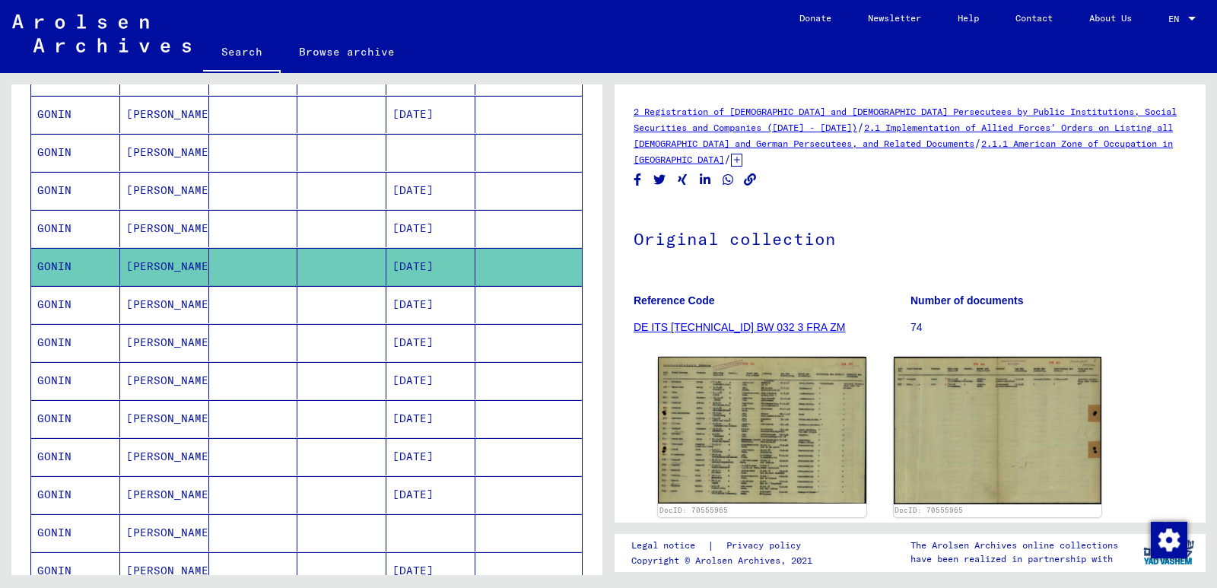
click at [442, 301] on mat-cell "[DATE]" at bounding box center [430, 304] width 89 height 37
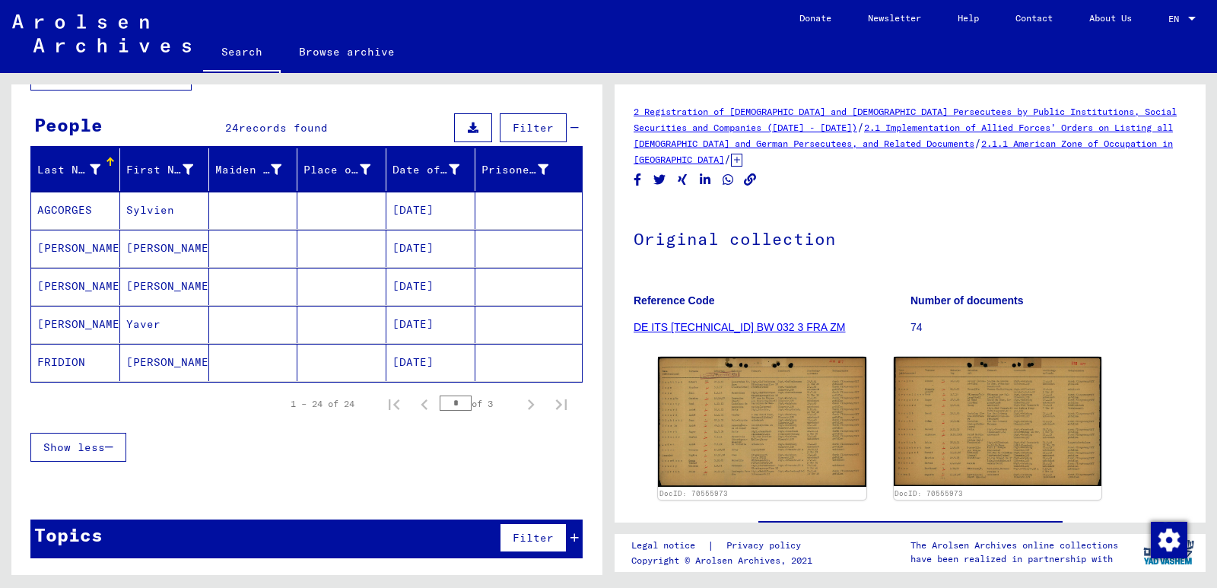
scroll to position [116, 0]
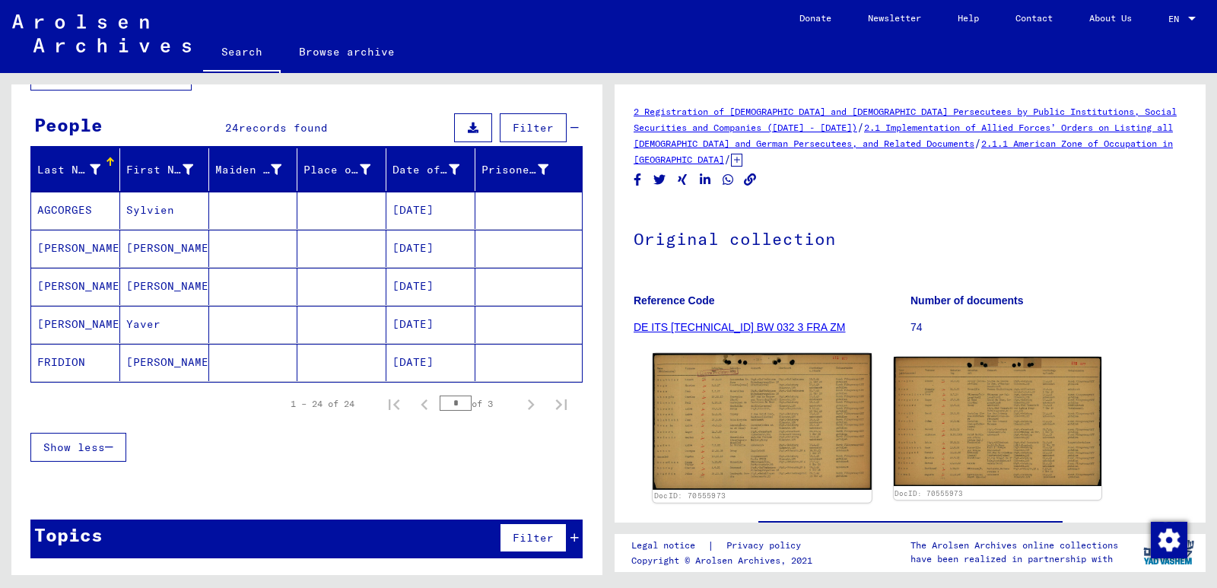
click at [785, 413] on img at bounding box center [762, 422] width 218 height 136
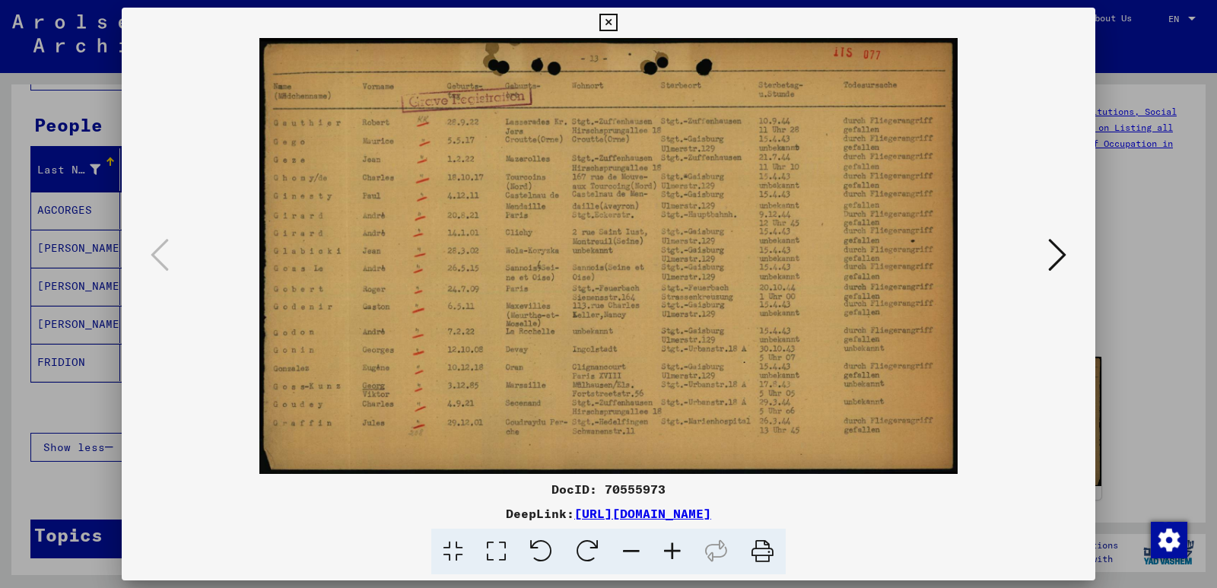
scroll to position [0, 0]
click at [1062, 256] on icon at bounding box center [1057, 255] width 18 height 37
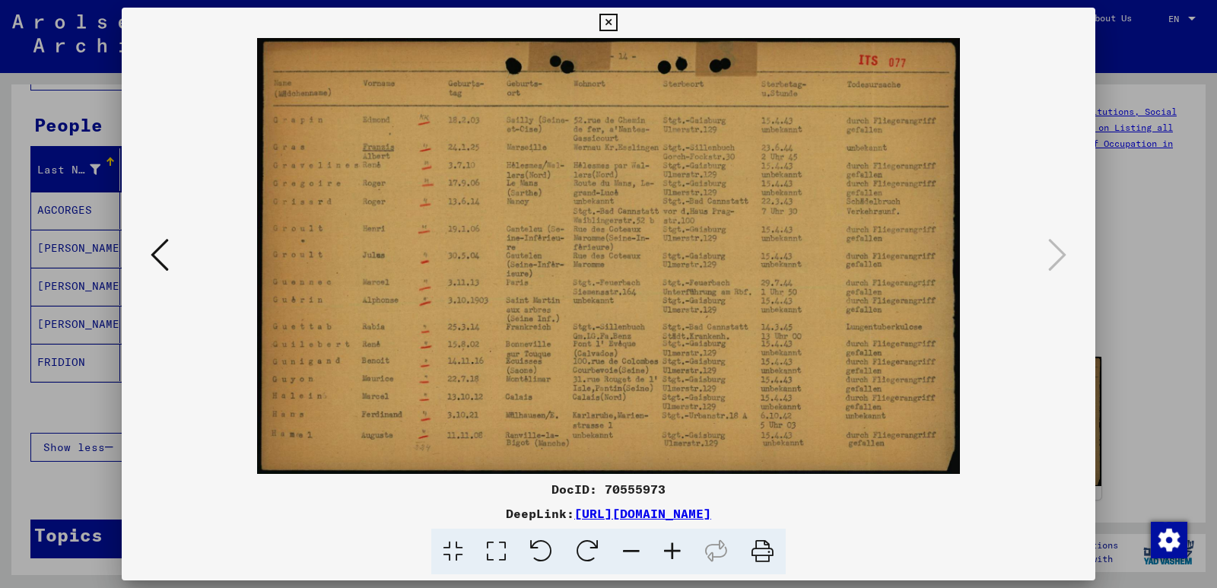
click at [609, 21] on icon at bounding box center [607, 23] width 17 height 18
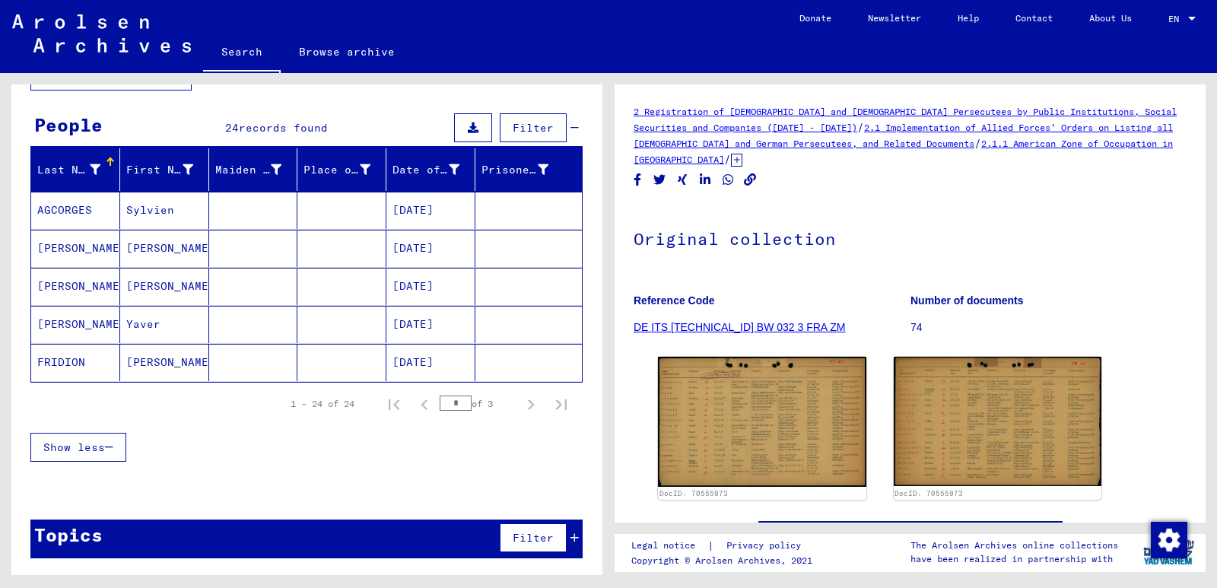
click at [437, 360] on mat-cell "[DATE]" at bounding box center [430, 362] width 89 height 37
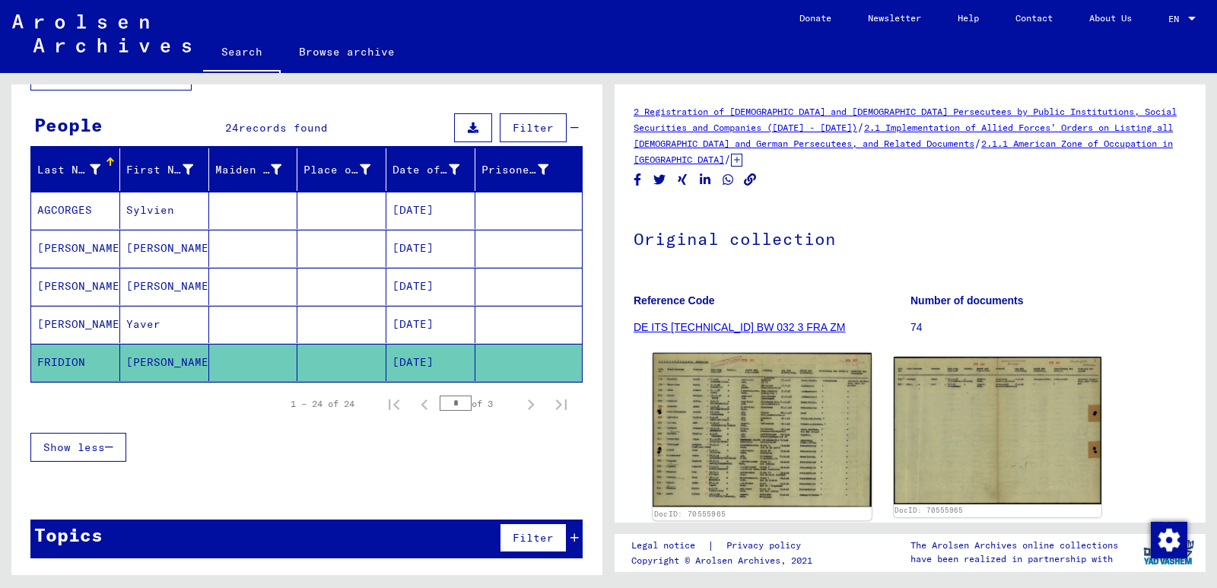
click at [784, 440] on img at bounding box center [762, 430] width 218 height 154
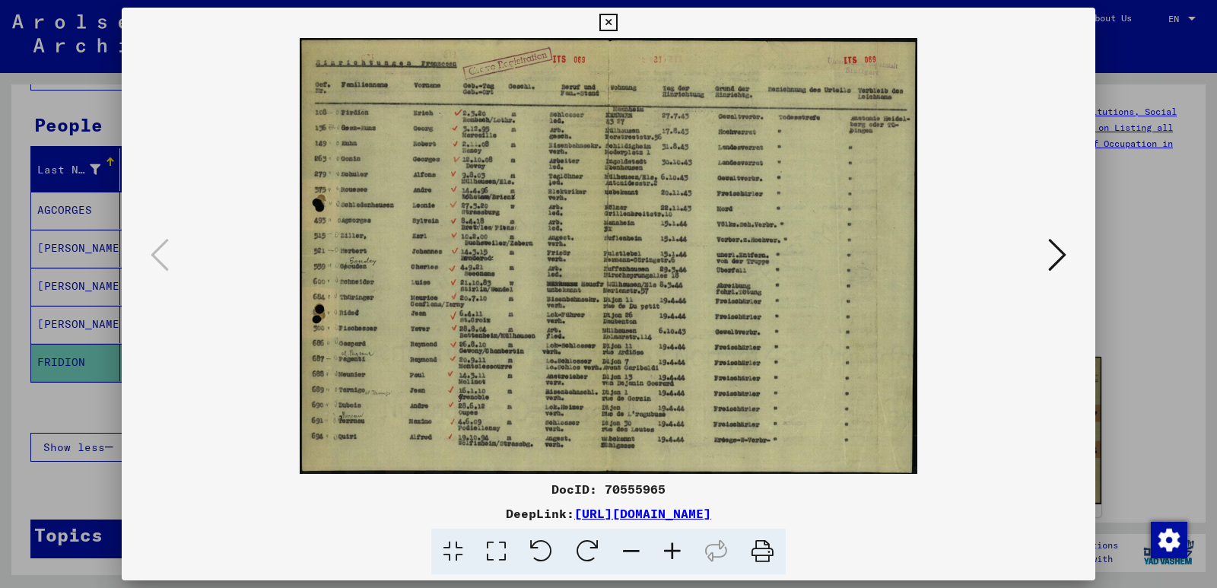
click at [608, 20] on icon at bounding box center [607, 23] width 17 height 18
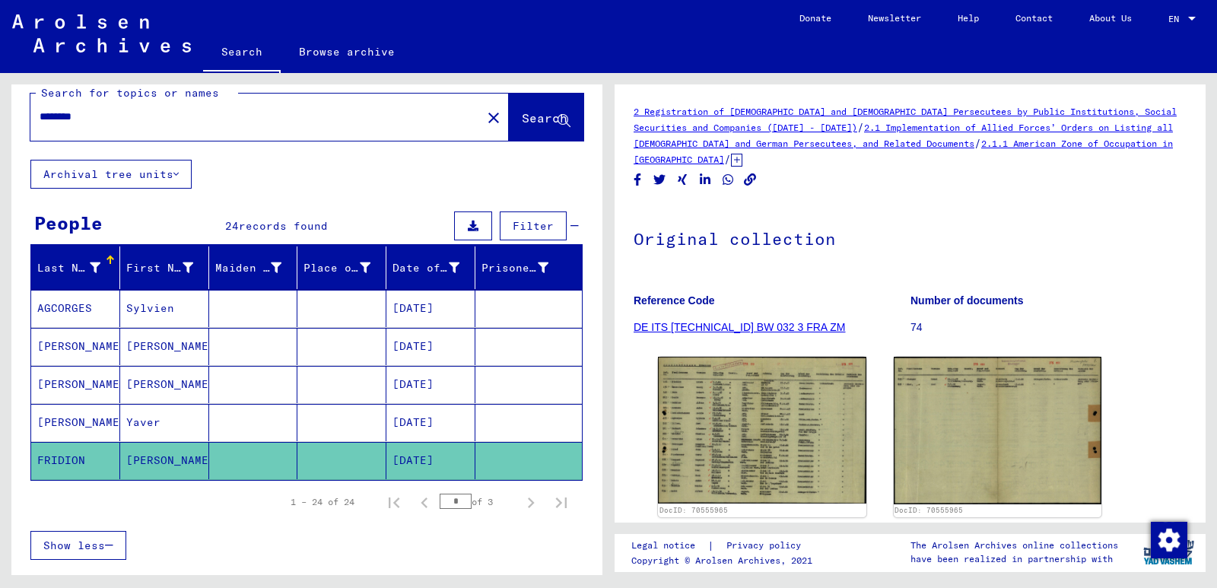
scroll to position [5, 0]
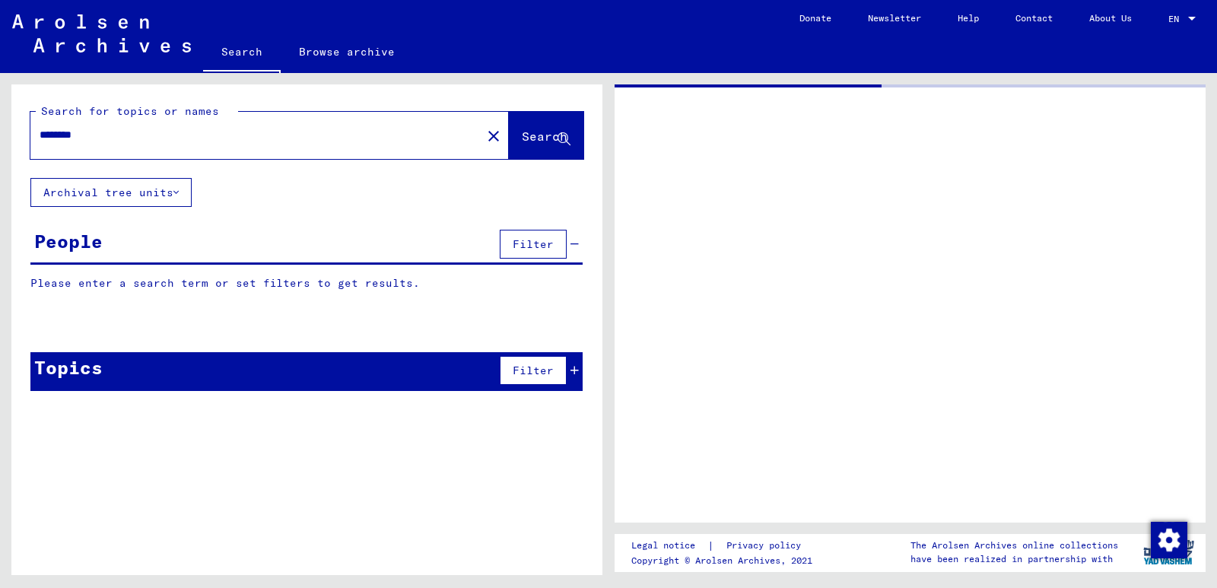
type input "**********"
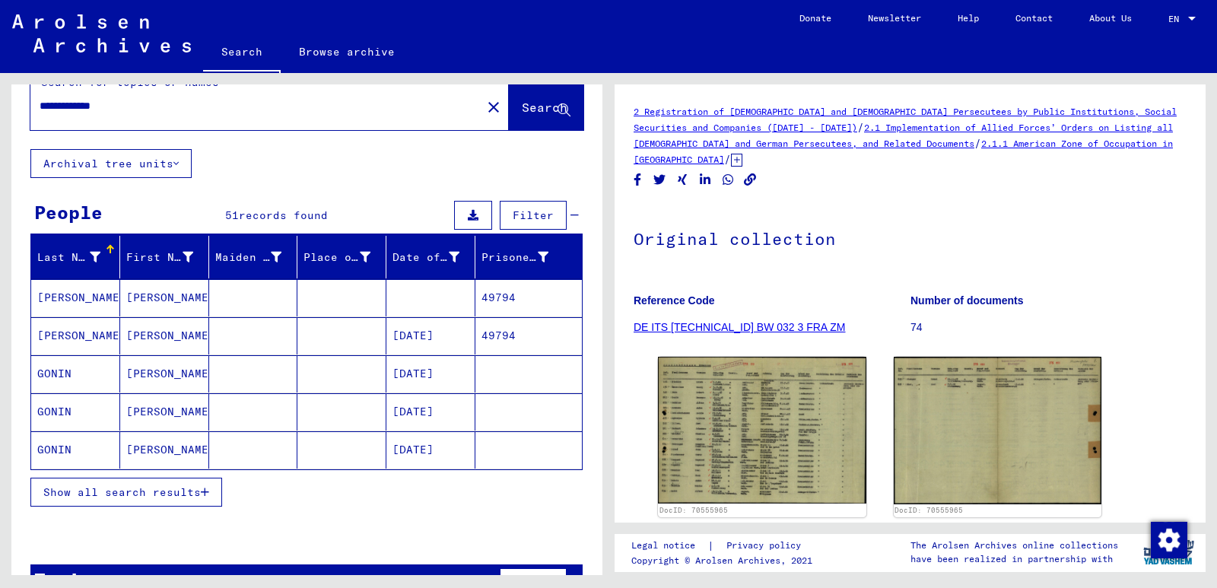
scroll to position [65, 0]
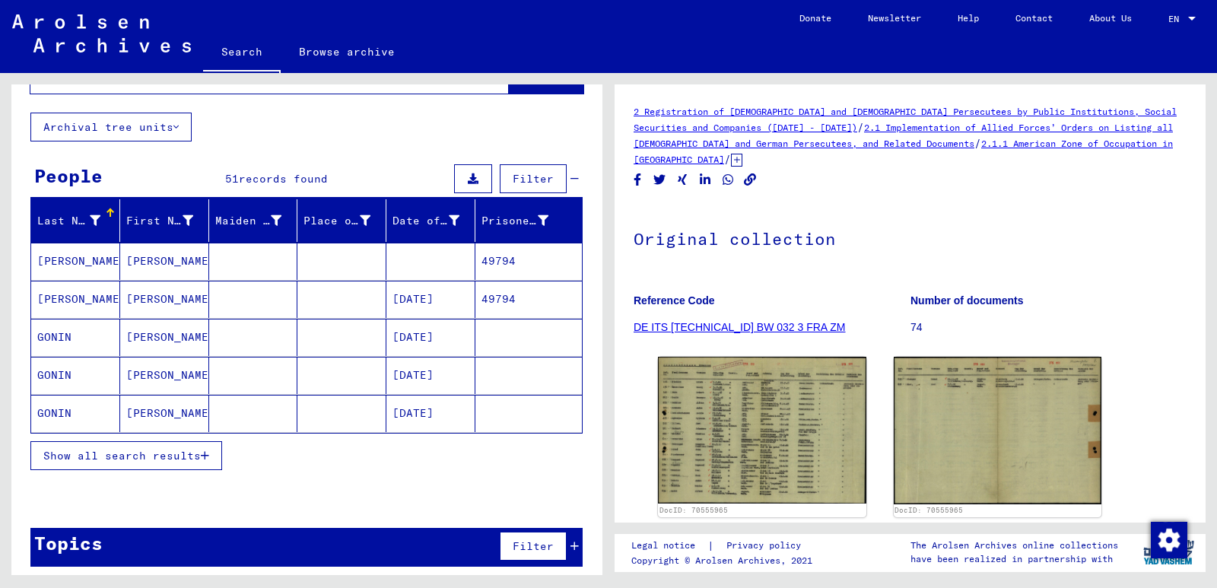
click at [205, 454] on icon "button" at bounding box center [205, 455] width 8 height 11
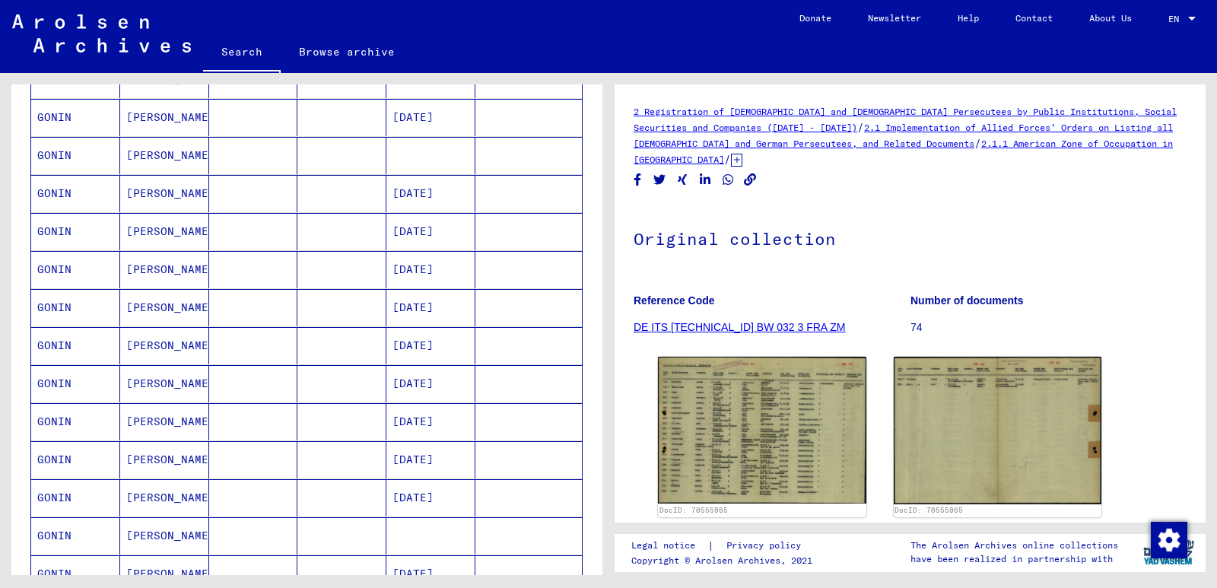
scroll to position [393, 0]
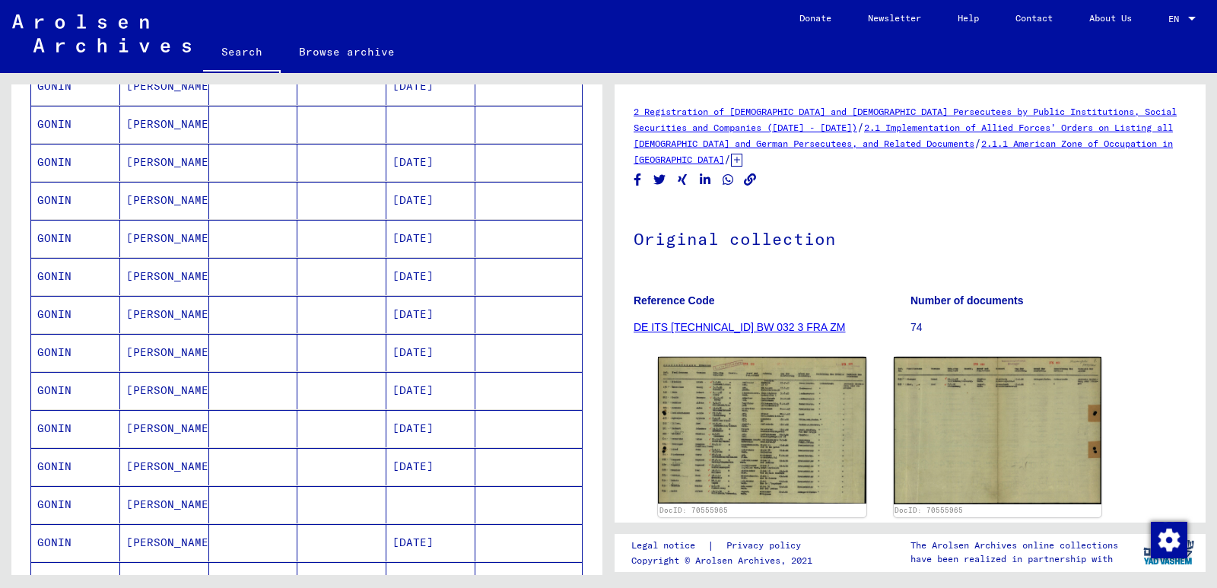
click at [431, 234] on mat-cell "[DATE]" at bounding box center [430, 238] width 89 height 37
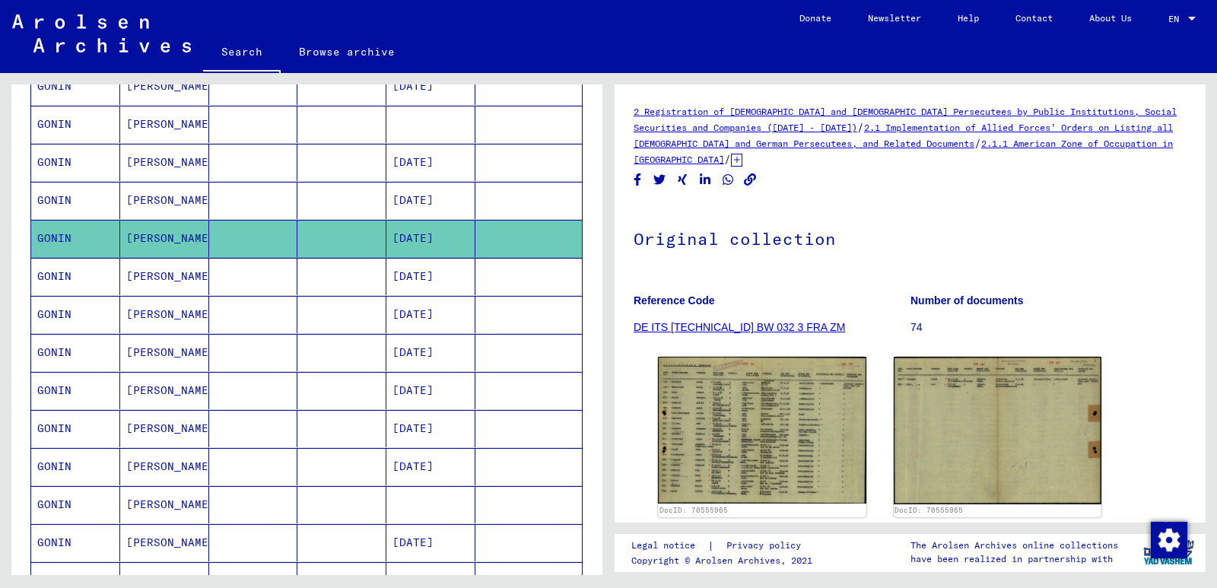
click at [429, 277] on mat-cell "[DATE]" at bounding box center [430, 276] width 89 height 37
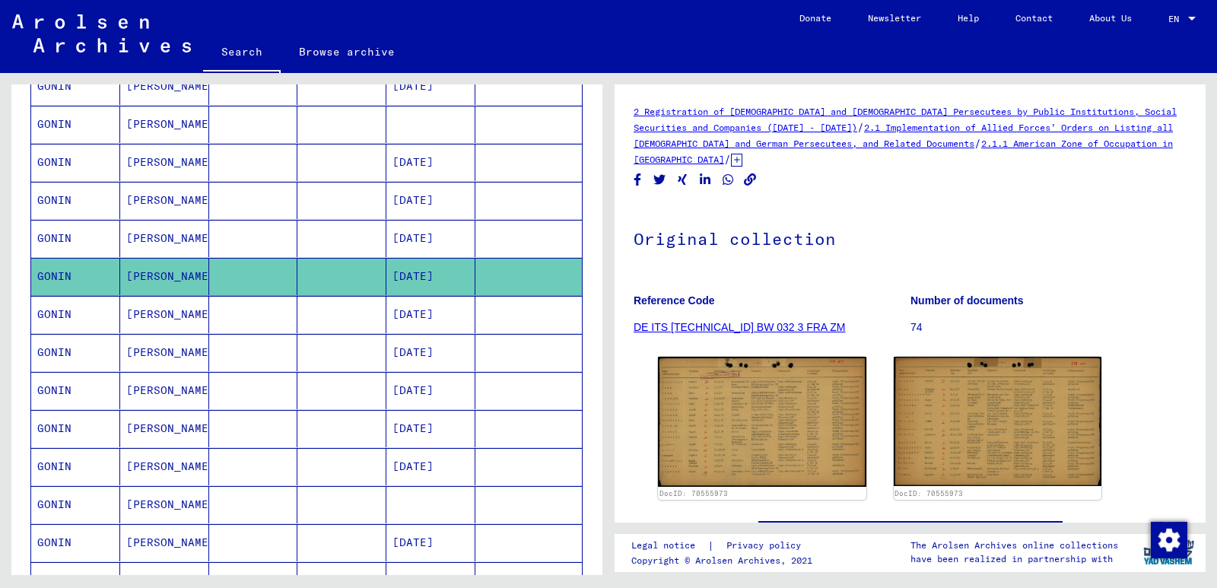
click at [431, 319] on mat-cell "[DATE]" at bounding box center [430, 314] width 89 height 37
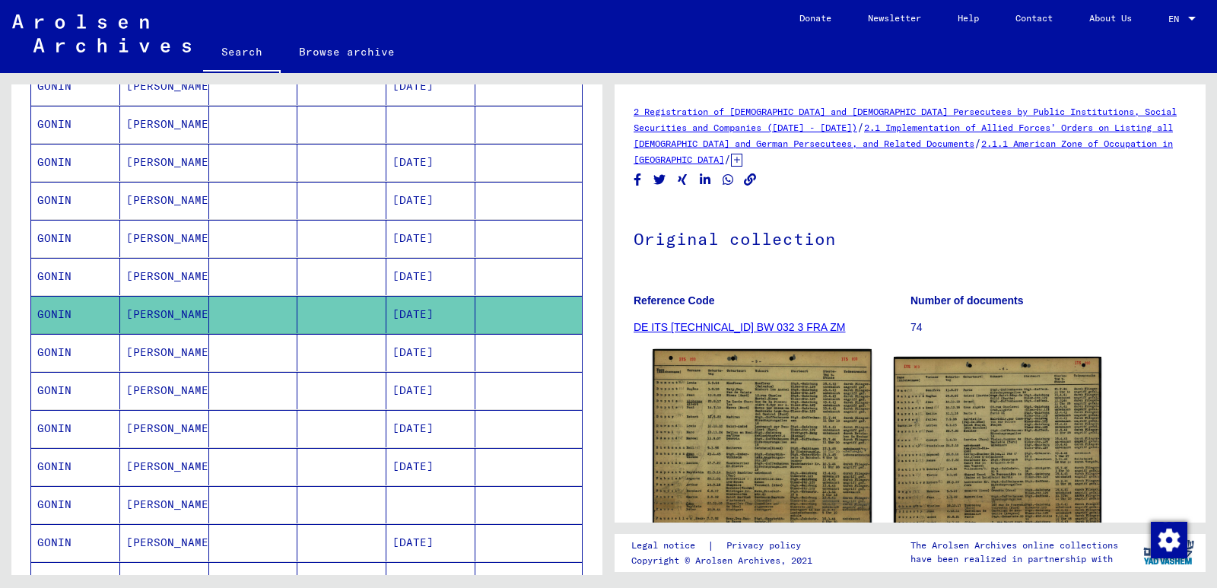
click at [726, 402] on img at bounding box center [762, 503] width 218 height 309
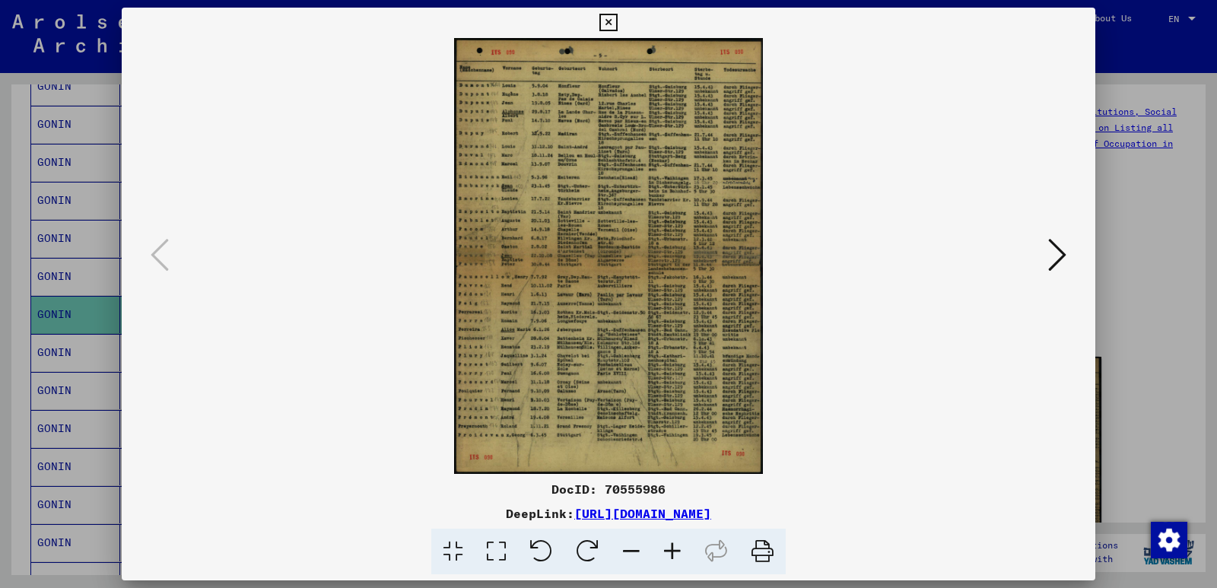
click at [666, 549] on icon at bounding box center [672, 552] width 41 height 46
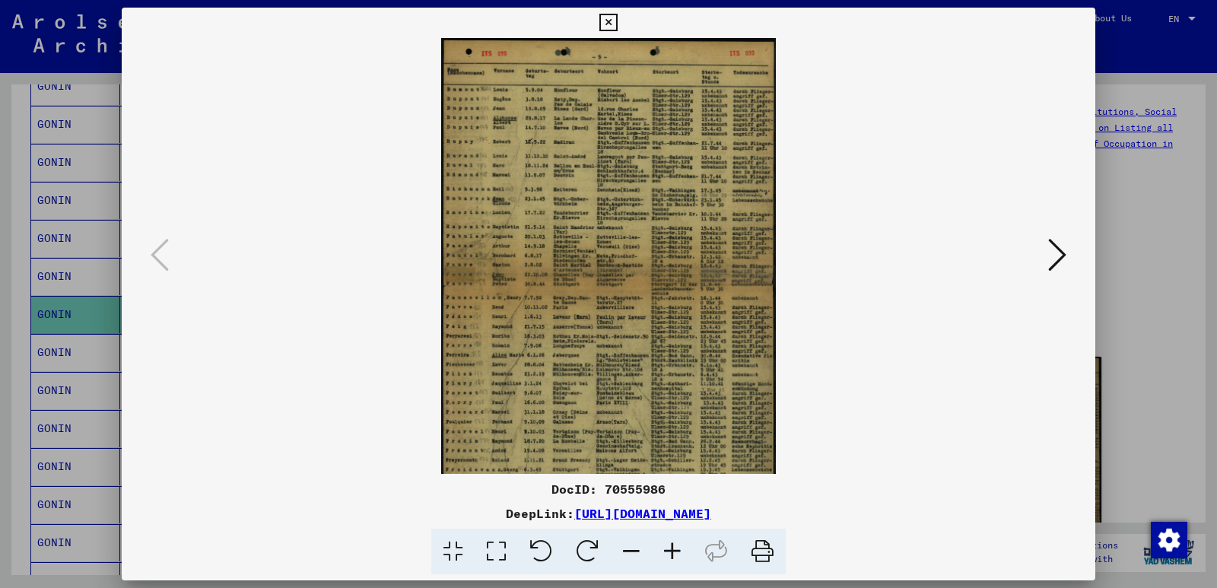
click at [666, 549] on icon at bounding box center [672, 552] width 41 height 46
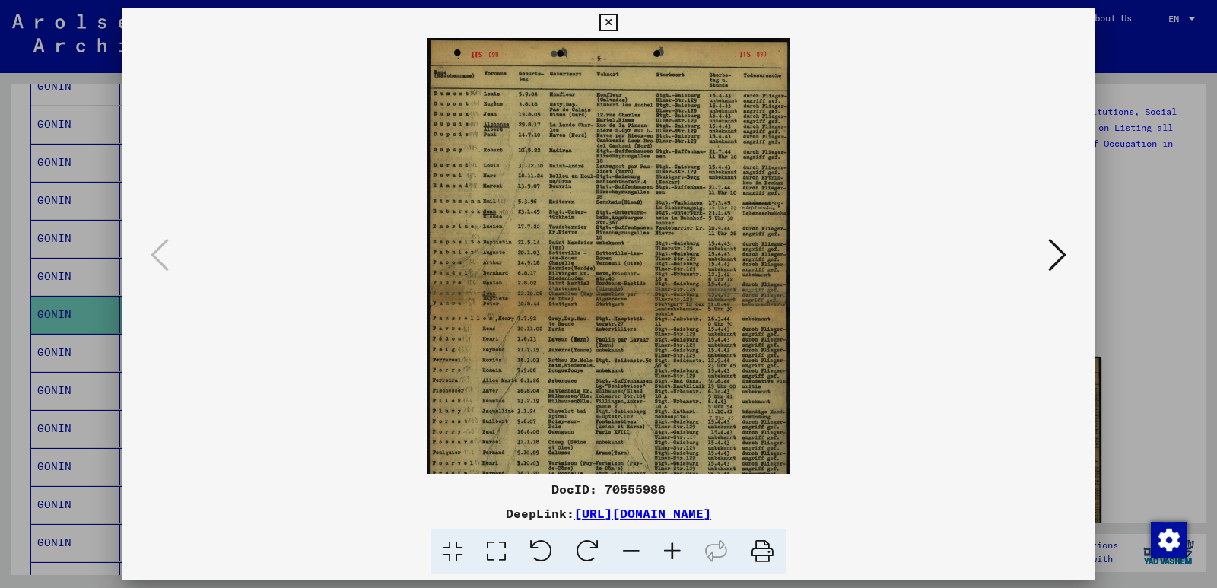
click at [666, 549] on icon at bounding box center [672, 552] width 41 height 46
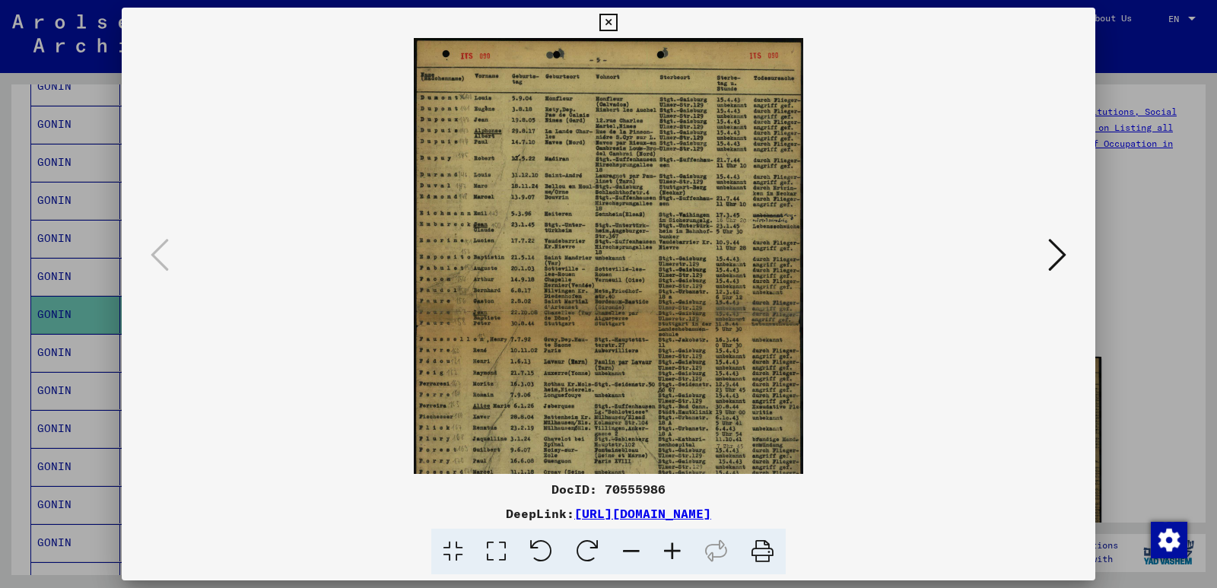
click at [666, 549] on icon at bounding box center [672, 552] width 41 height 46
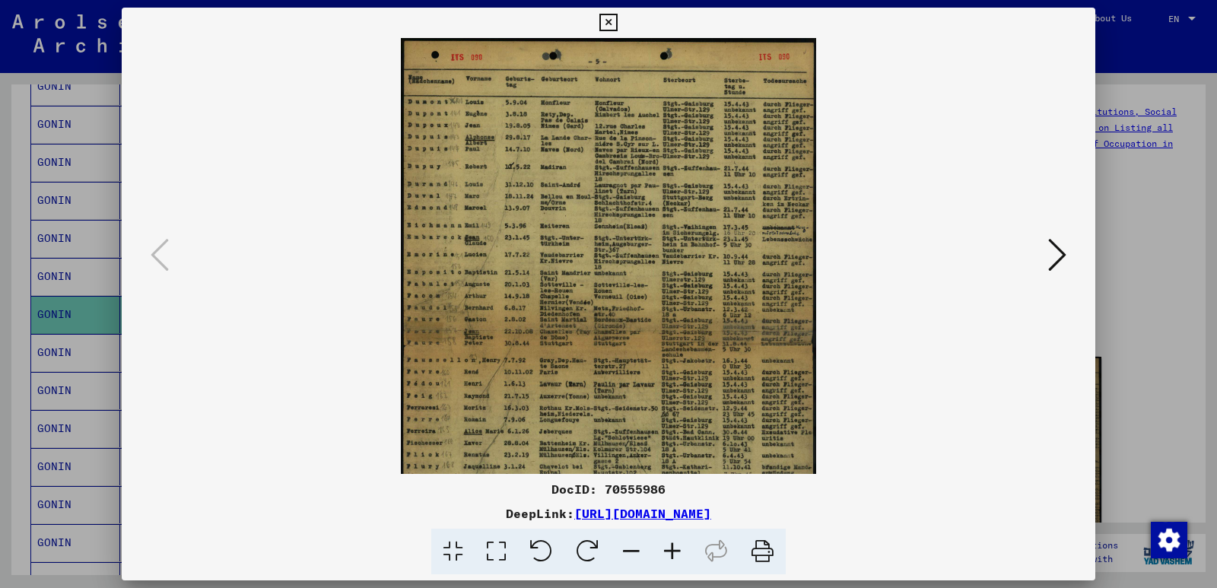
click at [666, 549] on icon at bounding box center [672, 552] width 41 height 46
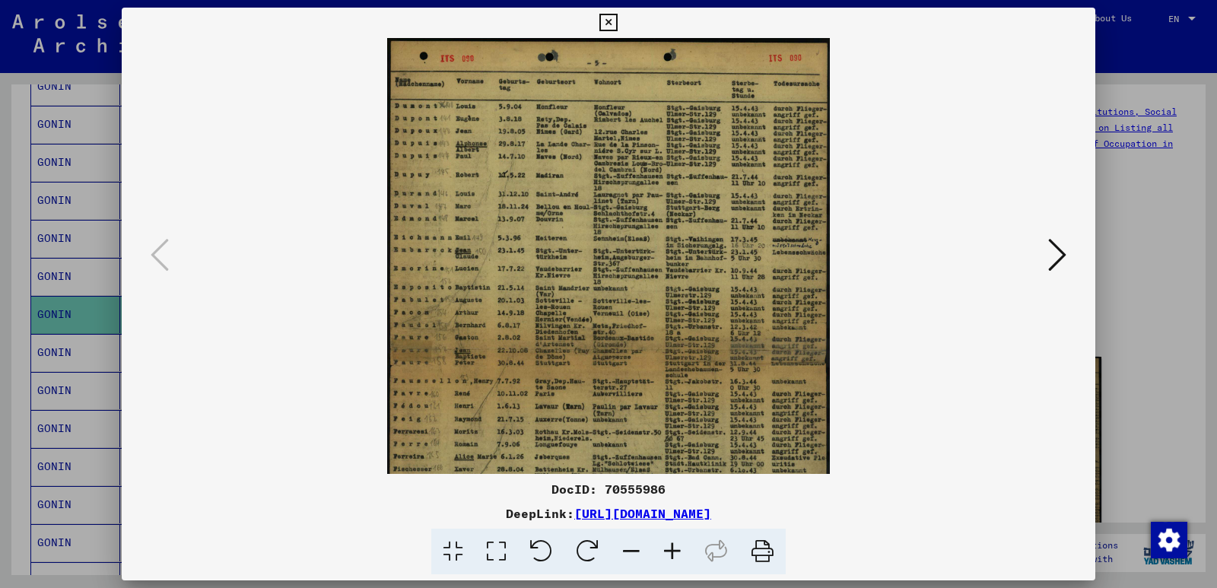
click at [666, 549] on icon at bounding box center [672, 552] width 41 height 46
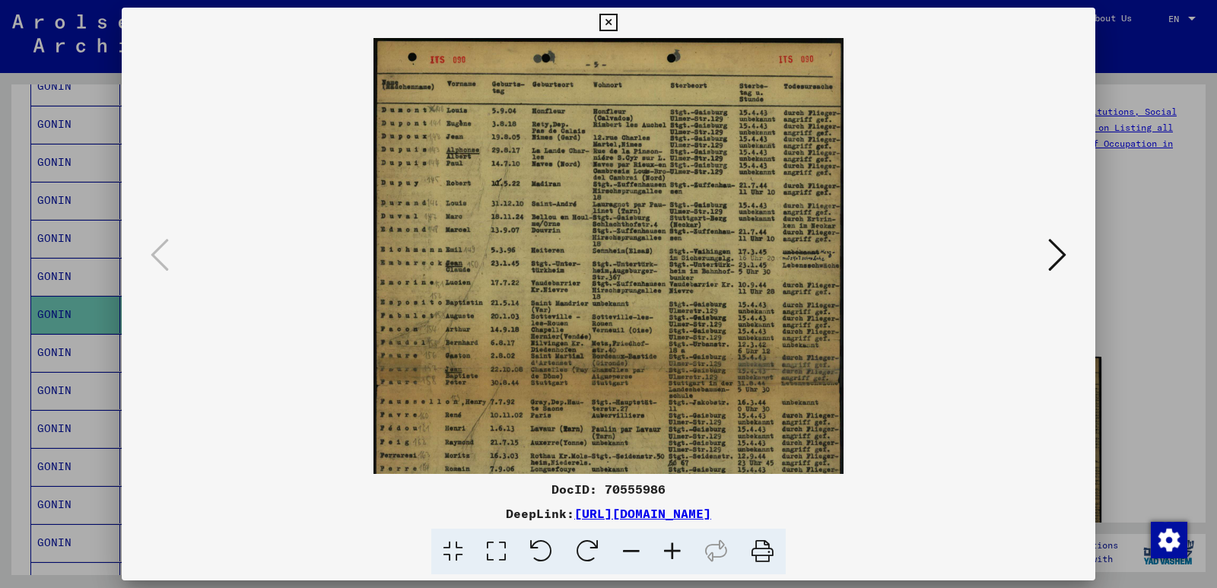
click at [666, 549] on icon at bounding box center [672, 552] width 41 height 46
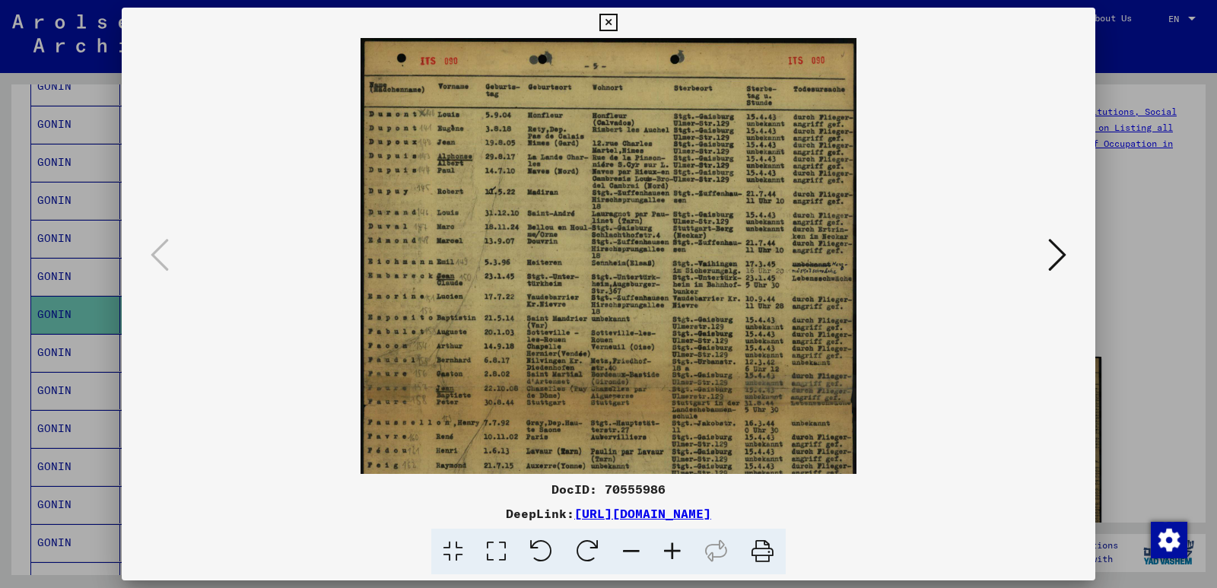
click at [666, 549] on icon at bounding box center [672, 552] width 41 height 46
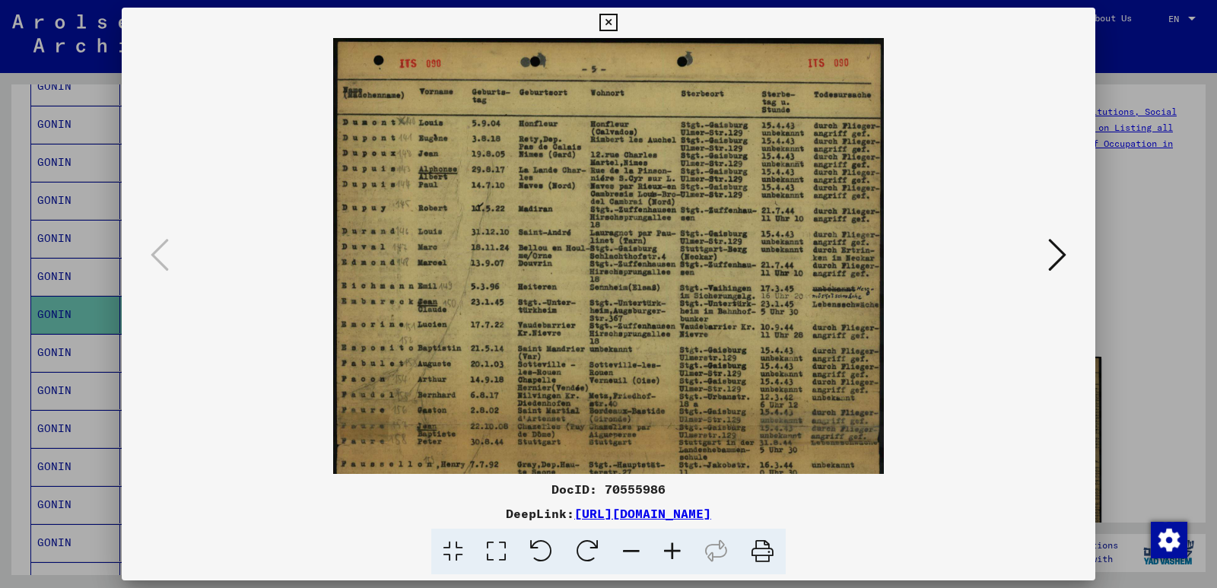
scroll to position [223, 0]
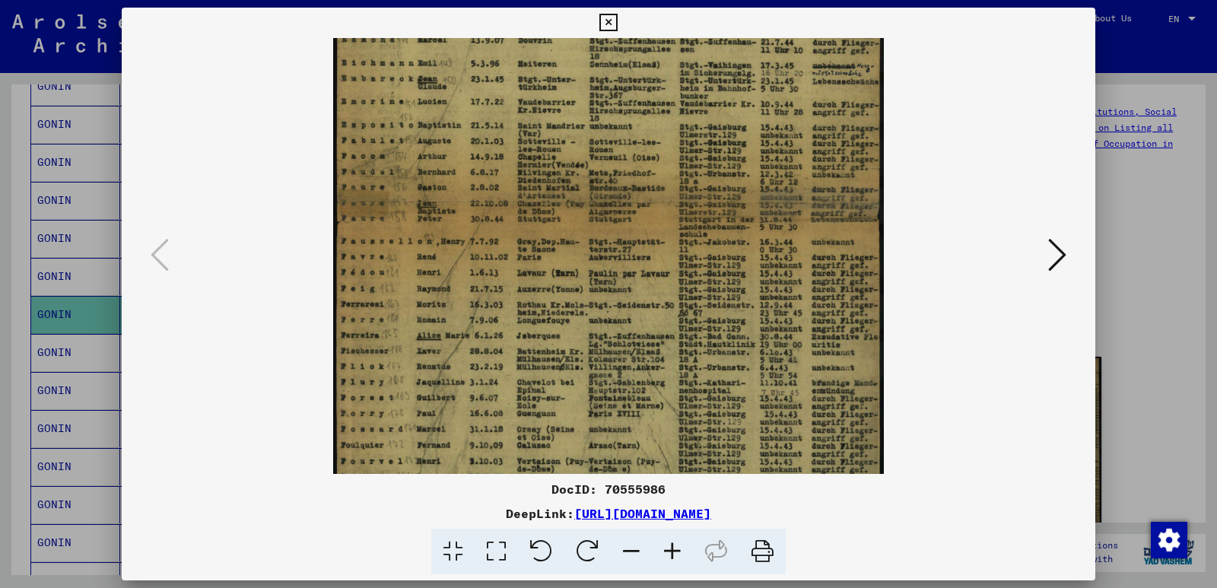
drag, startPoint x: 757, startPoint y: 404, endPoint x: 754, endPoint y: 181, distance: 222.9
click at [754, 181] on img at bounding box center [608, 204] width 550 height 778
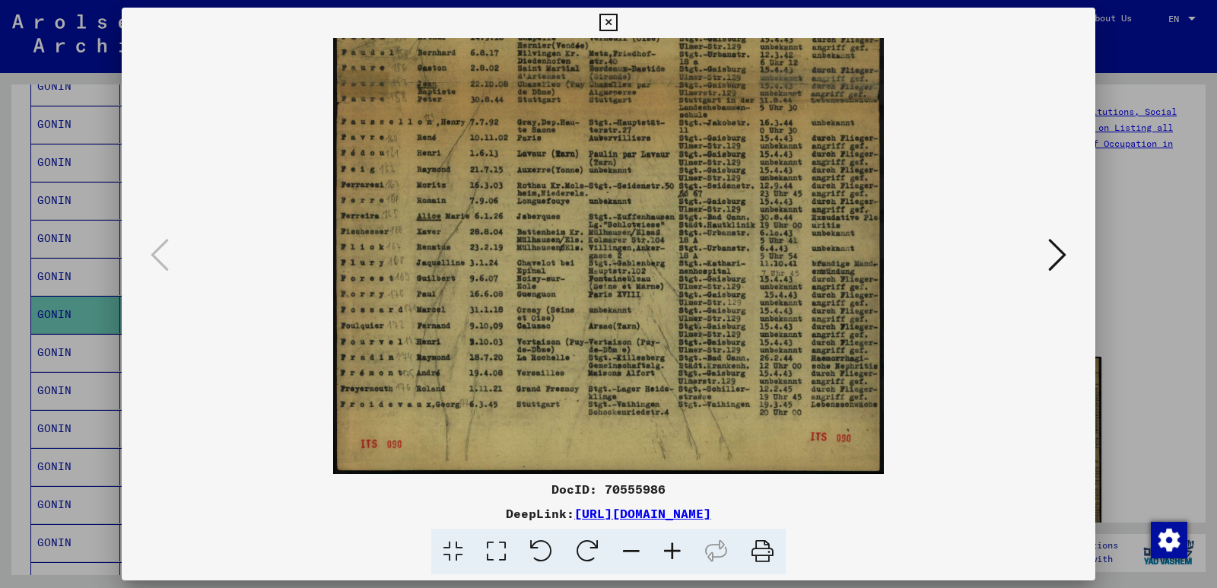
click at [727, 190] on img at bounding box center [608, 85] width 550 height 778
click at [608, 21] on icon at bounding box center [607, 23] width 17 height 18
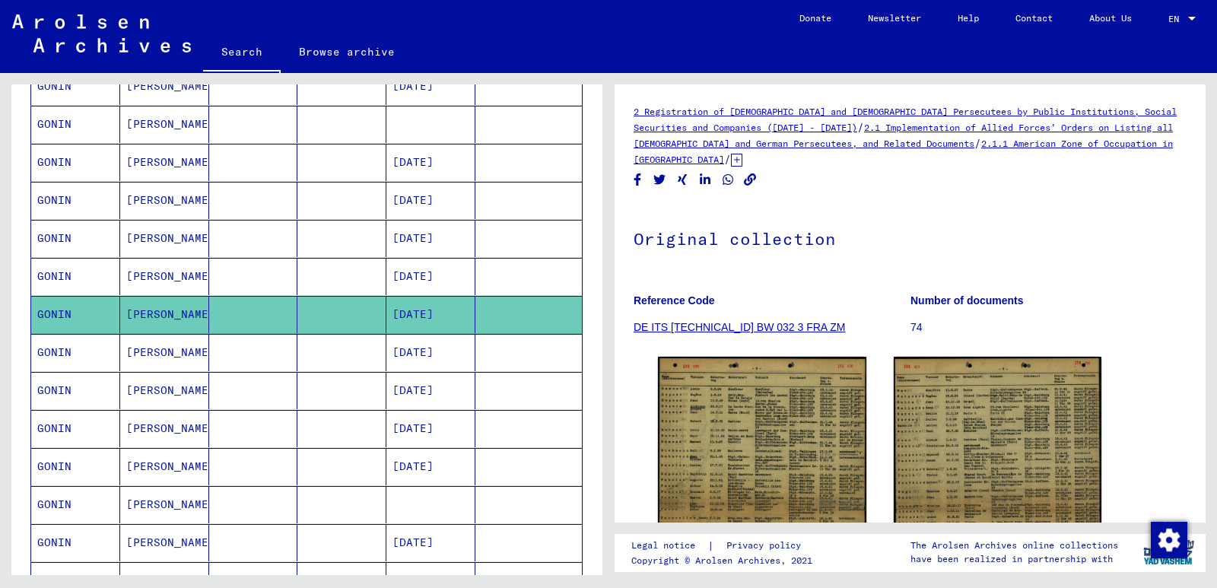
click at [437, 348] on mat-cell "[DATE]" at bounding box center [430, 352] width 89 height 37
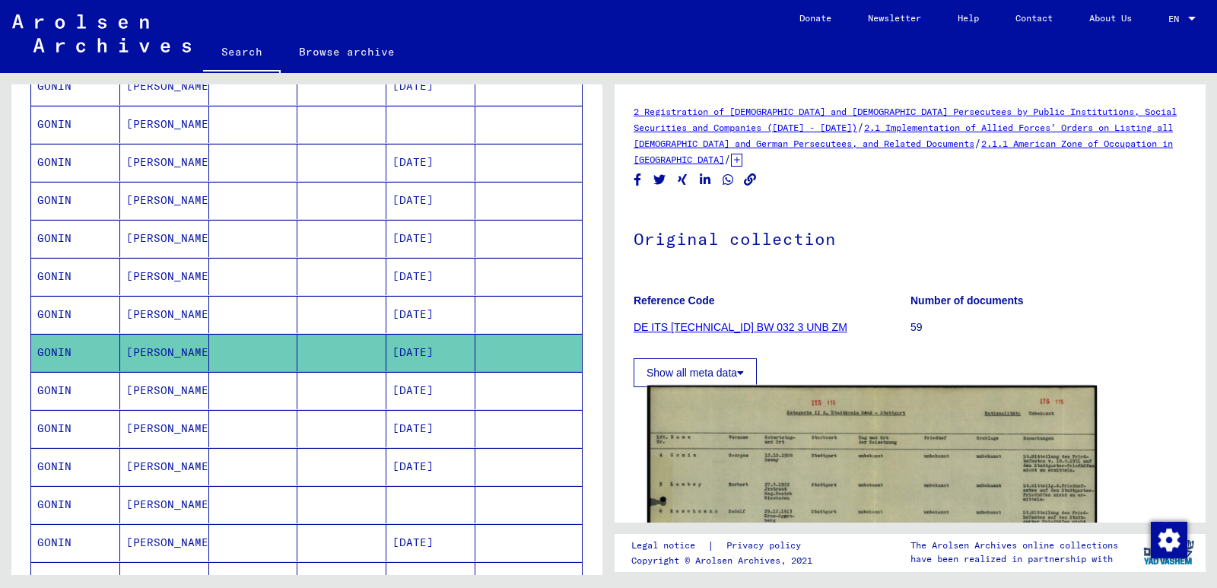
click at [812, 470] on img at bounding box center [872, 546] width 450 height 320
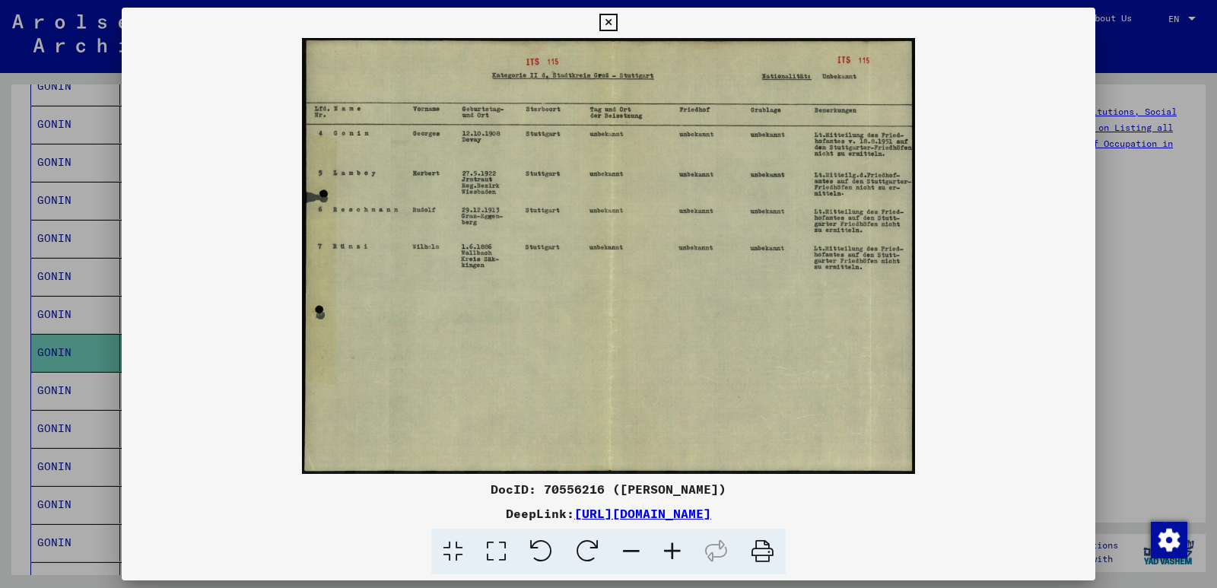
click at [608, 21] on icon at bounding box center [607, 23] width 17 height 18
